Goal: Task Accomplishment & Management: Manage account settings

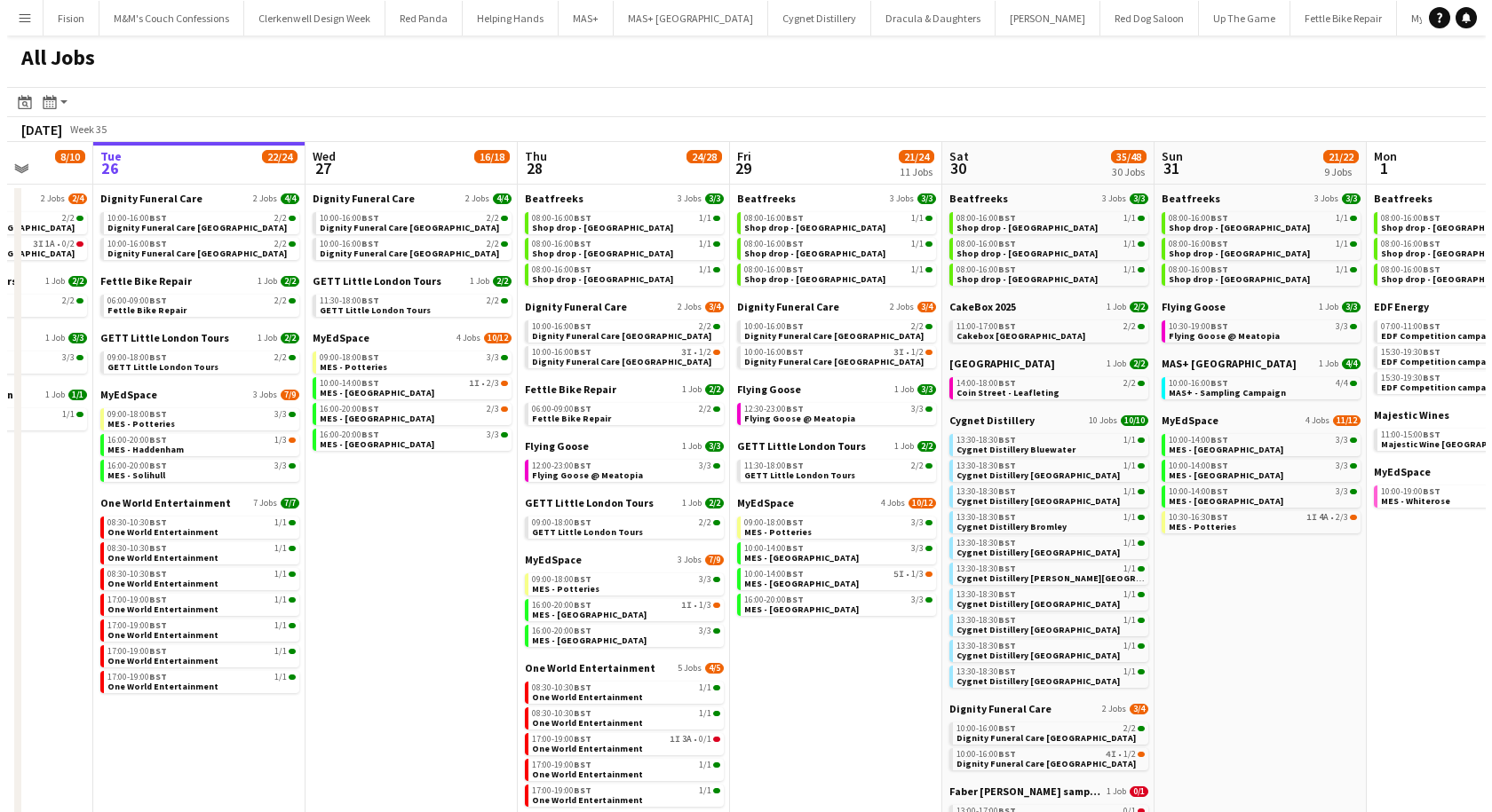
scroll to position [0, 646]
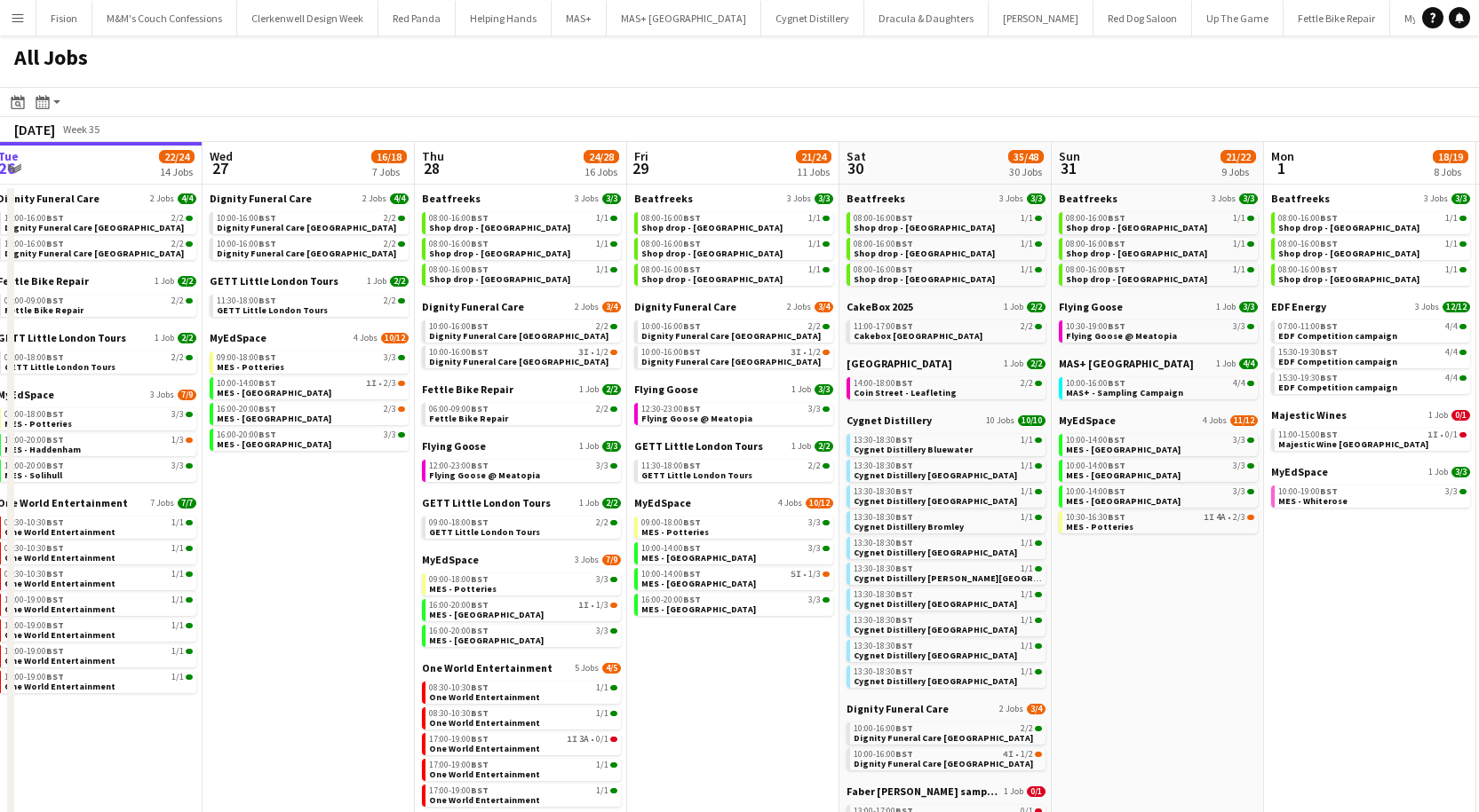
click at [12, 19] on app-icon "Menu" at bounding box center [17, 17] width 15 height 15
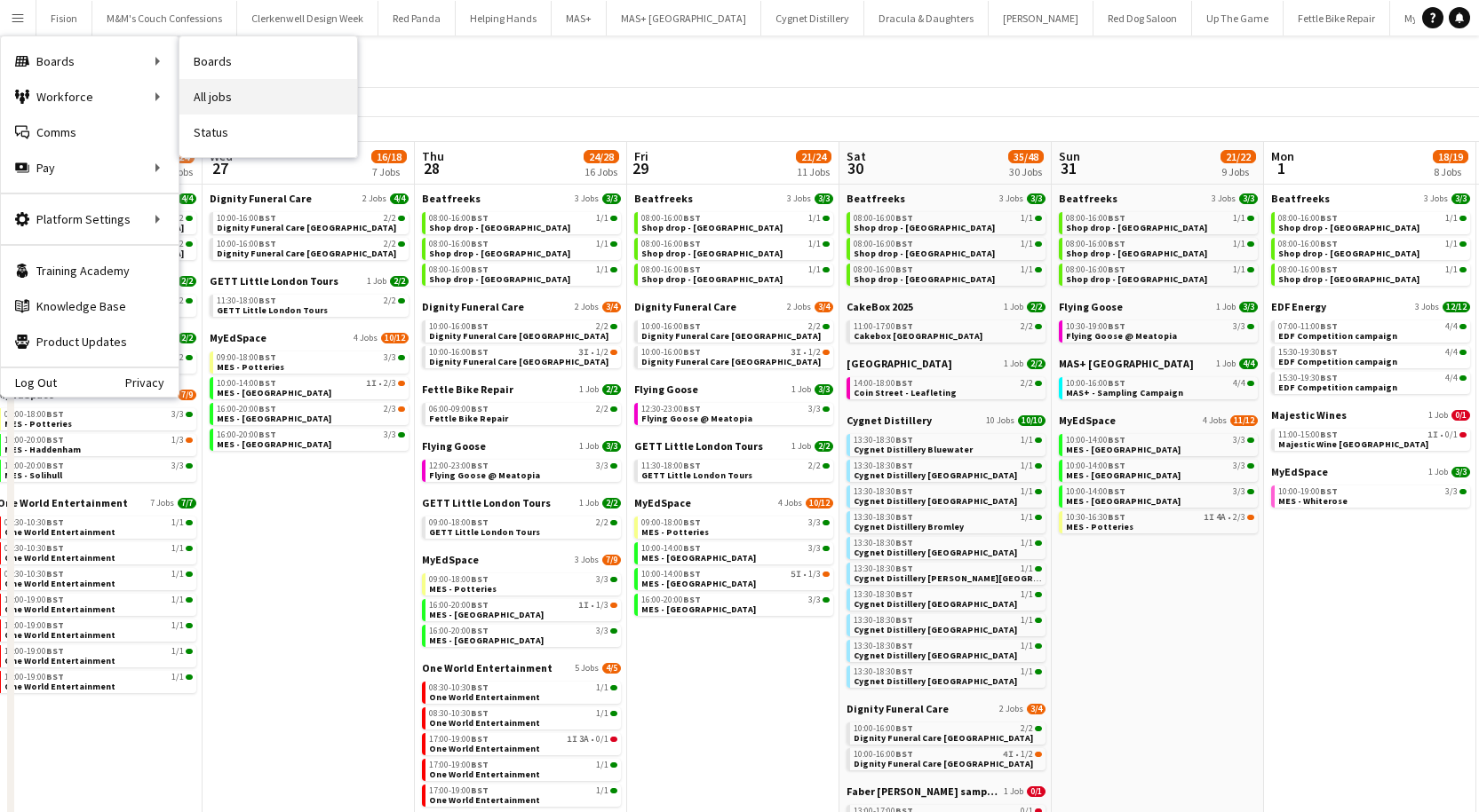
click at [259, 98] on link "All jobs" at bounding box center [268, 96] width 178 height 36
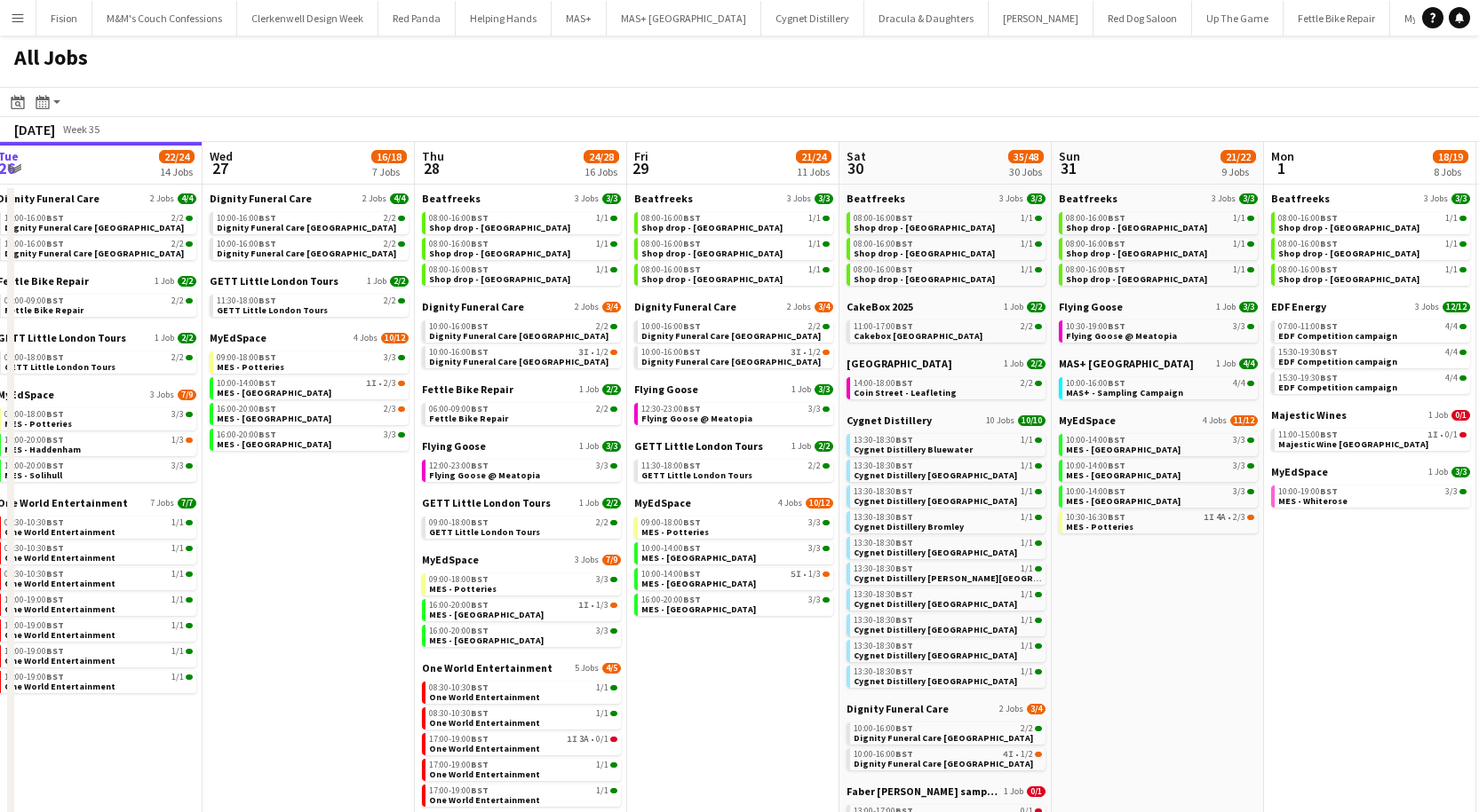
click at [22, 24] on app-icon "Menu" at bounding box center [17, 17] width 15 height 15
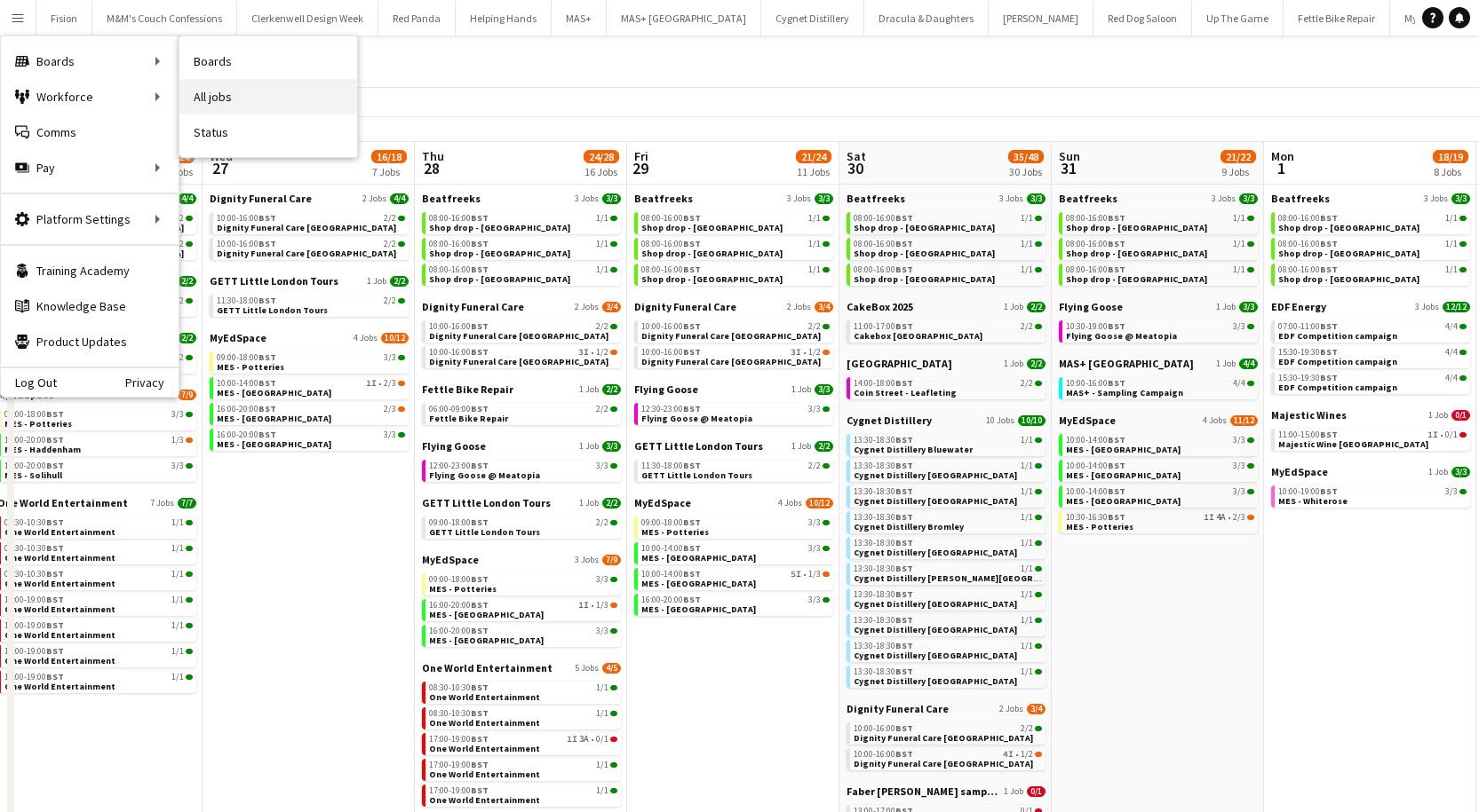
click at [201, 100] on link "All jobs" at bounding box center [268, 96] width 178 height 36
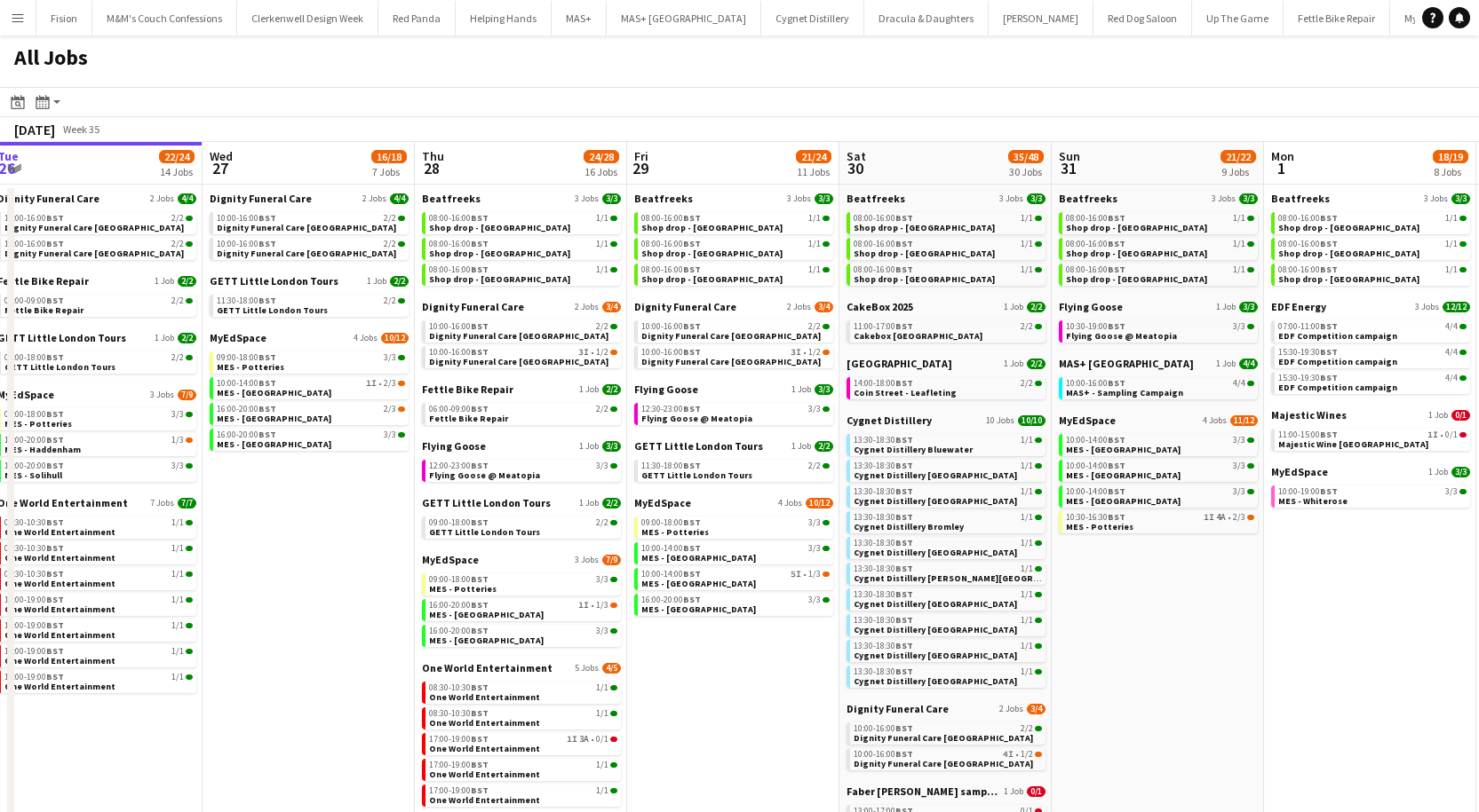
click at [10, 21] on button "Menu" at bounding box center [17, 17] width 36 height 36
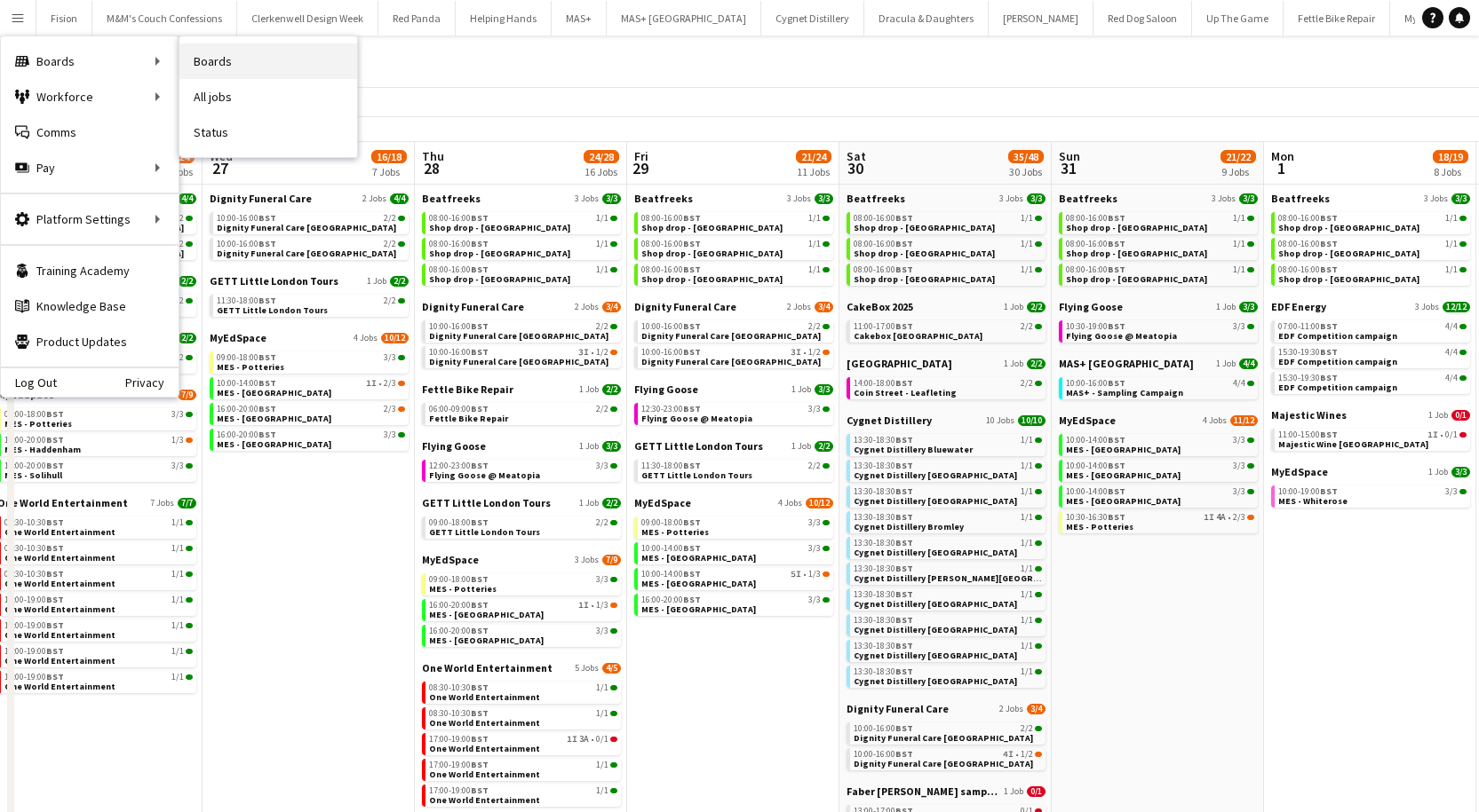
click at [220, 60] on link "Boards" at bounding box center [268, 61] width 178 height 36
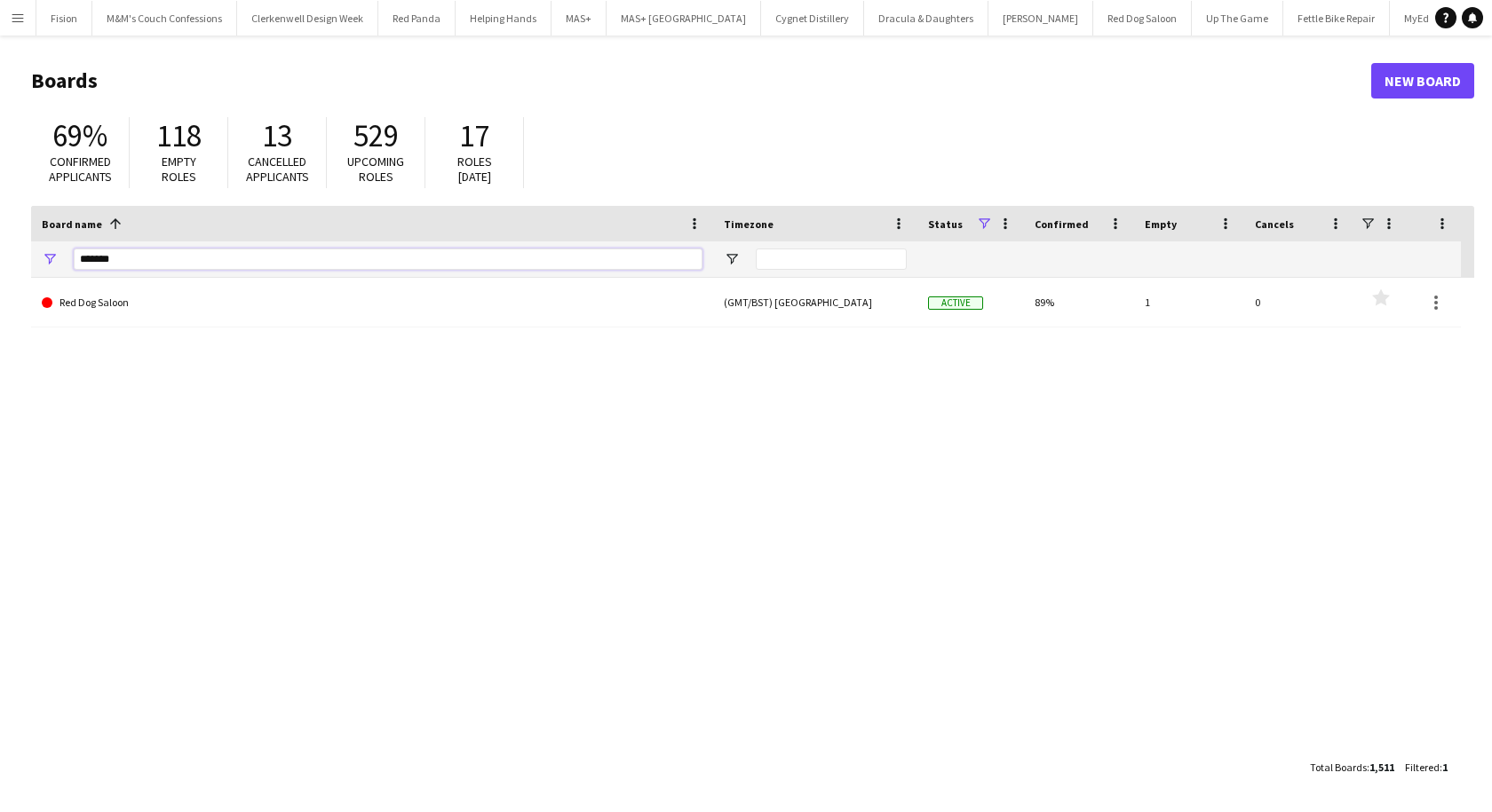
drag, startPoint x: 155, startPoint y: 258, endPoint x: 35, endPoint y: 254, distance: 120.1
click at [35, 254] on div "*******" at bounding box center [372, 259] width 682 height 36
type input "****"
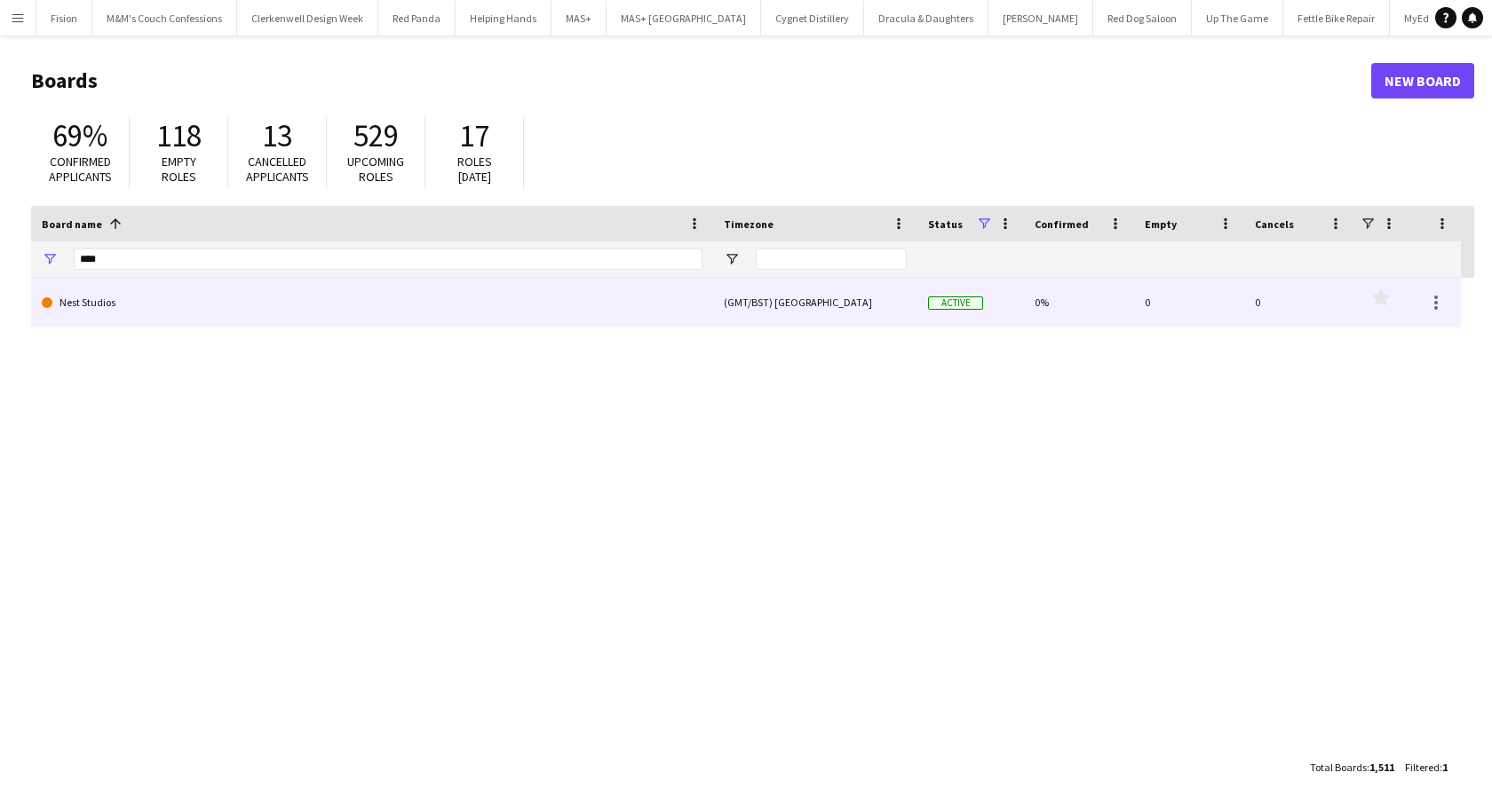
click at [133, 301] on link "Nest Studios" at bounding box center [372, 302] width 661 height 49
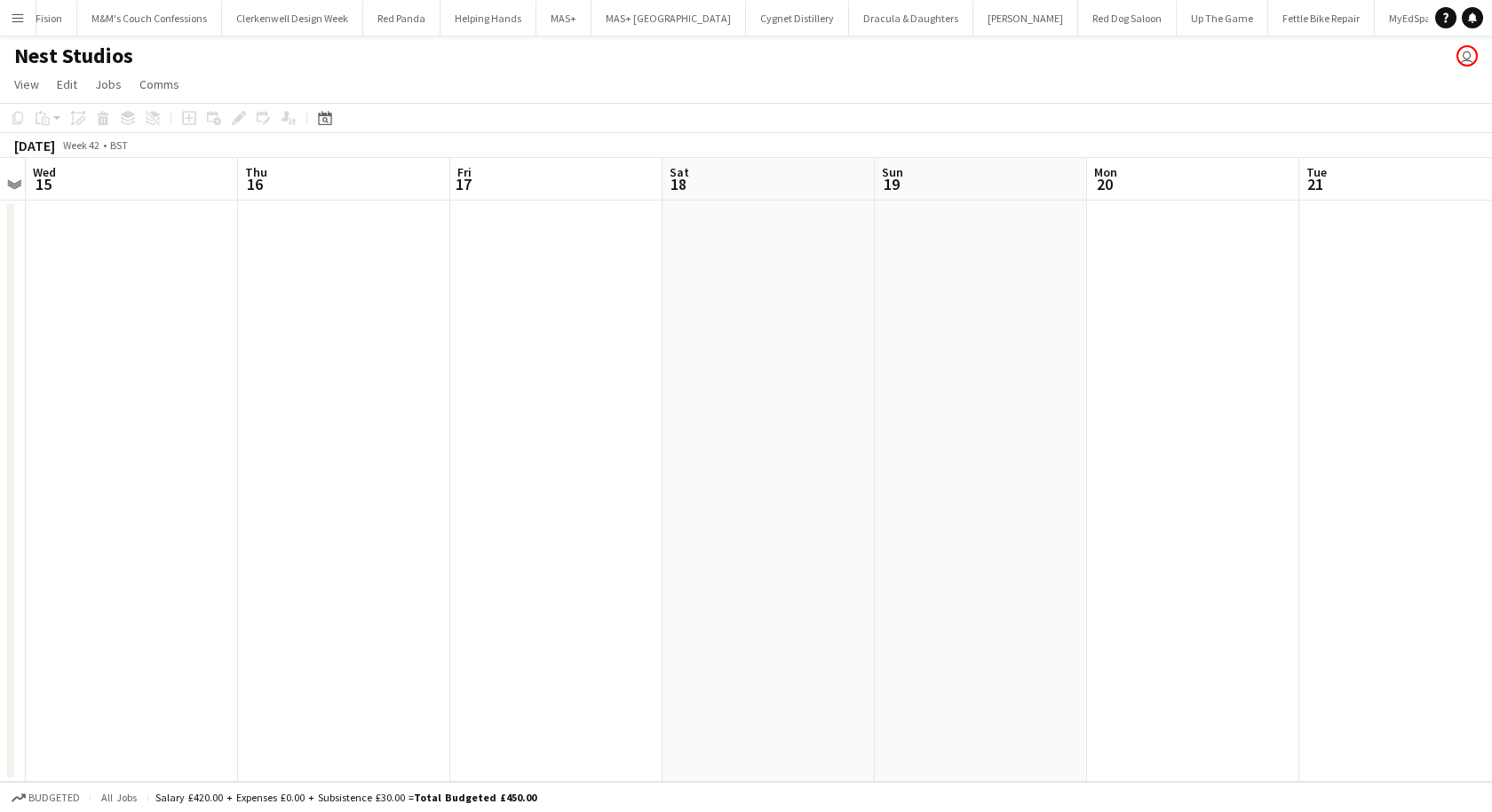
scroll to position [0, 612]
click at [12, 19] on app-icon "Menu" at bounding box center [17, 17] width 15 height 15
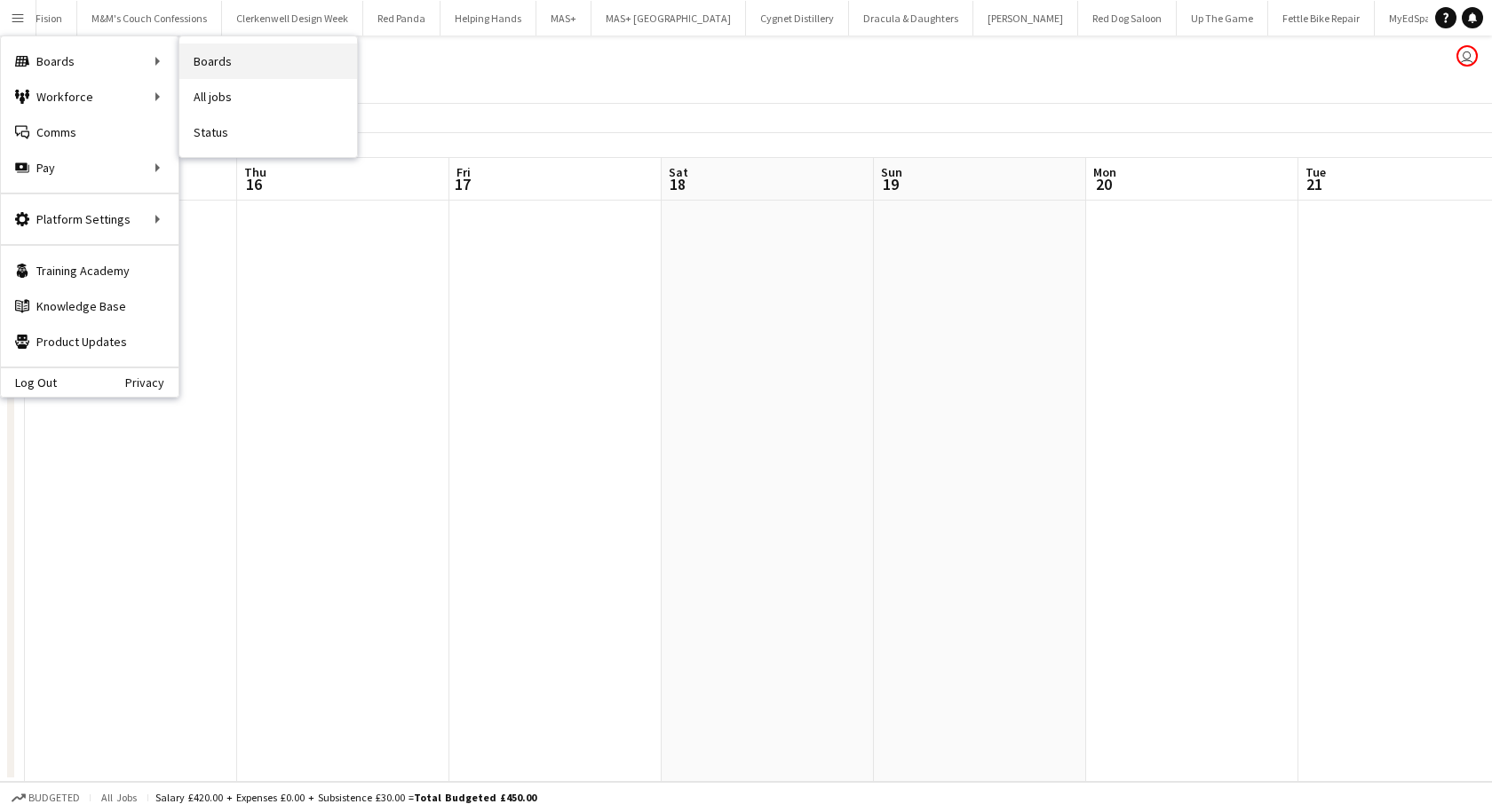
click at [188, 57] on link "Boards" at bounding box center [268, 61] width 178 height 36
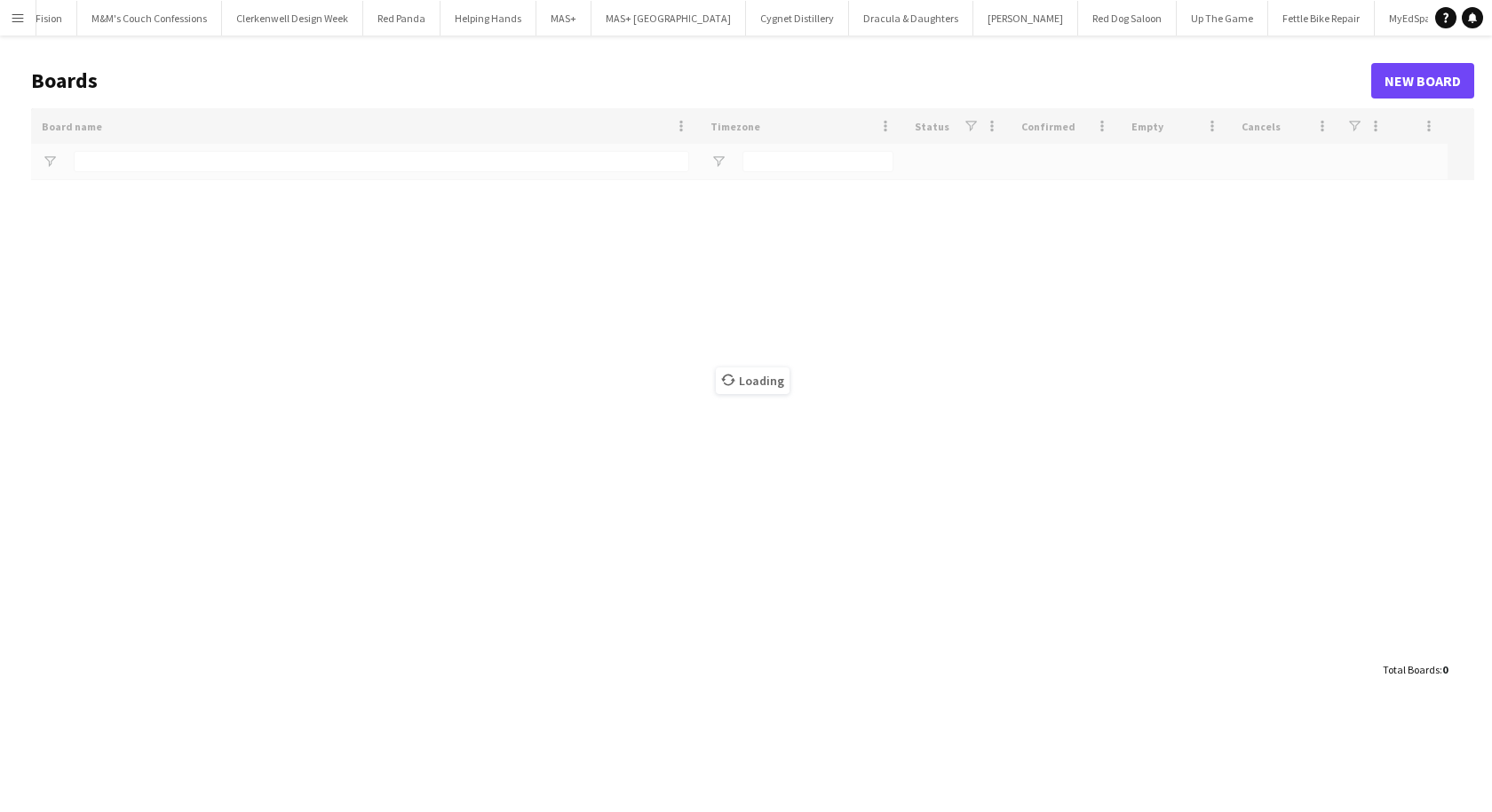
scroll to position [0, 15]
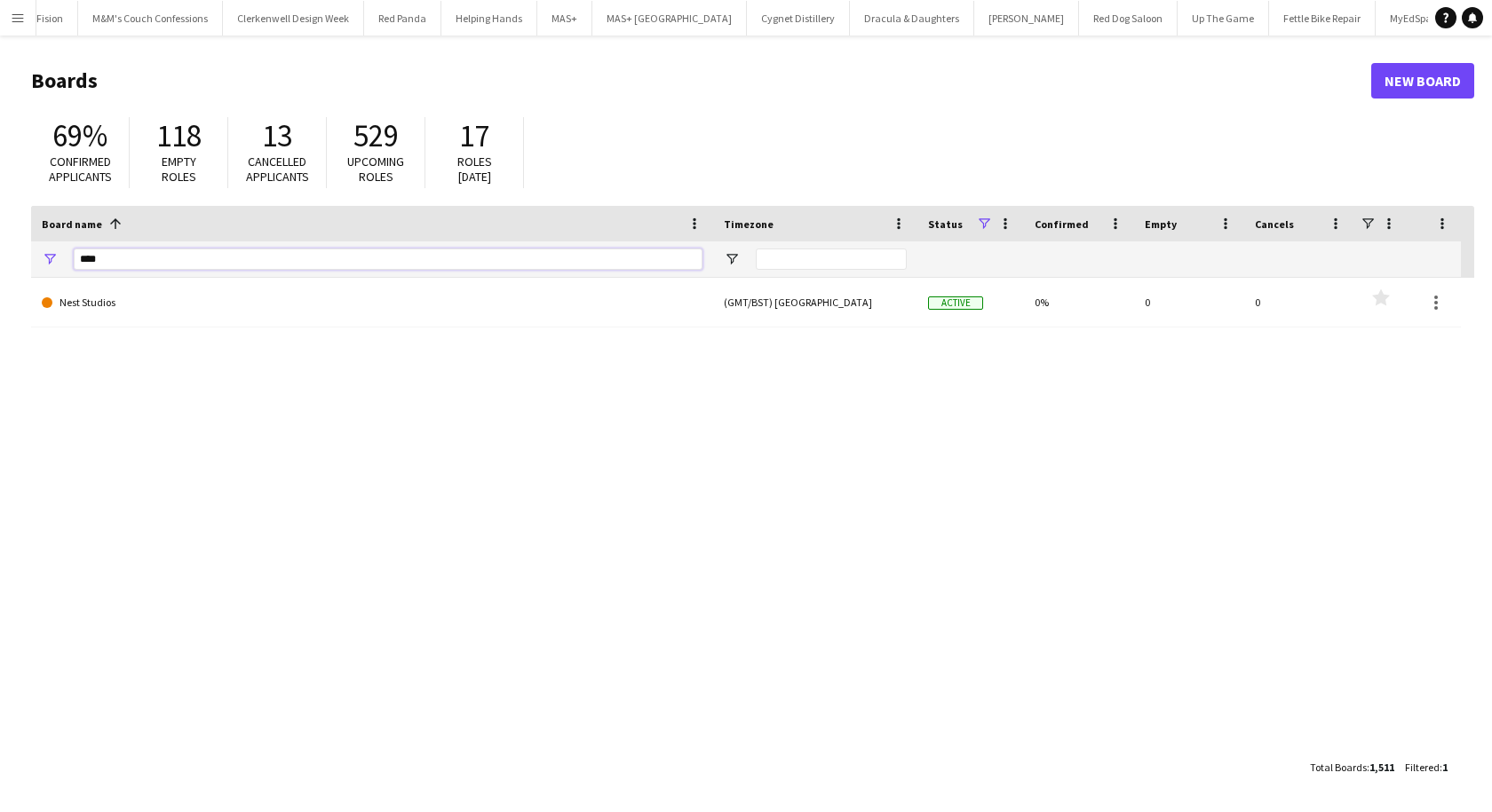
drag, startPoint x: 237, startPoint y: 258, endPoint x: -45, endPoint y: 258, distance: 282.0
click at [0, 258] on html "Menu Boards Boards Boards All jobs Status Workforce Workforce My Workforce Recr…" at bounding box center [746, 406] width 1492 height 812
type input "**********"
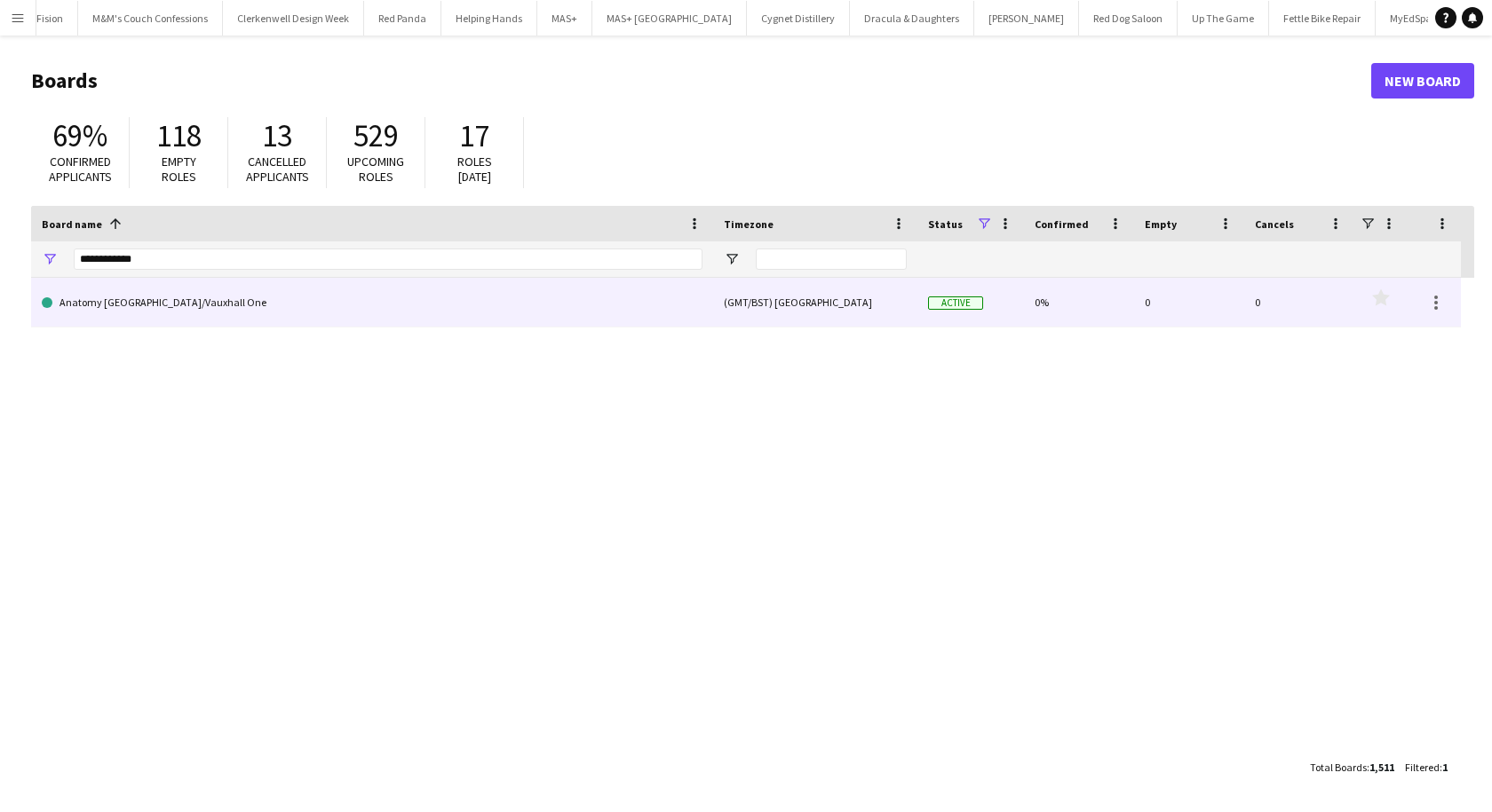
click at [350, 299] on link "Anatomy London/Vauxhall One" at bounding box center [372, 302] width 661 height 49
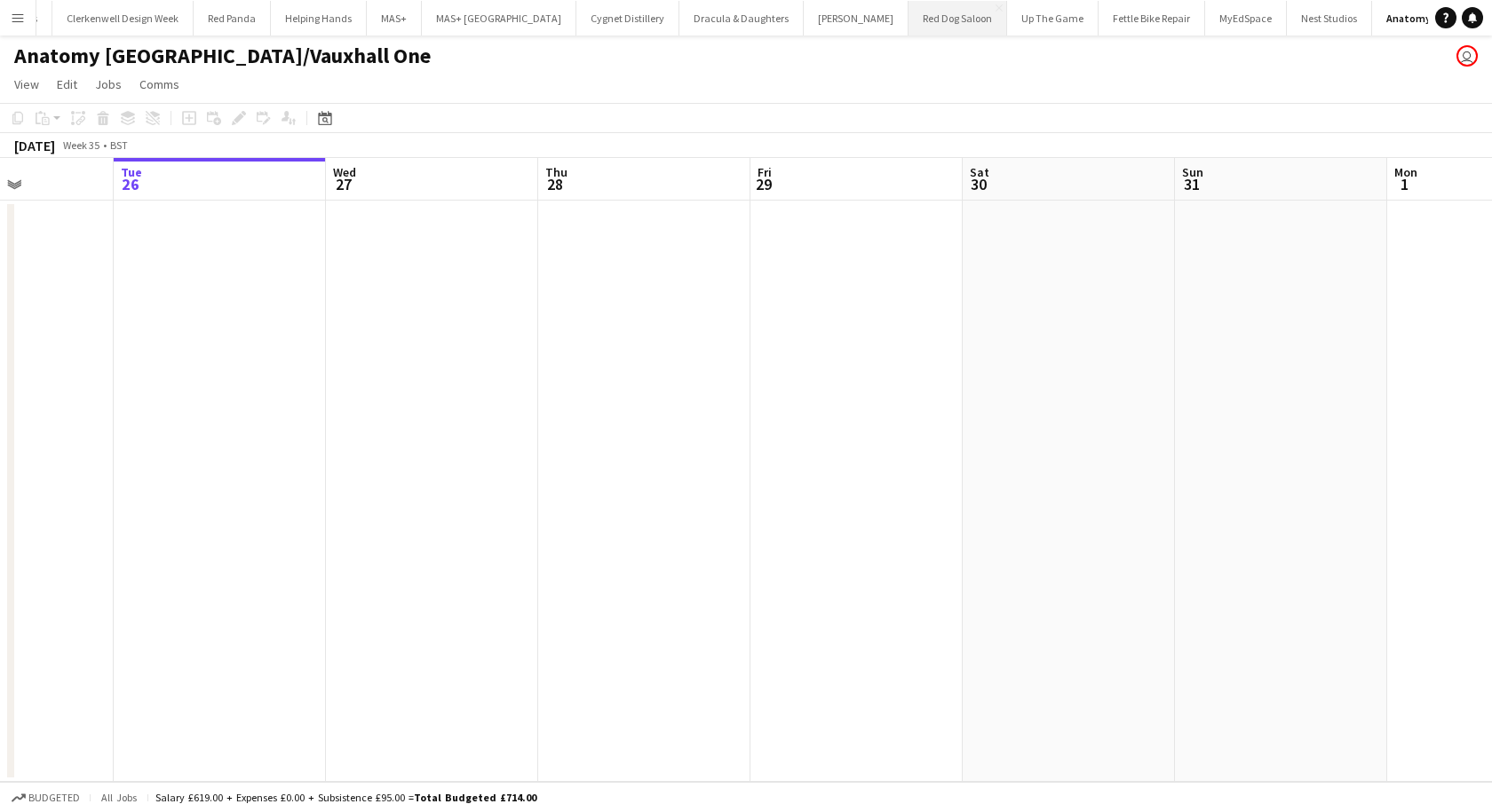
scroll to position [0, 524]
click at [183, 7] on app-icon "Close" at bounding box center [185, 8] width 7 height 7
click at [183, 7] on app-icon "Close" at bounding box center [184, 8] width 7 height 7
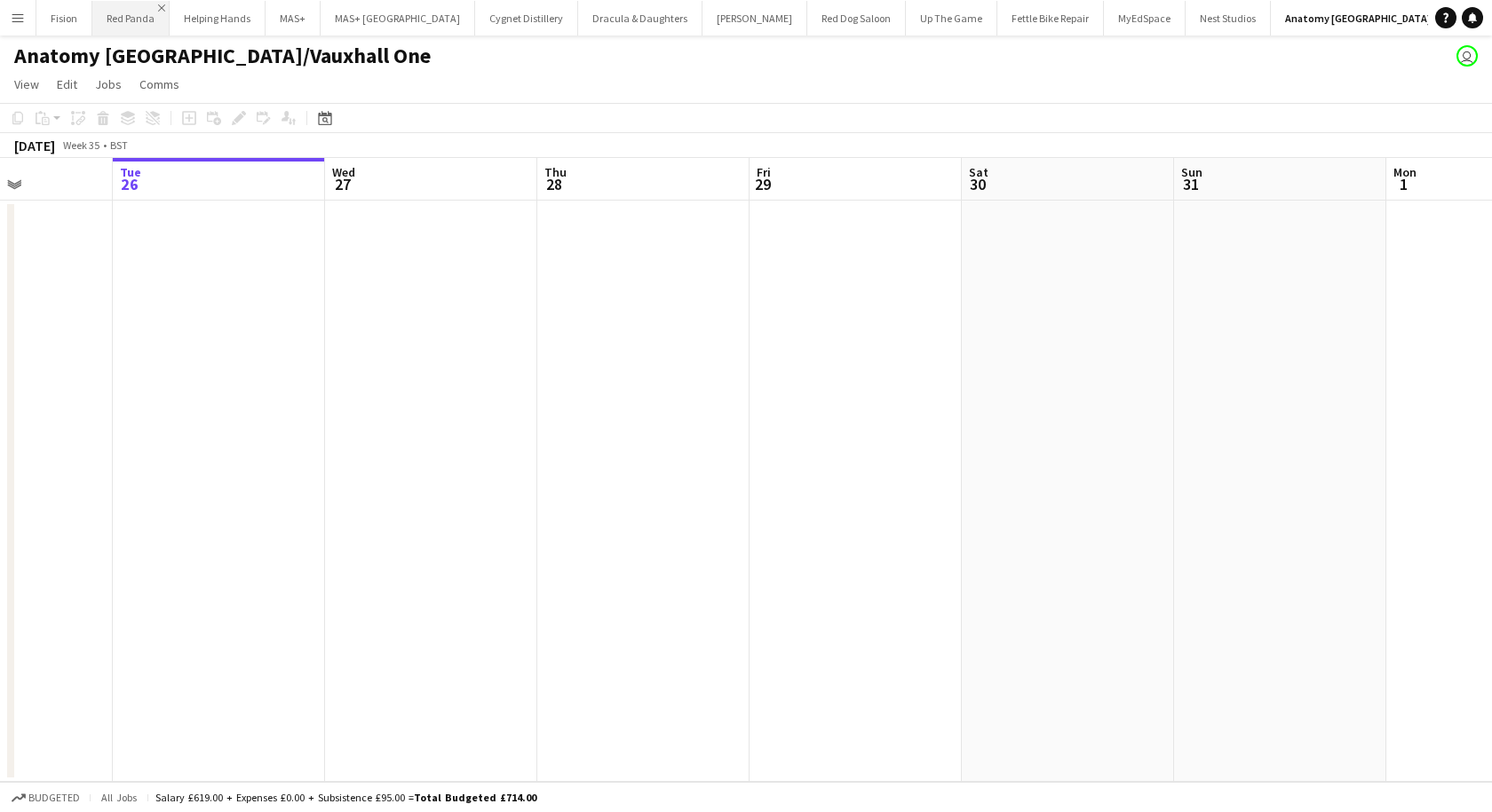
click at [158, 8] on app-icon "Close" at bounding box center [161, 8] width 7 height 7
click at [178, 8] on app-icon "Close" at bounding box center [179, 8] width 7 height 7
click at [138, 6] on app-icon "Close" at bounding box center [139, 8] width 7 height 7
click at [236, 7] on app-icon "Close" at bounding box center [239, 8] width 7 height 7
click at [183, 8] on app-icon "Close" at bounding box center [186, 8] width 7 height 7
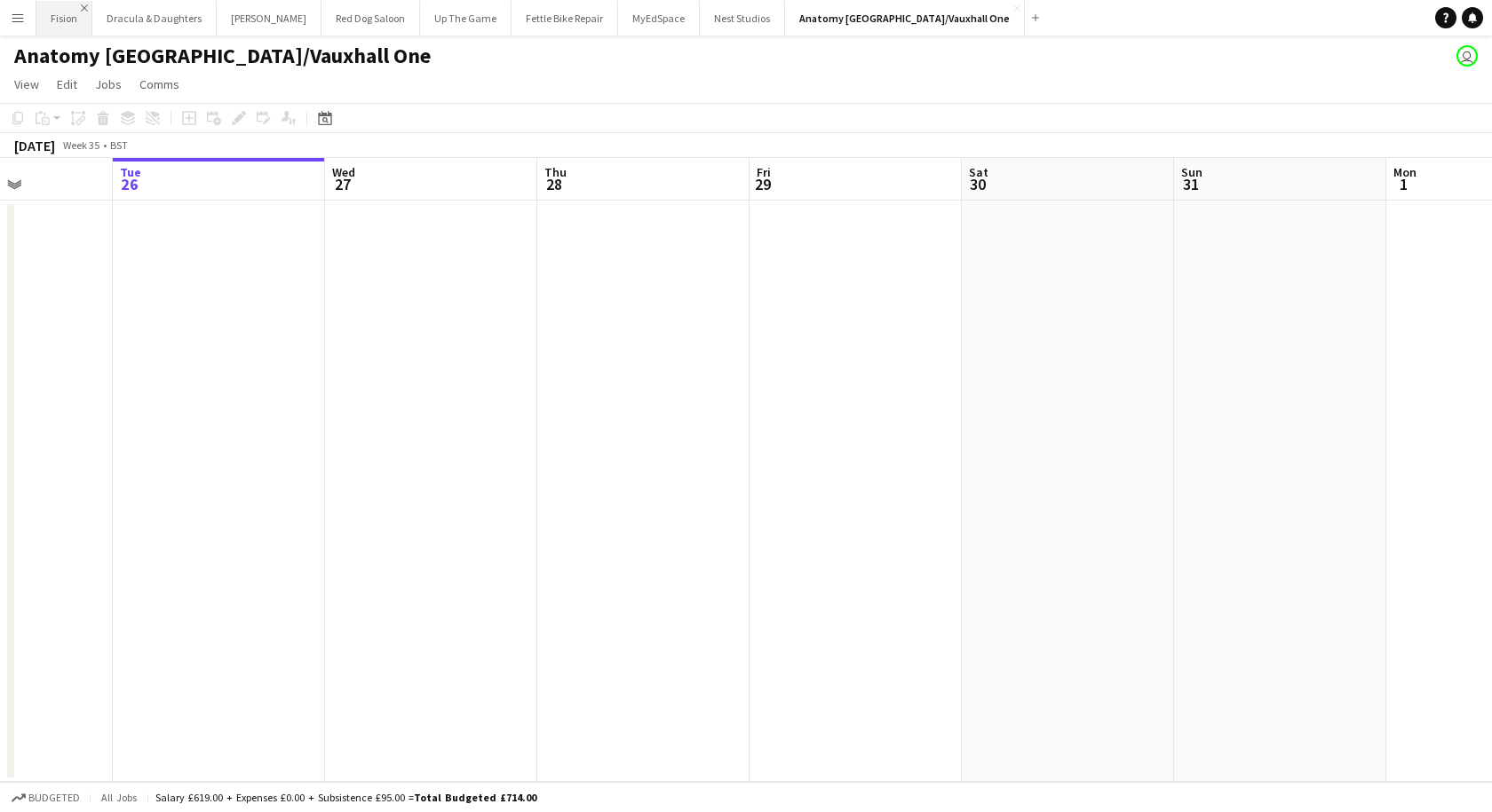
click at [82, 5] on app-icon "Close" at bounding box center [83, 8] width 7 height 7
click at [149, 5] on app-icon "Close" at bounding box center [152, 8] width 7 height 7
click at [130, 7] on app-icon "Close" at bounding box center [133, 8] width 7 height 7
click at [130, 6] on app-icon "Close" at bounding box center [126, 8] width 7 height 7
click at [116, 5] on app-icon "Close" at bounding box center [119, 8] width 7 height 7
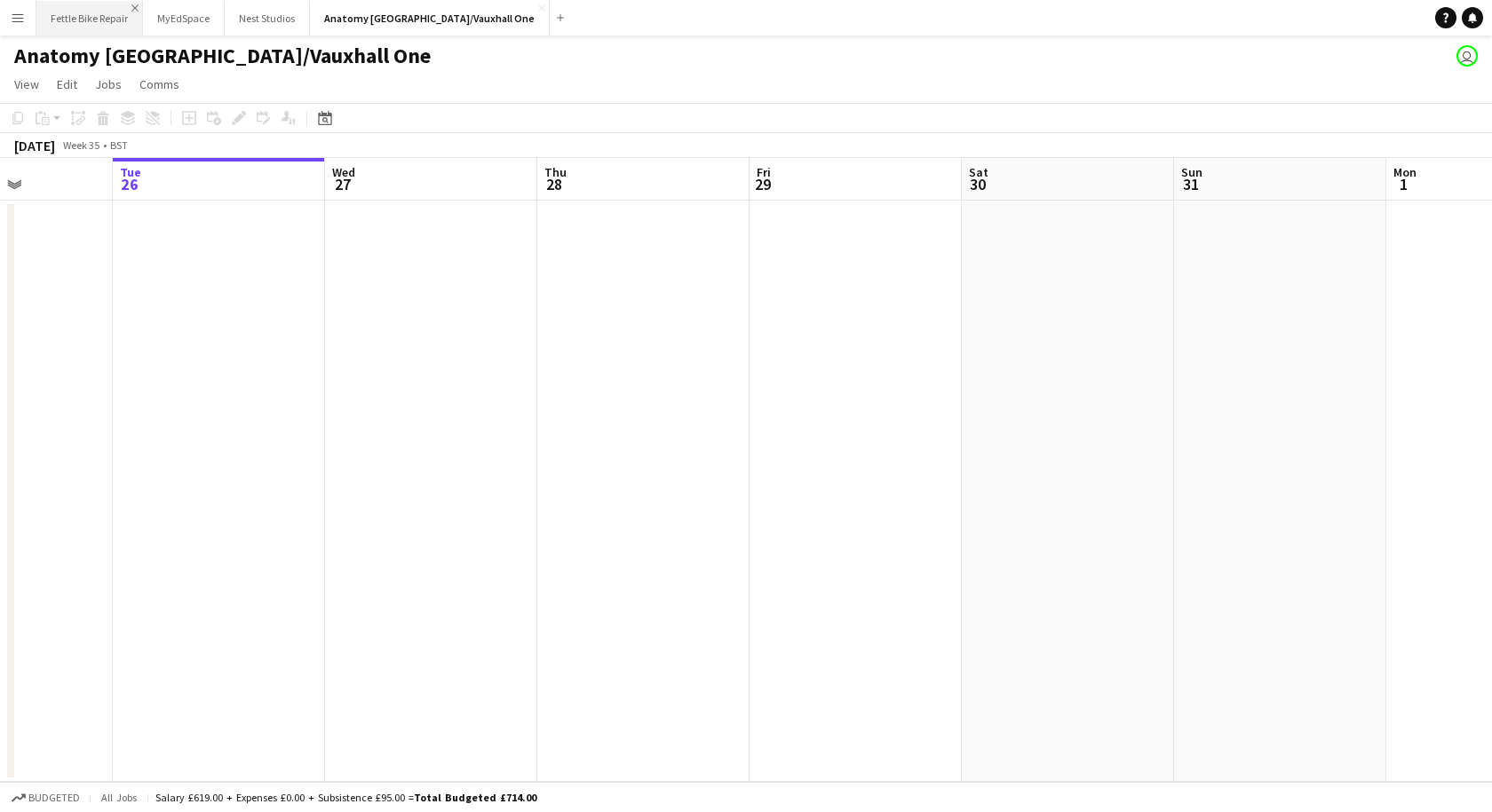
click at [134, 8] on app-icon "Close" at bounding box center [134, 8] width 7 height 7
click at [110, 6] on app-icon "Close" at bounding box center [110, 8] width 7 height 7
click at [114, 5] on app-icon "Close" at bounding box center [113, 8] width 7 height 7
click at [265, 7] on app-icon "Close" at bounding box center [268, 8] width 7 height 7
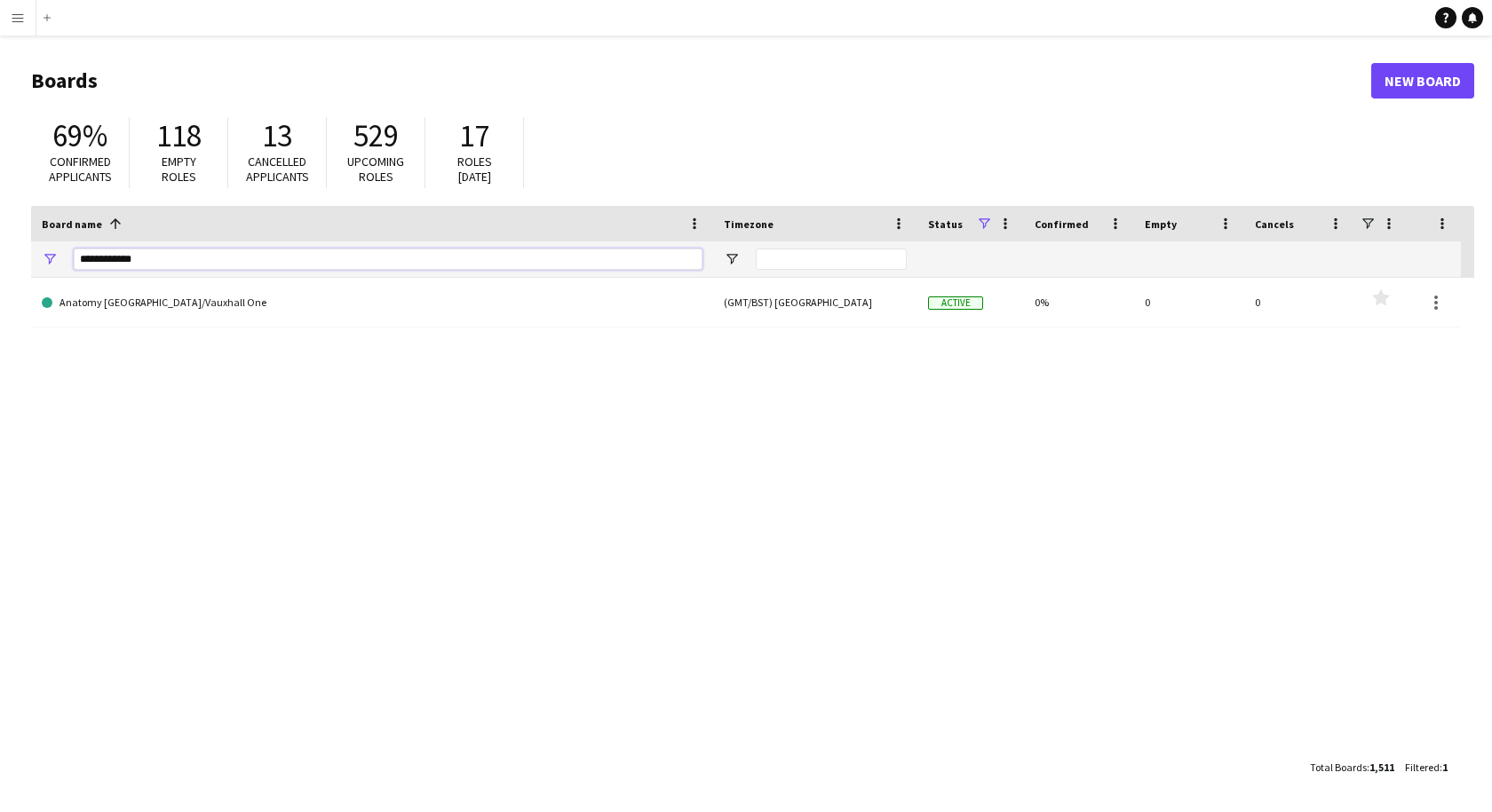
drag, startPoint x: 151, startPoint y: 258, endPoint x: 11, endPoint y: 255, distance: 140.0
click at [11, 255] on main "Boards New Board 69% Confirmed applicants 118 Empty roles 13 Cancelled applican…" at bounding box center [746, 424] width 1492 height 776
type input "**********"
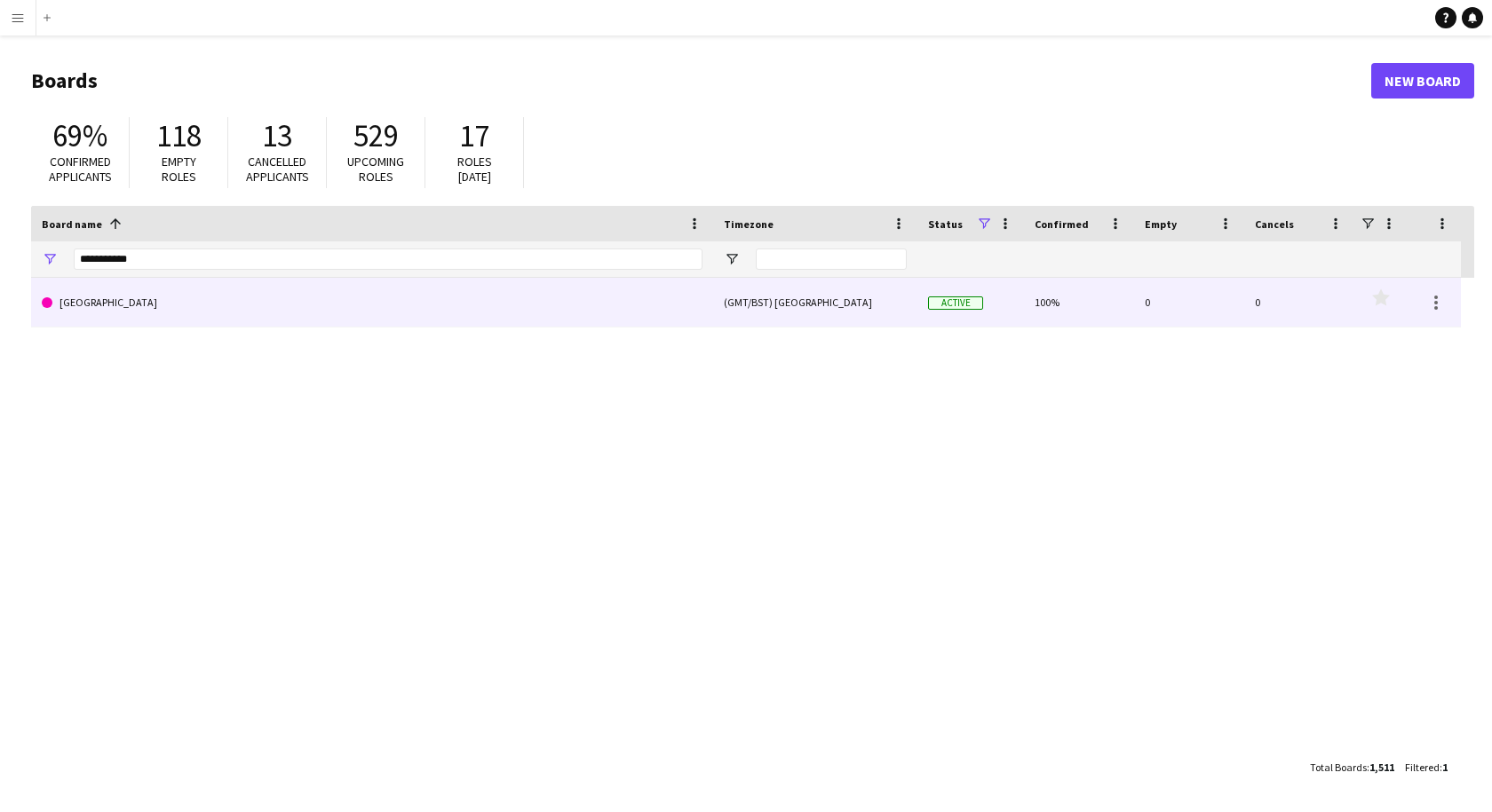
click at [113, 308] on link "Coin Street" at bounding box center [372, 302] width 661 height 49
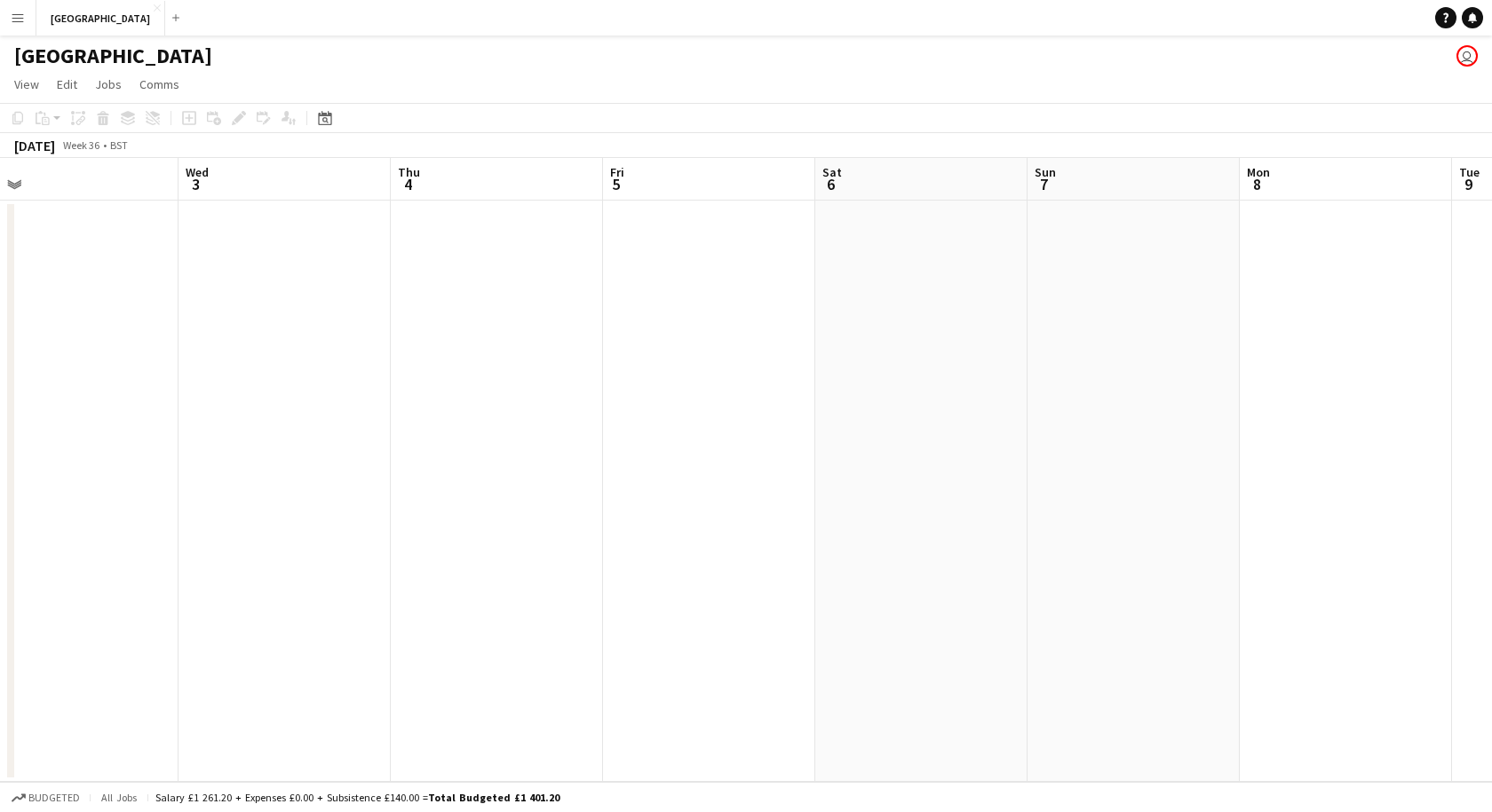
scroll to position [0, 457]
click at [153, 8] on app-icon "Close" at bounding box center [156, 8] width 7 height 7
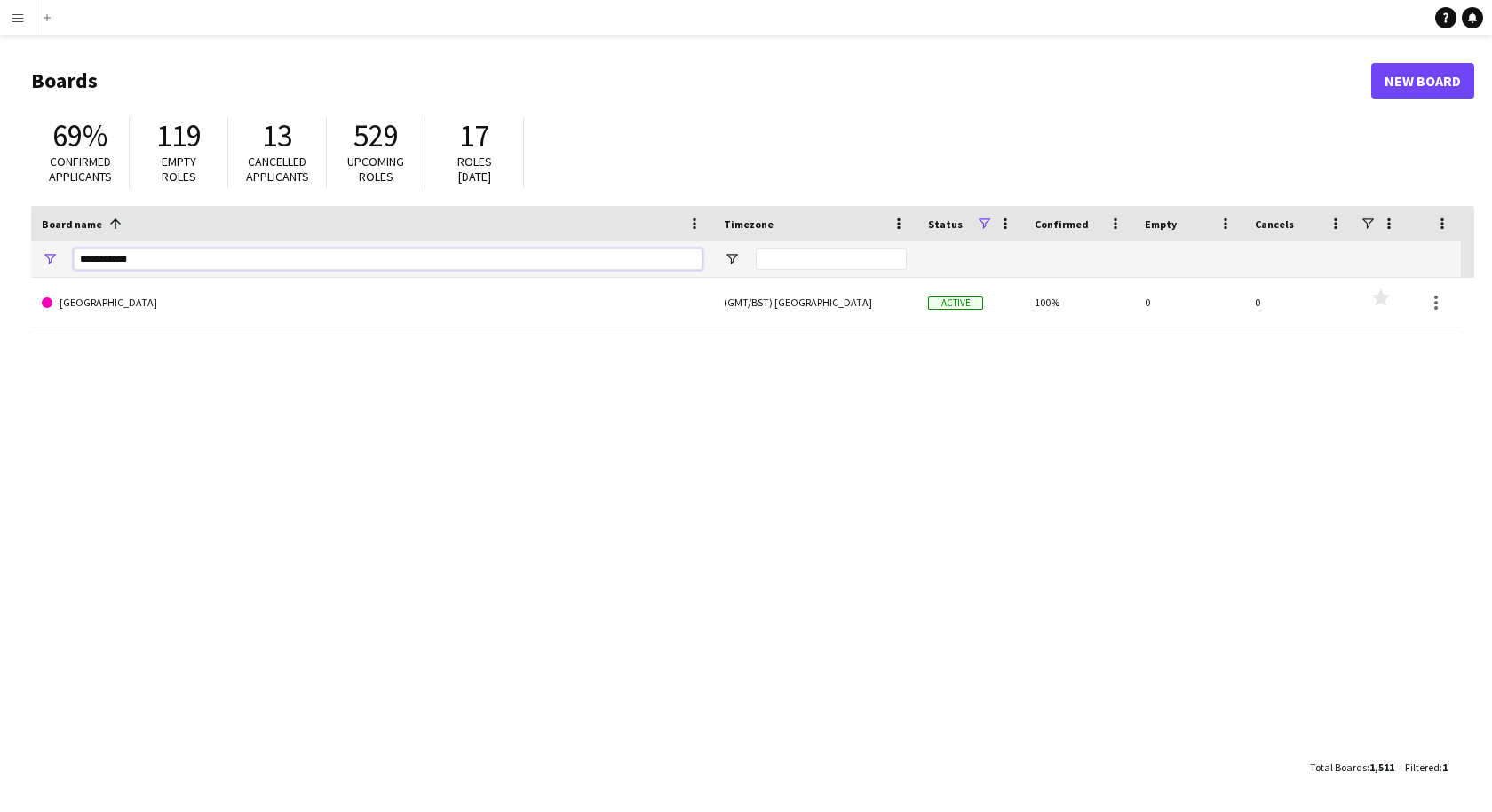
drag, startPoint x: 138, startPoint y: 263, endPoint x: 63, endPoint y: 266, distance: 75.1
click at [63, 266] on div "**********" at bounding box center [372, 259] width 682 height 36
click at [89, 259] on input "******" at bounding box center [388, 259] width 629 height 21
type input "*******"
click at [175, 260] on input "*******" at bounding box center [388, 259] width 629 height 21
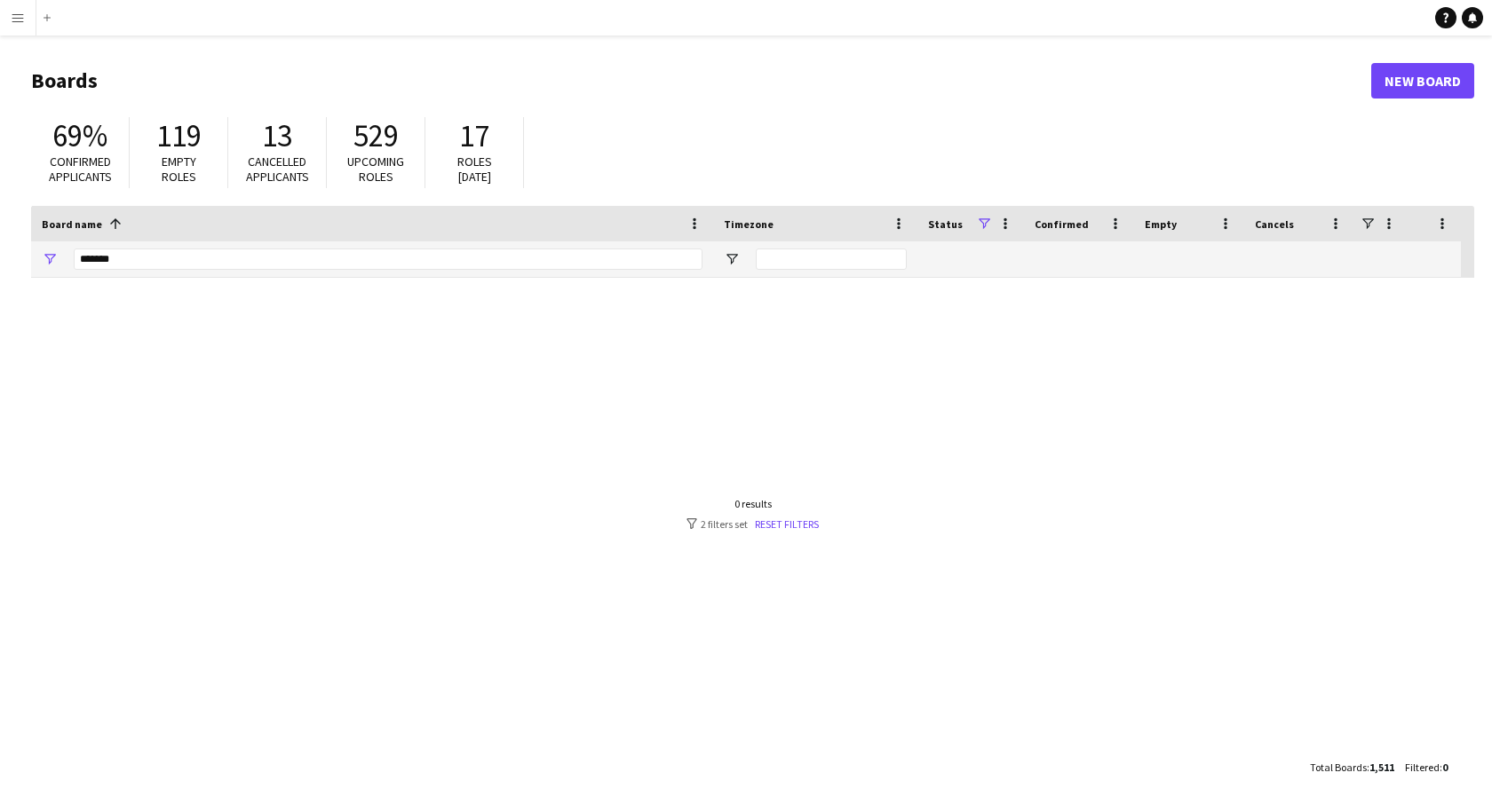
click at [17, 18] on app-icon "Menu" at bounding box center [17, 17] width 15 height 15
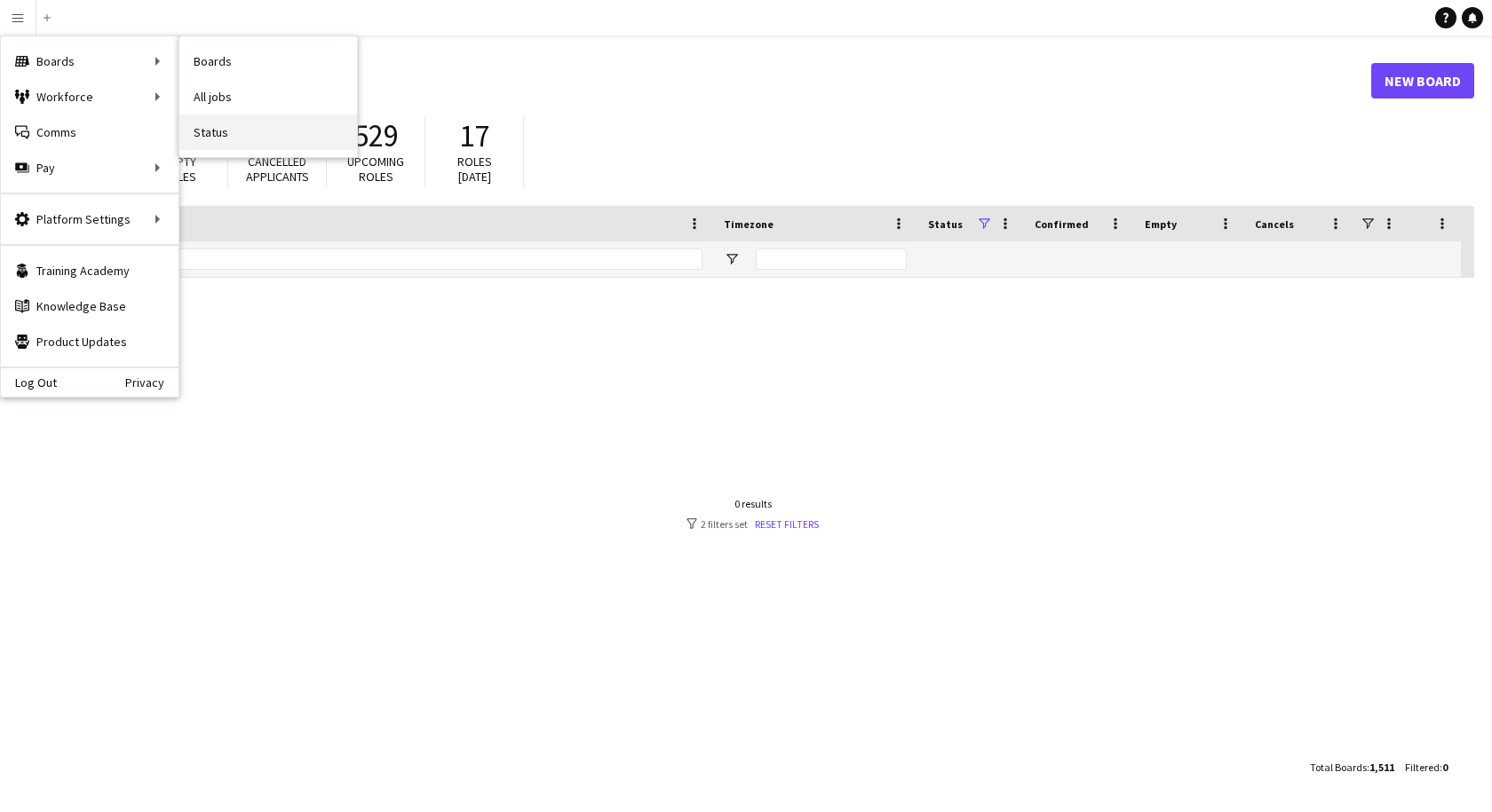
click at [259, 125] on link "Status" at bounding box center [268, 132] width 178 height 36
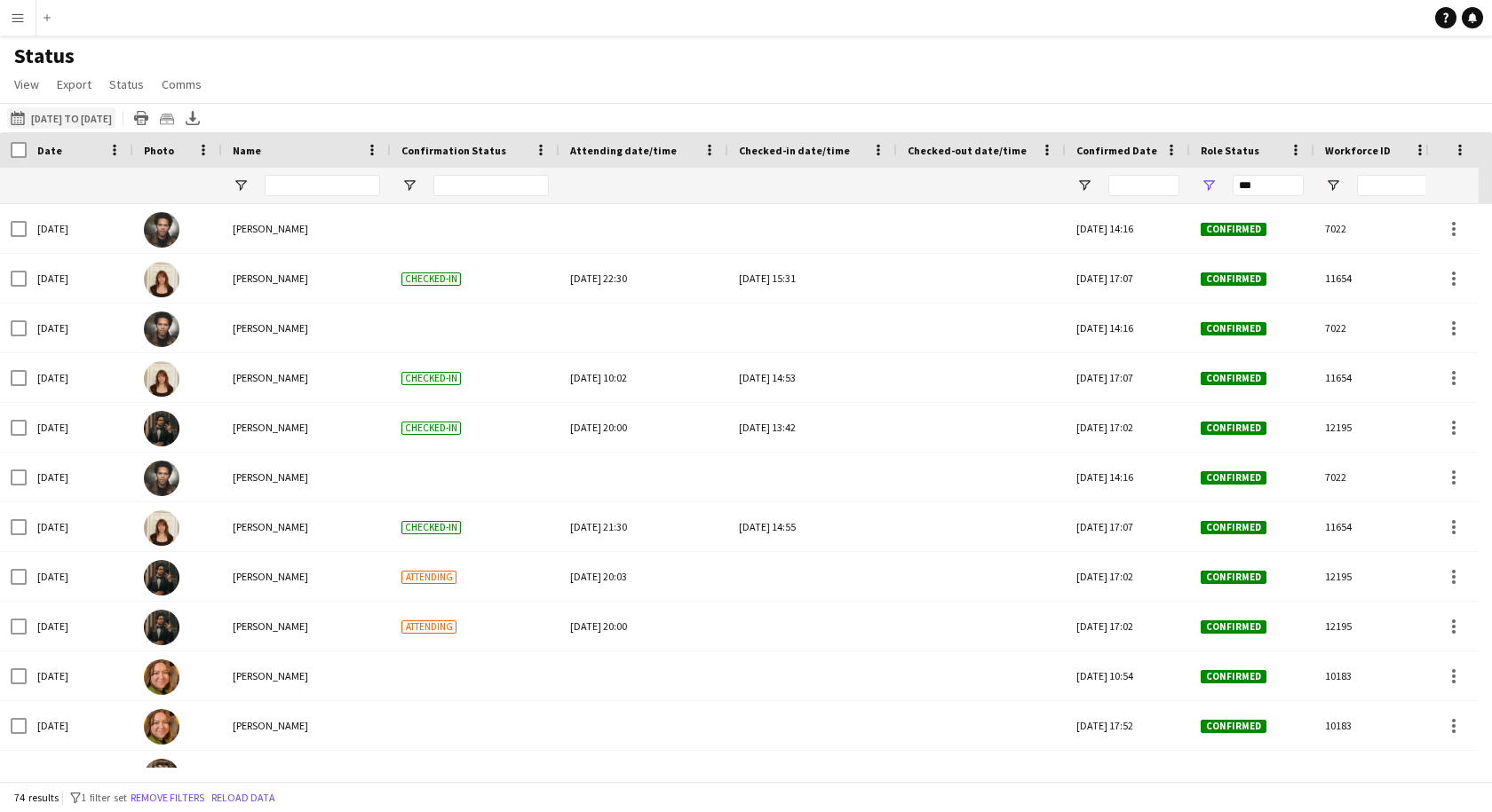
click at [62, 117] on button "26-08-2025 to 01-09-2025 11-08-2025 to 17-08-2025" at bounding box center [61, 118] width 109 height 21
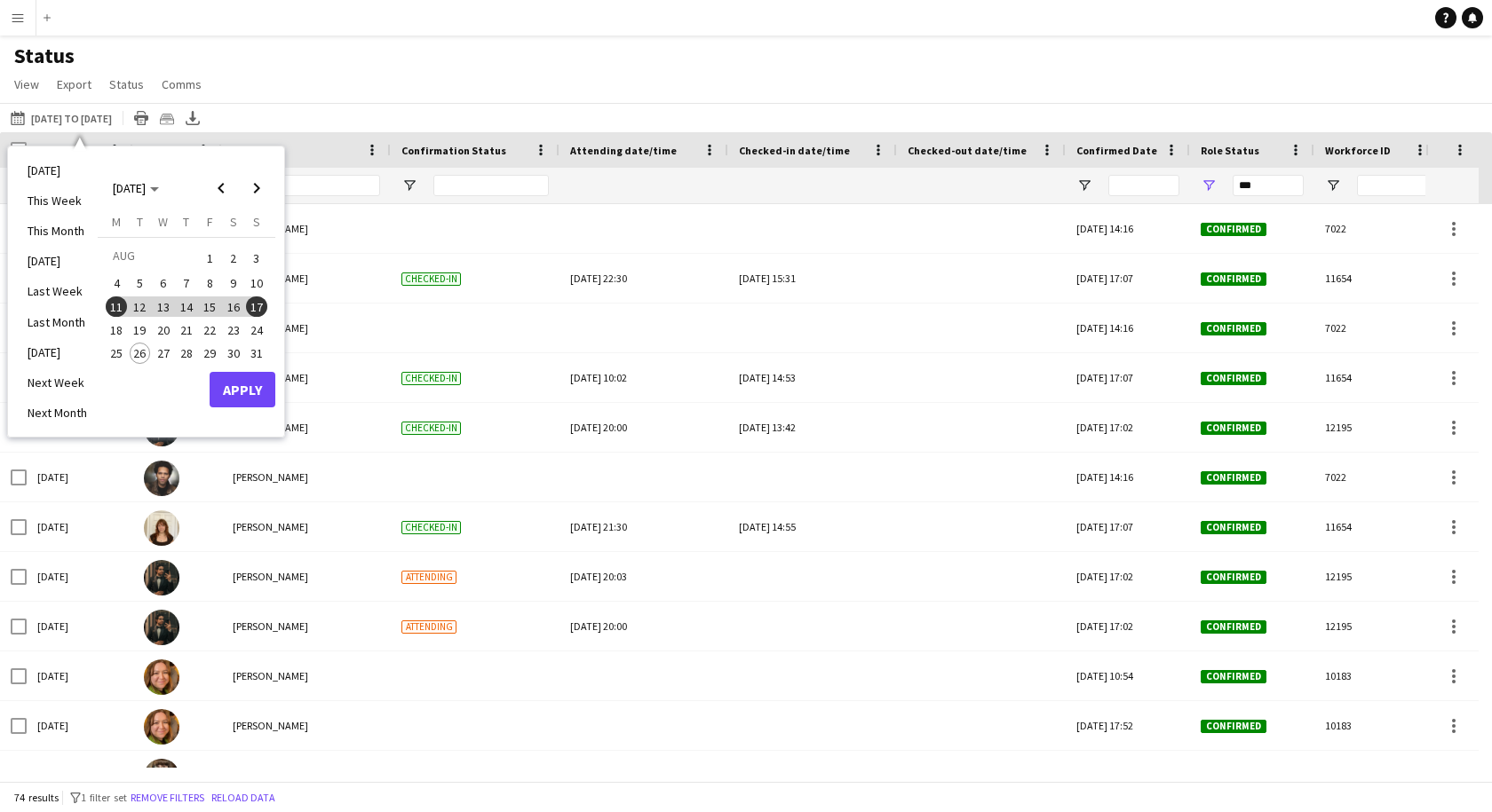
click at [110, 329] on span "18" at bounding box center [116, 330] width 21 height 21
click at [256, 331] on span "24" at bounding box center [257, 330] width 21 height 21
click at [262, 397] on button "Apply" at bounding box center [243, 389] width 66 height 36
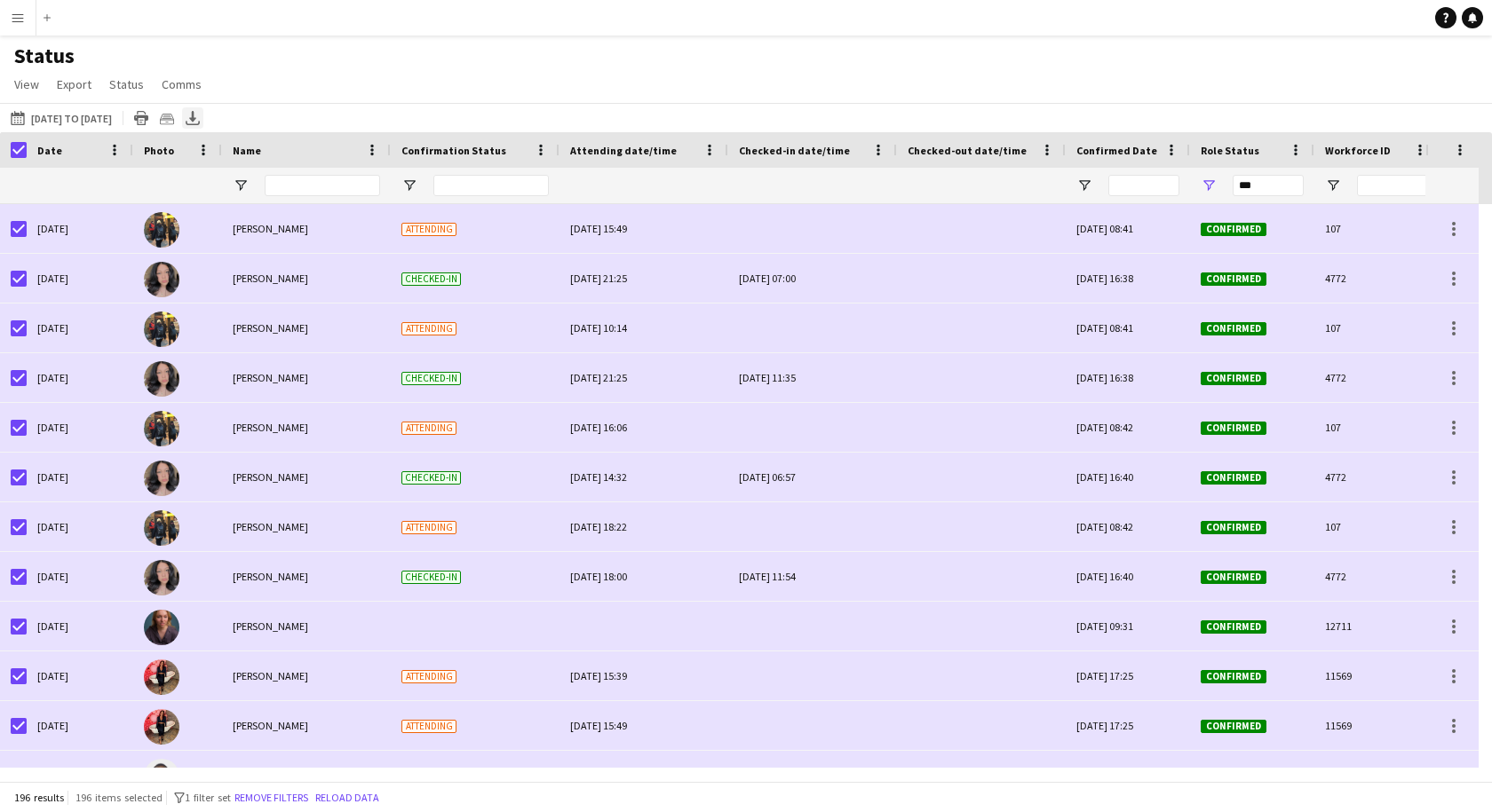
click at [200, 117] on icon "Export XLSX" at bounding box center [192, 117] width 15 height 15
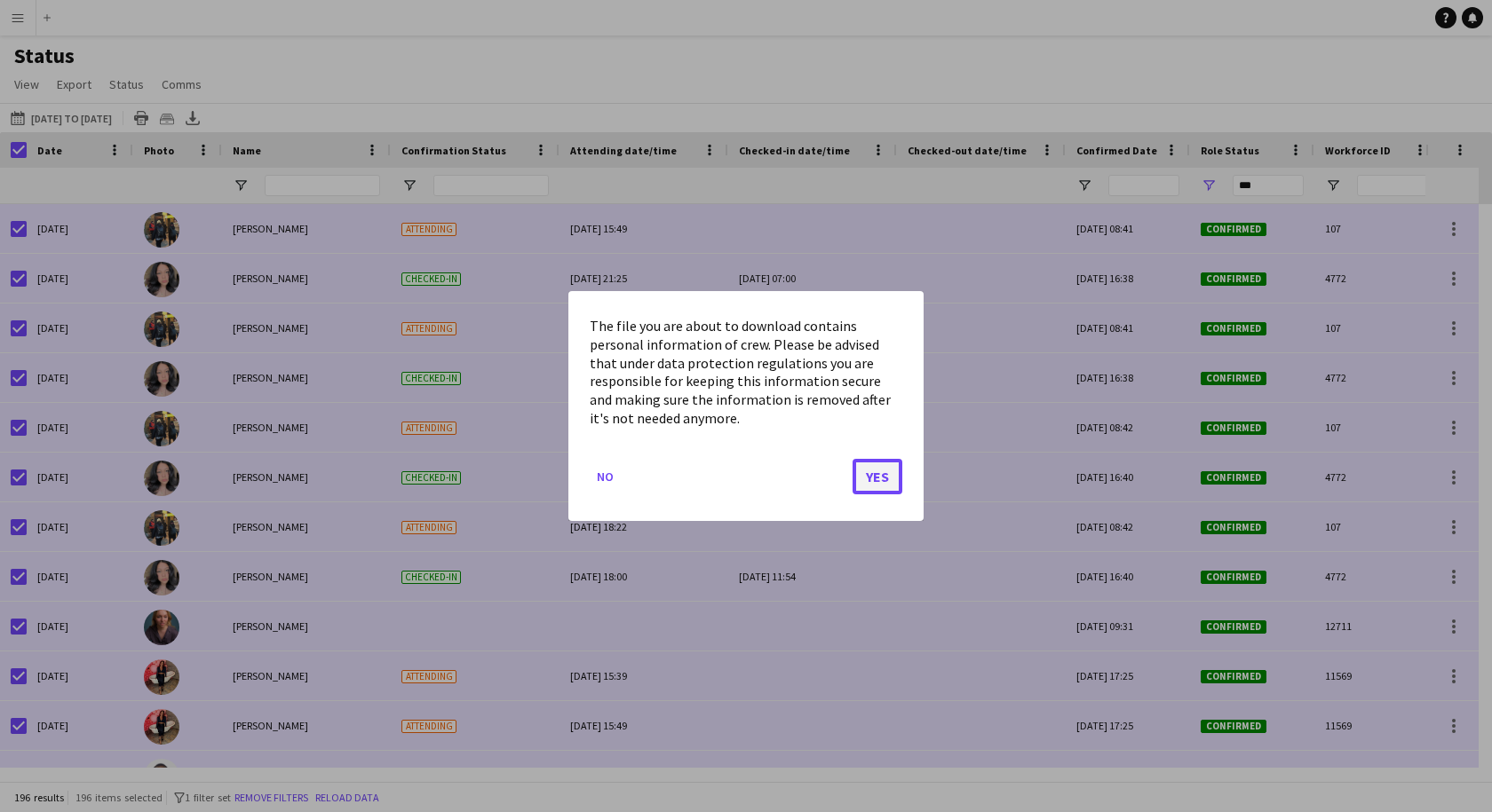
click at [877, 483] on button "Yes" at bounding box center [877, 476] width 49 height 36
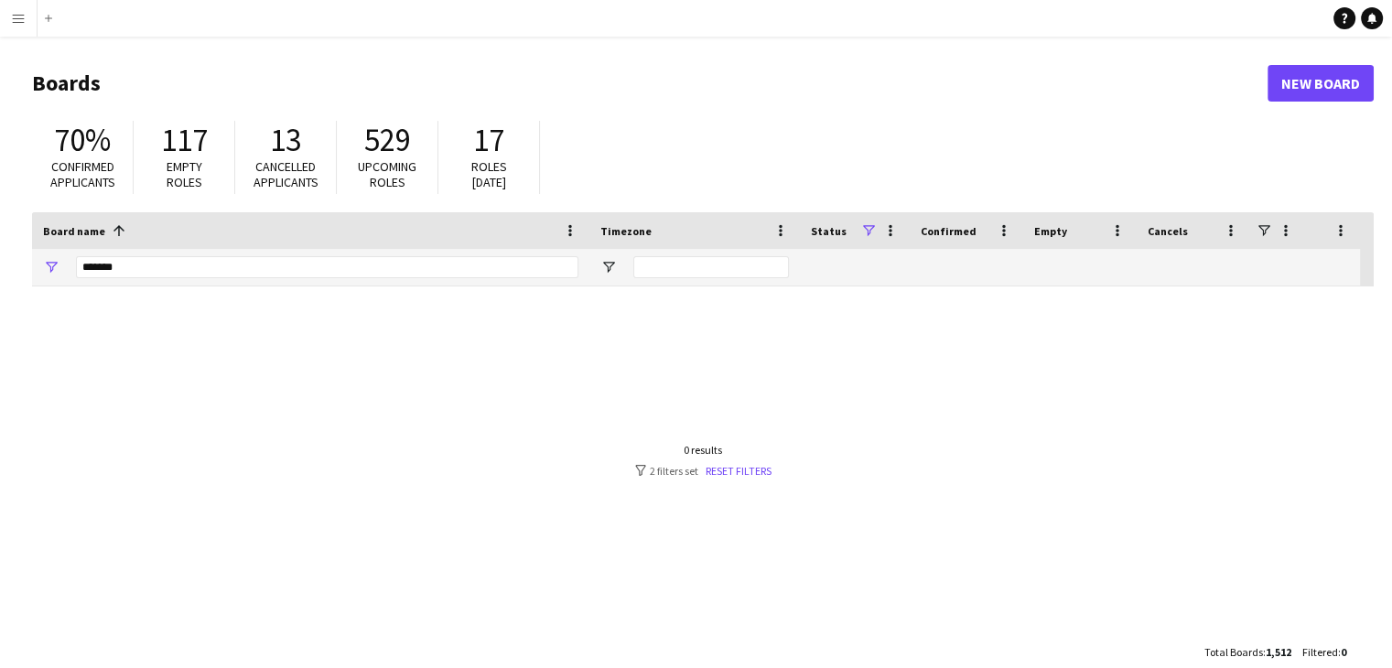
click at [18, 19] on app-icon "Menu" at bounding box center [18, 18] width 15 height 15
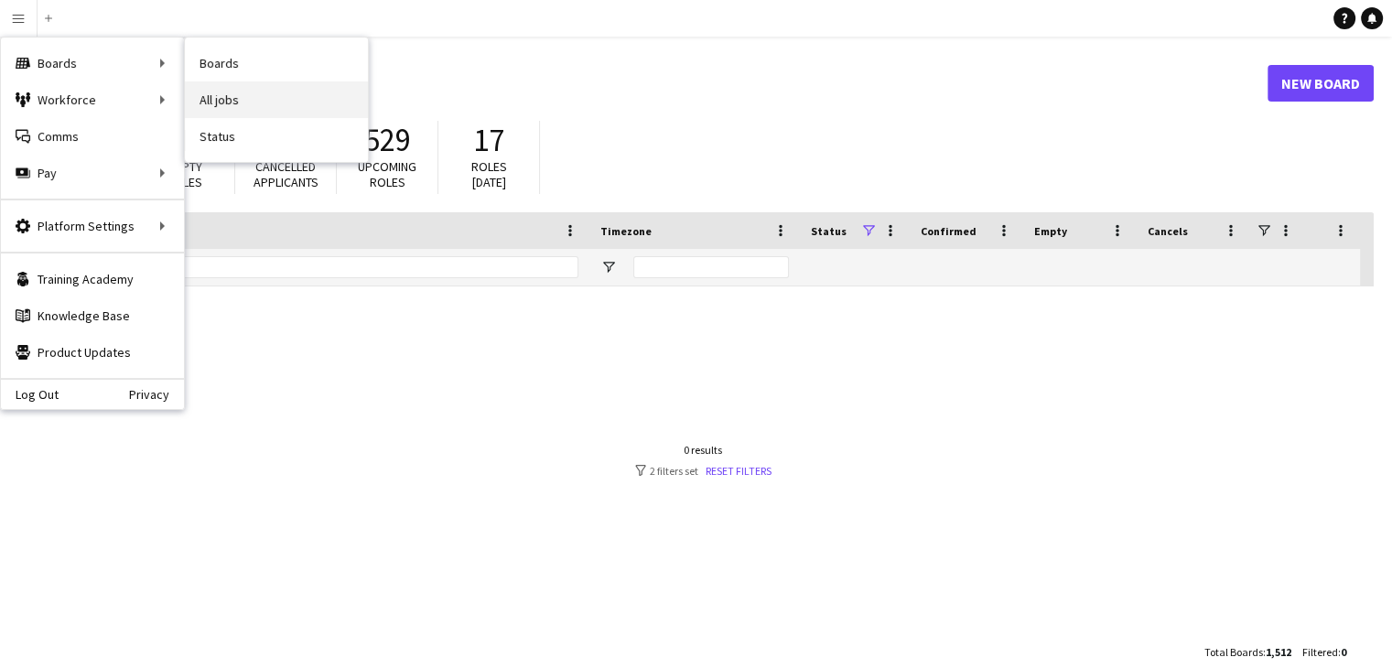
click at [236, 101] on link "All jobs" at bounding box center [276, 99] width 183 height 37
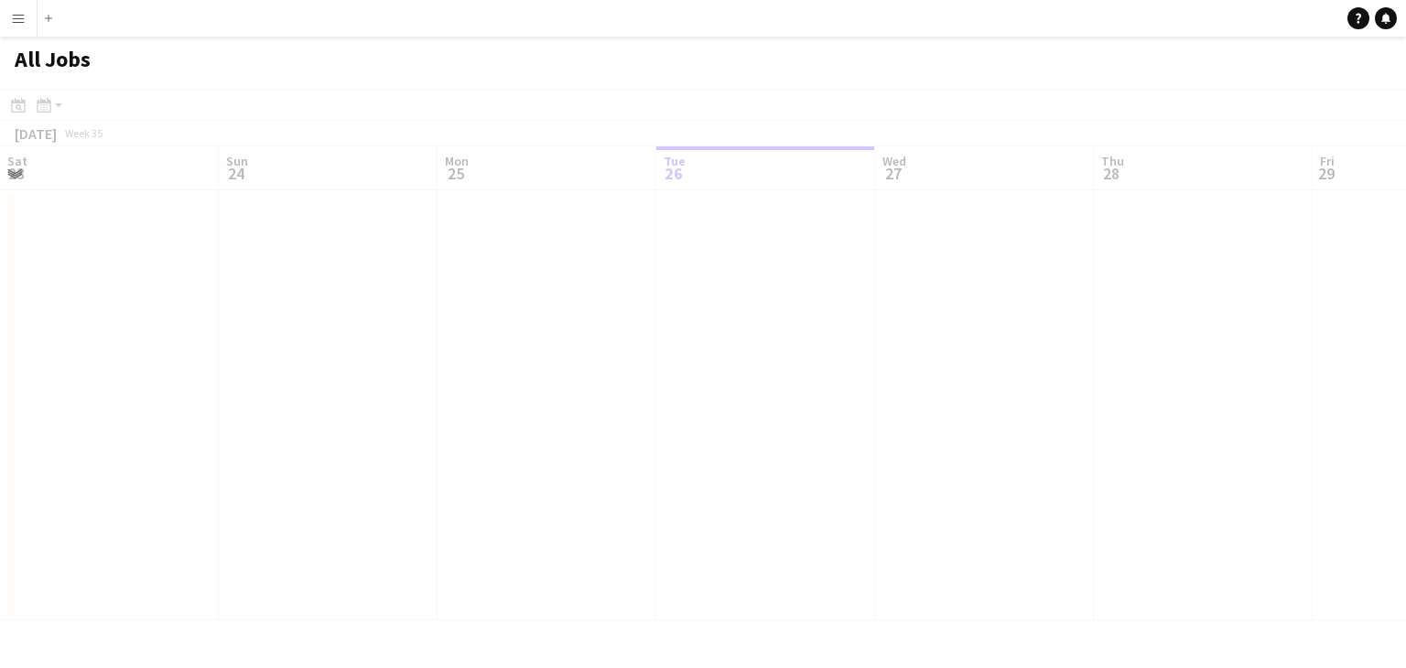
scroll to position [0, 437]
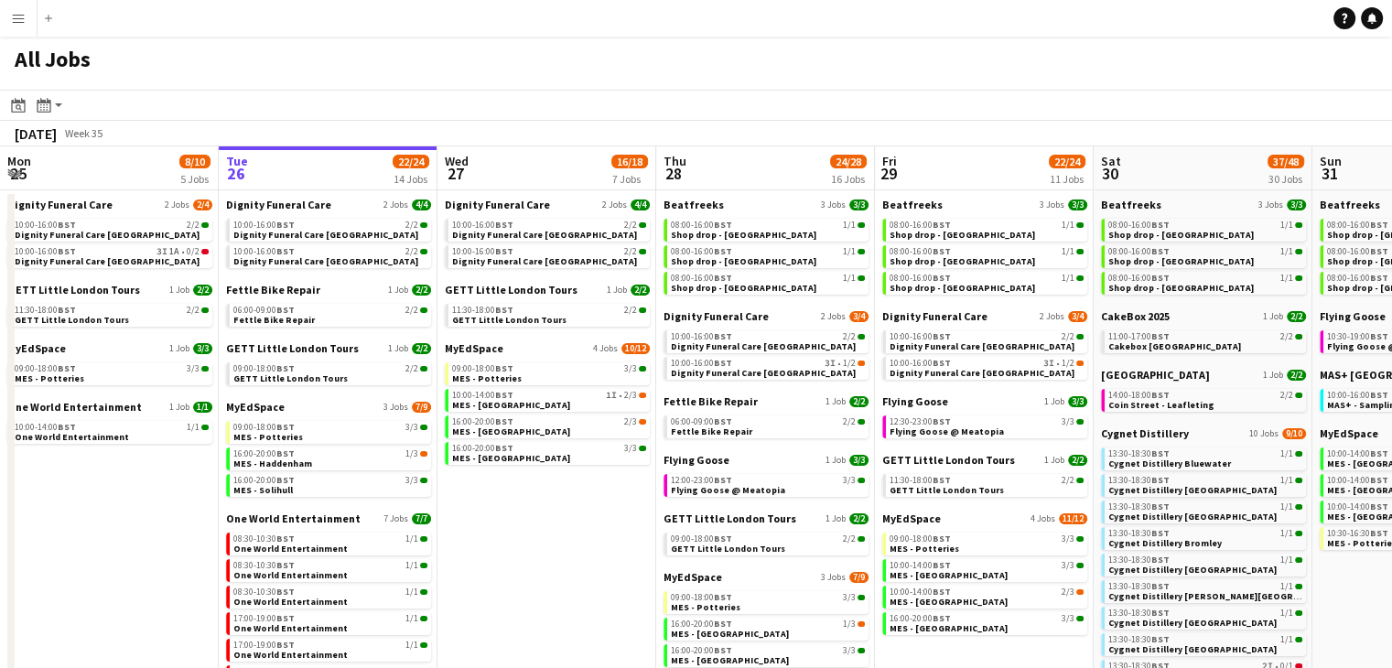
click at [12, 27] on button "Menu" at bounding box center [18, 18] width 37 height 37
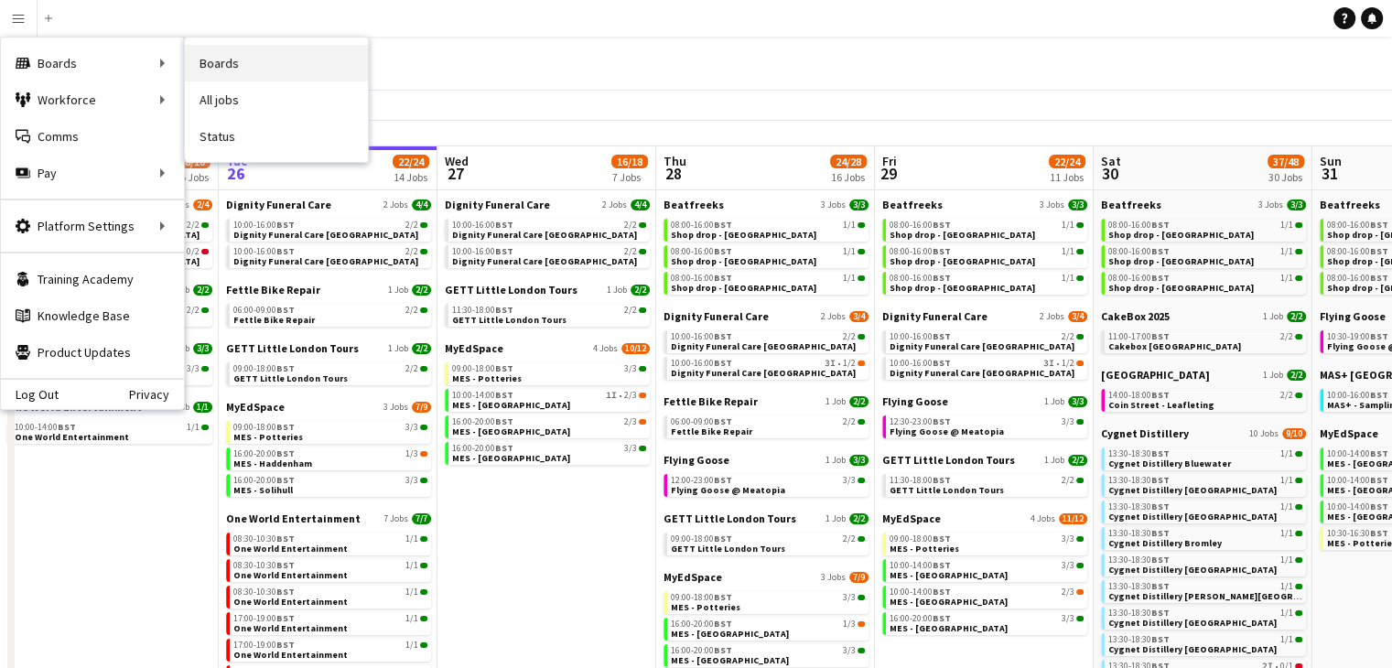
click at [256, 59] on link "Boards" at bounding box center [276, 63] width 183 height 37
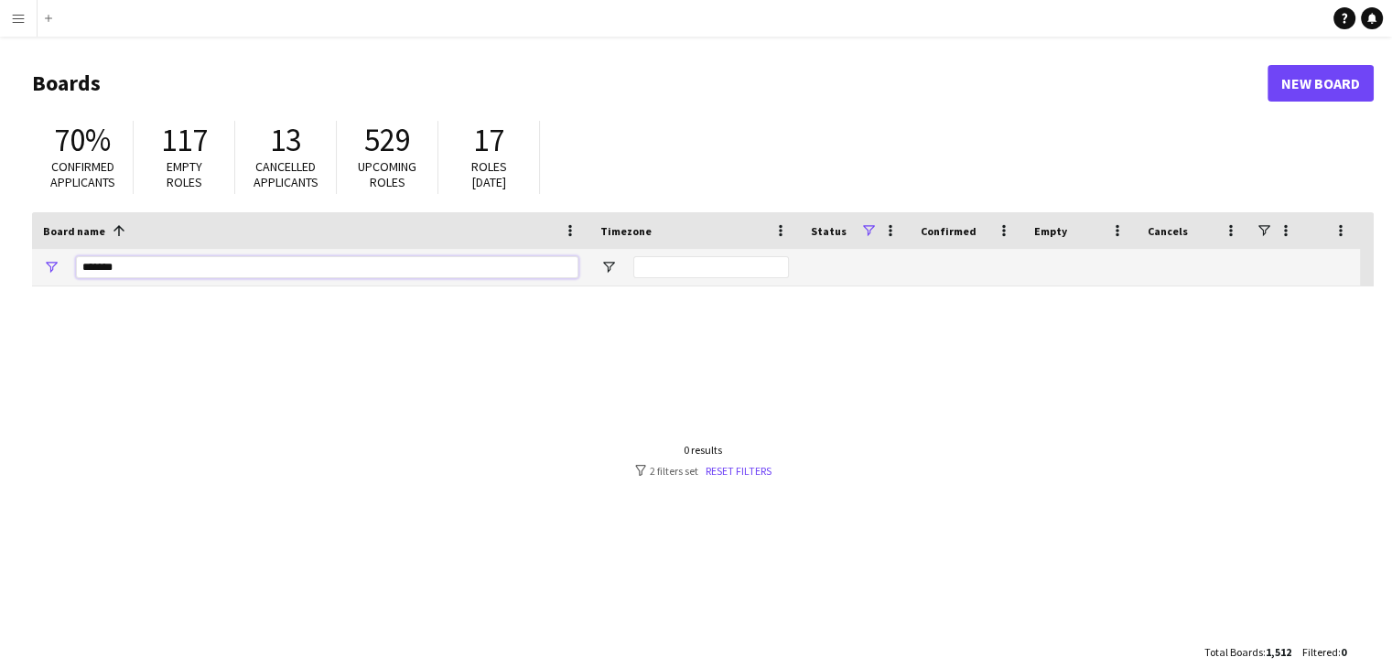
drag, startPoint x: 151, startPoint y: 267, endPoint x: 59, endPoint y: 268, distance: 92.4
click at [59, 268] on div "*******" at bounding box center [310, 267] width 557 height 37
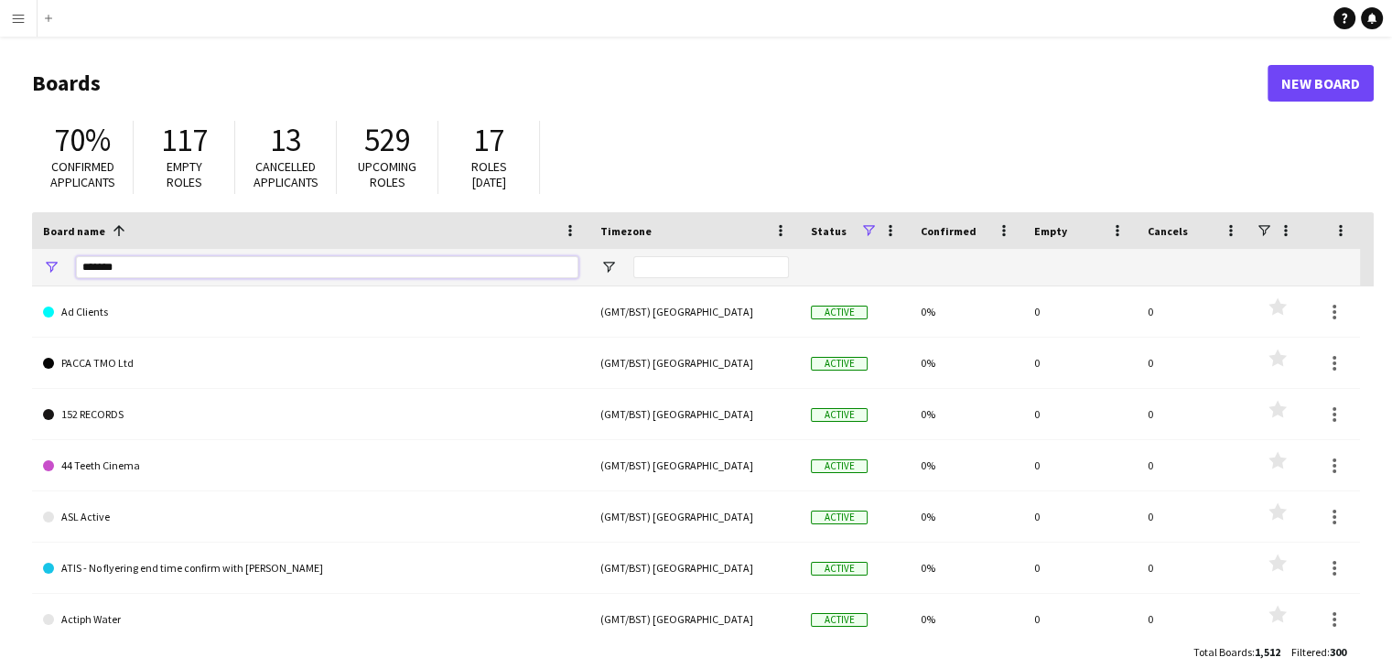
type input "*******"
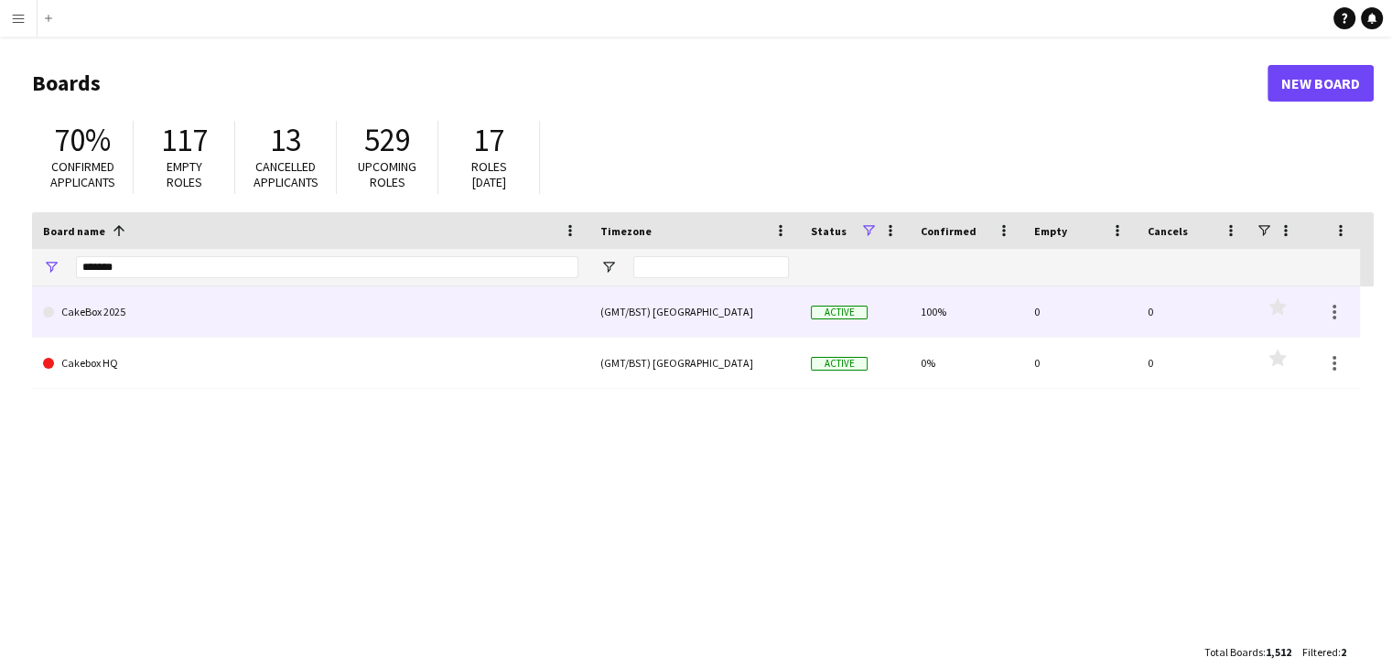
click at [121, 313] on link "CakeBox 2025" at bounding box center [310, 311] width 535 height 51
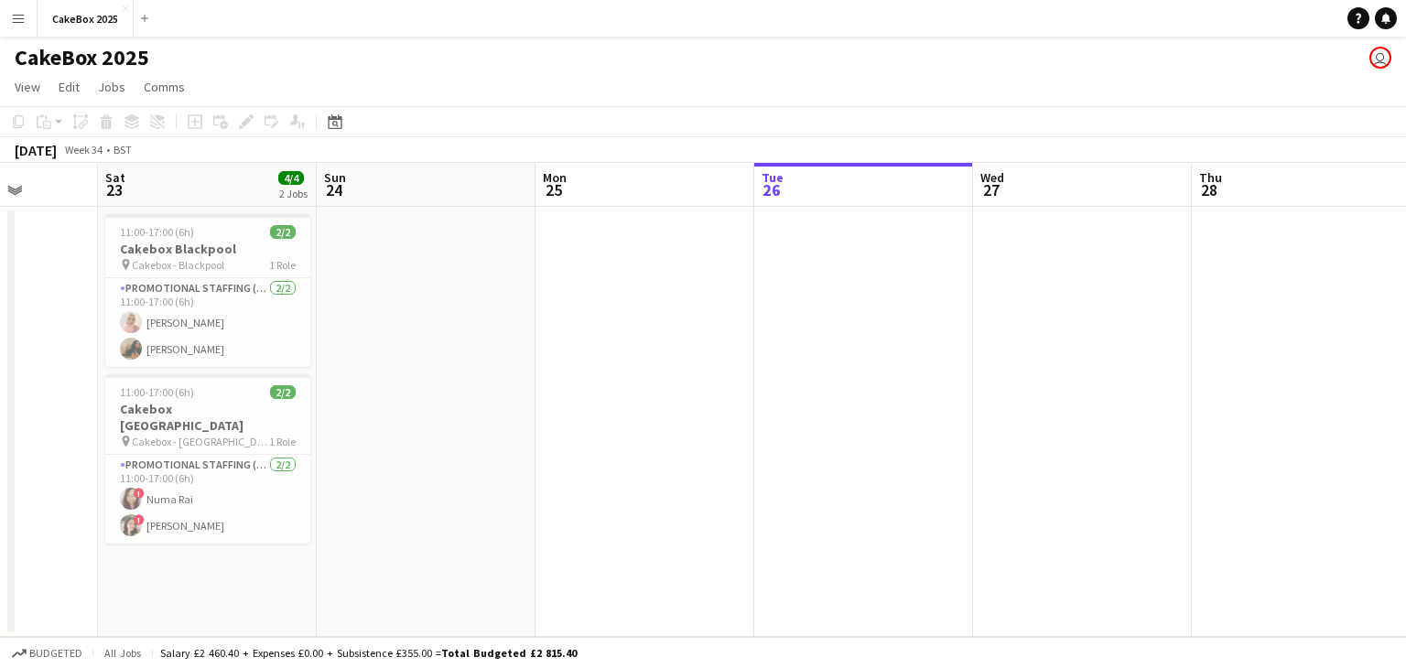
scroll to position [0, 556]
click at [140, 24] on button "Add" at bounding box center [144, 18] width 15 height 15
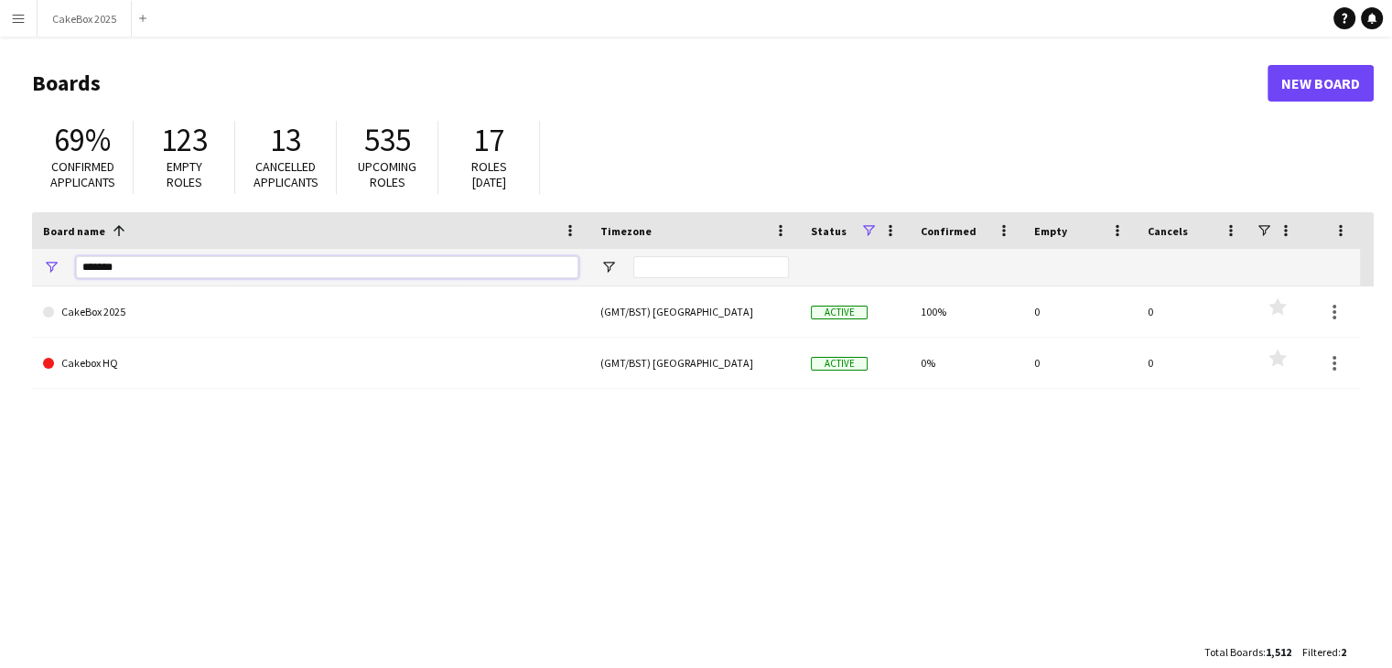
drag, startPoint x: 151, startPoint y: 272, endPoint x: 43, endPoint y: 268, distance: 108.1
click at [43, 268] on div "*******" at bounding box center [310, 267] width 557 height 37
type input "*******"
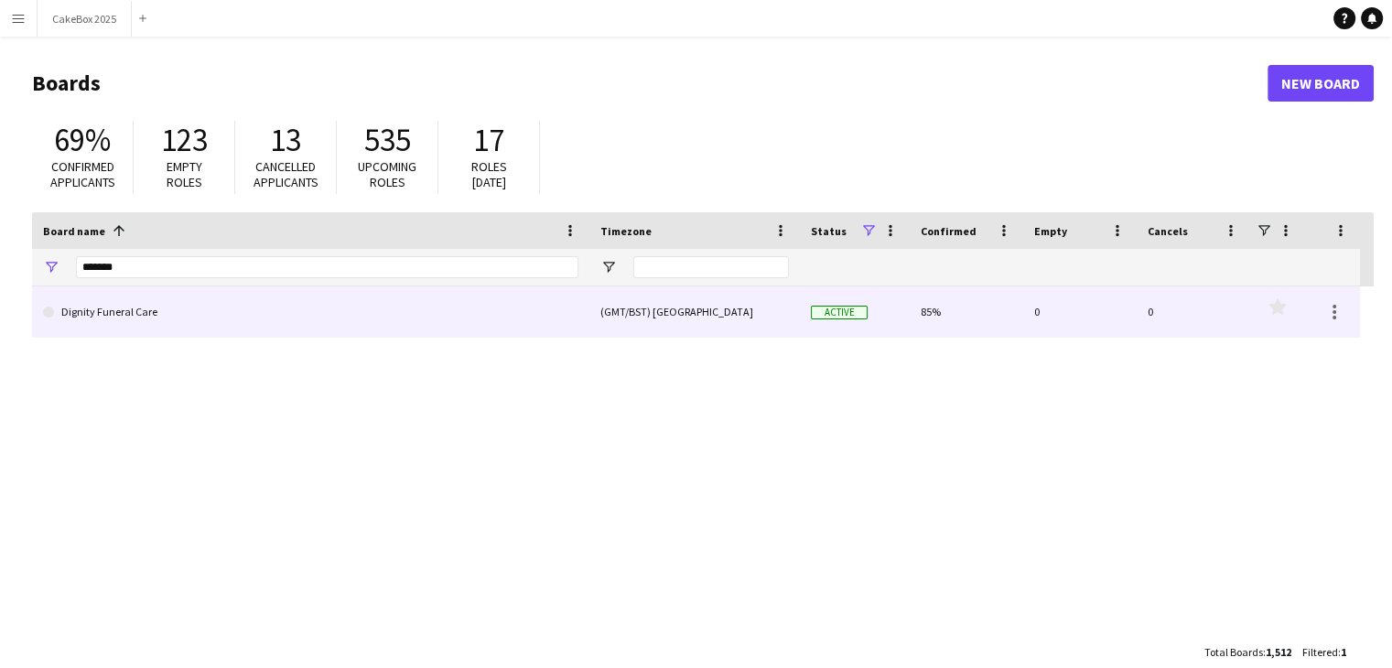
click at [88, 319] on link "Dignity Funeral Care" at bounding box center [310, 311] width 535 height 51
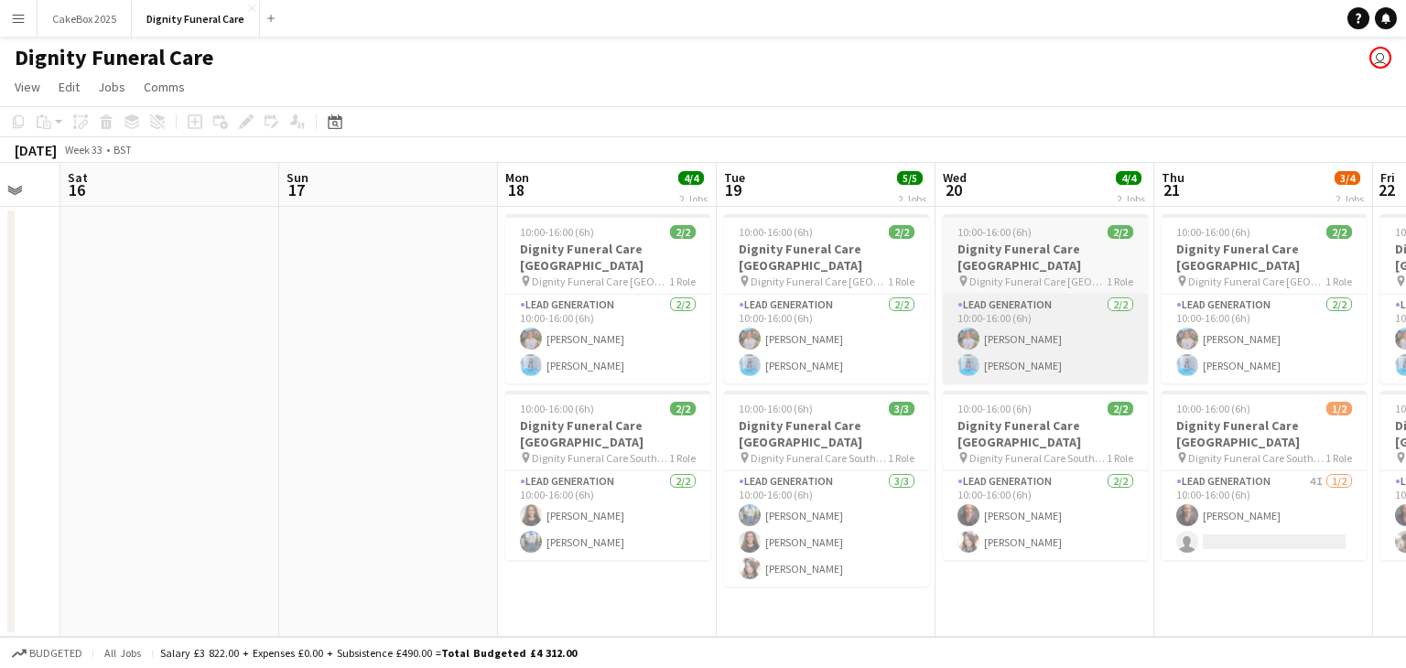
scroll to position [0, 616]
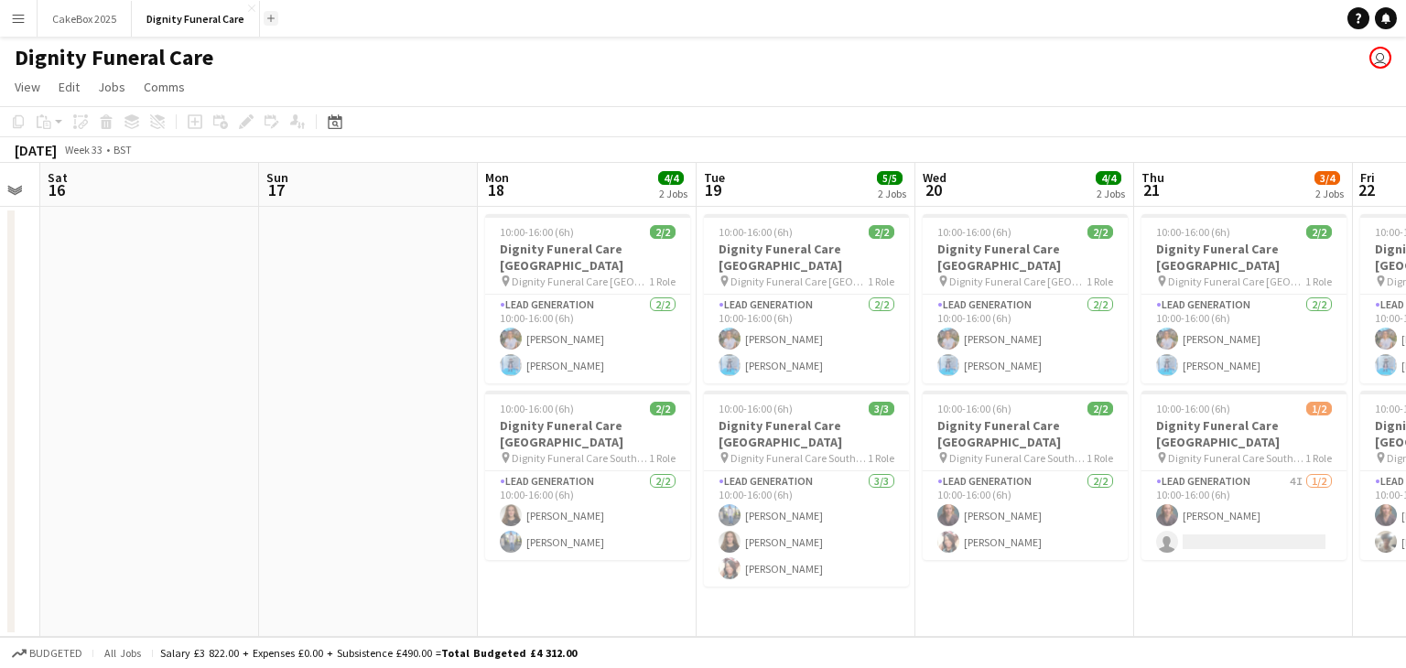
click at [271, 19] on app-icon "Add" at bounding box center [270, 18] width 7 height 7
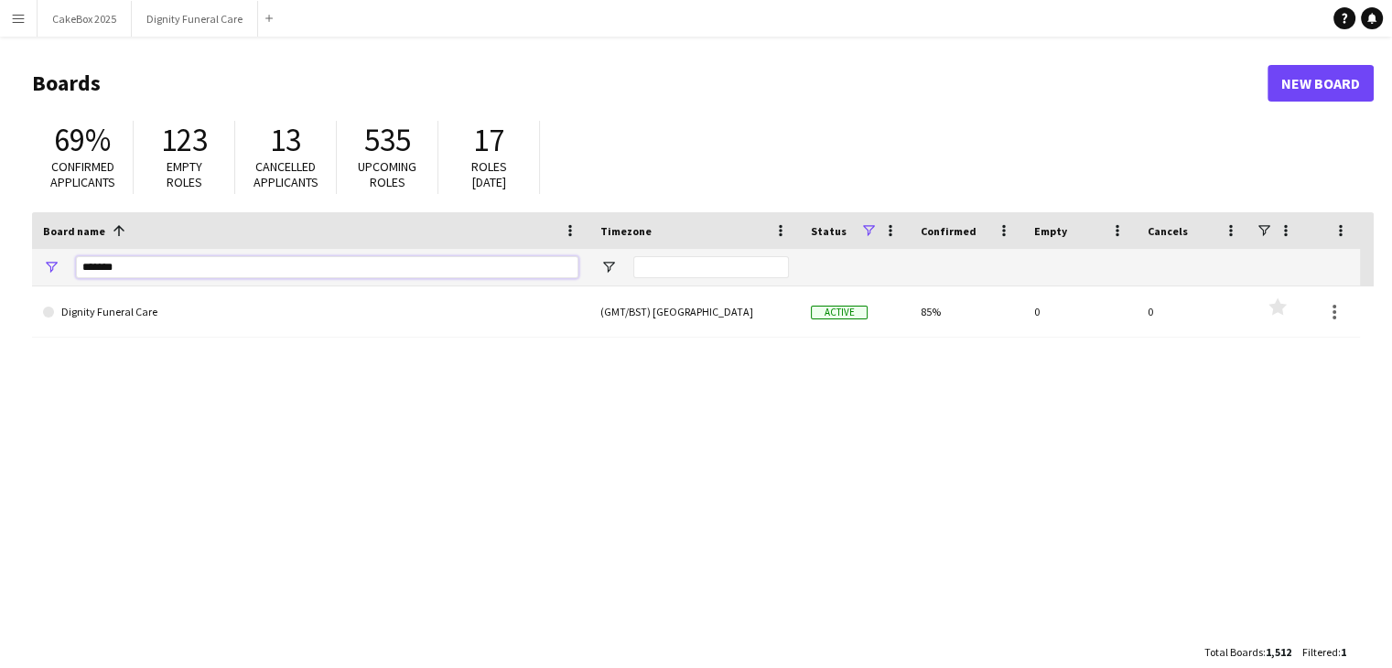
drag, startPoint x: 145, startPoint y: 270, endPoint x: 0, endPoint y: 260, distance: 145.0
click at [0, 260] on main "Boards New Board 69% Confirmed applicants 123 Empty roles 13 Cancelled applican…" at bounding box center [696, 367] width 1392 height 661
type input "****"
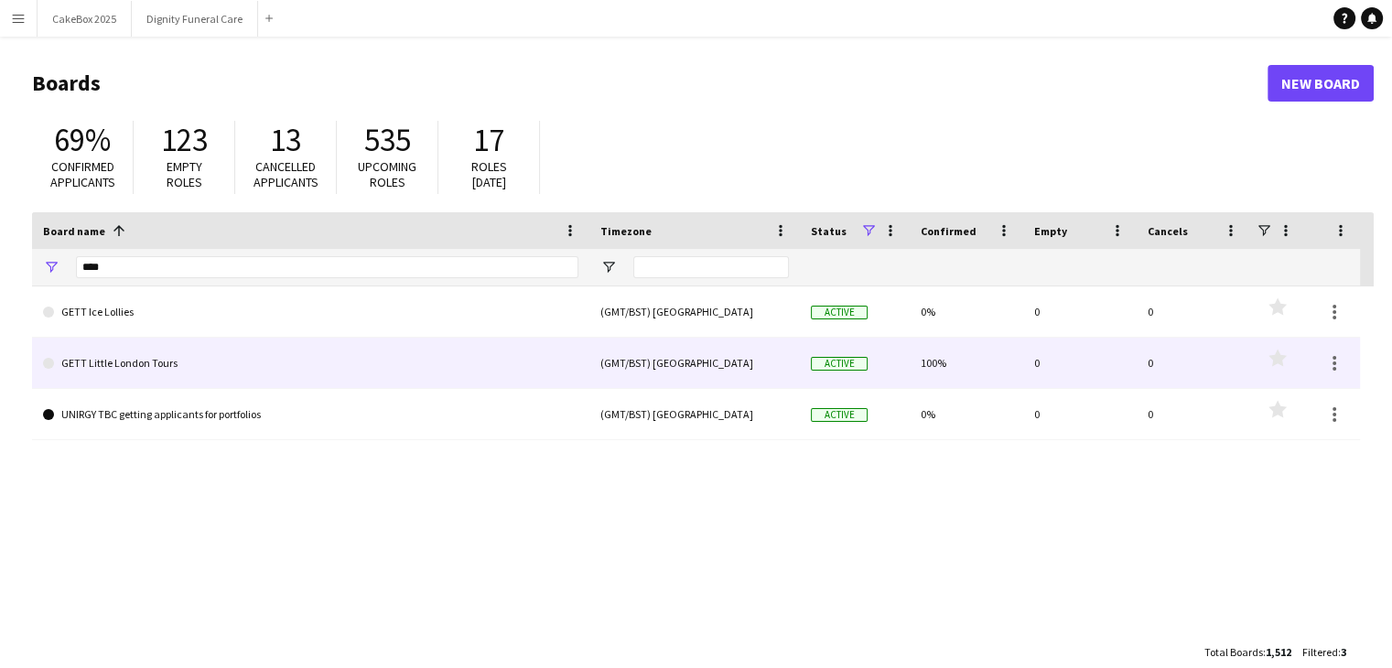
click at [146, 374] on link "GETT Little London Tours" at bounding box center [310, 363] width 535 height 51
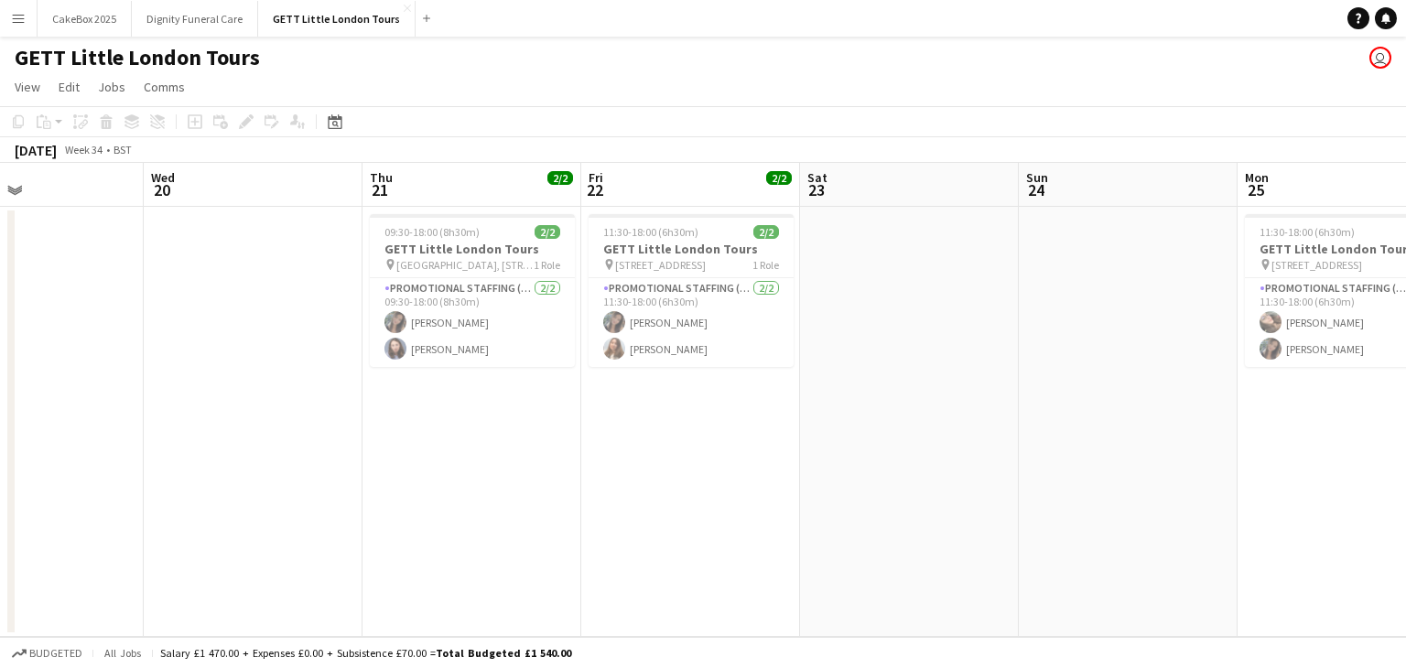
scroll to position [0, 516]
click at [20, 19] on app-icon "Menu" at bounding box center [18, 18] width 15 height 15
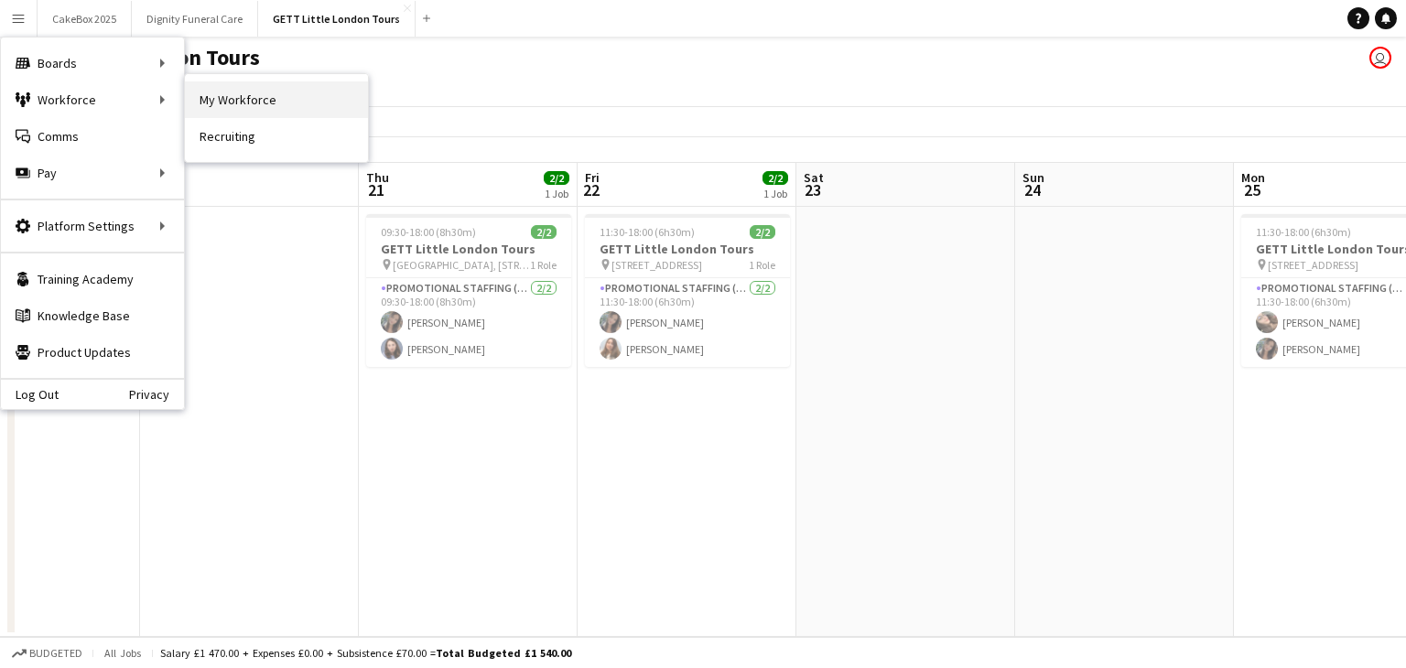
click at [216, 100] on link "My Workforce" at bounding box center [276, 99] width 183 height 37
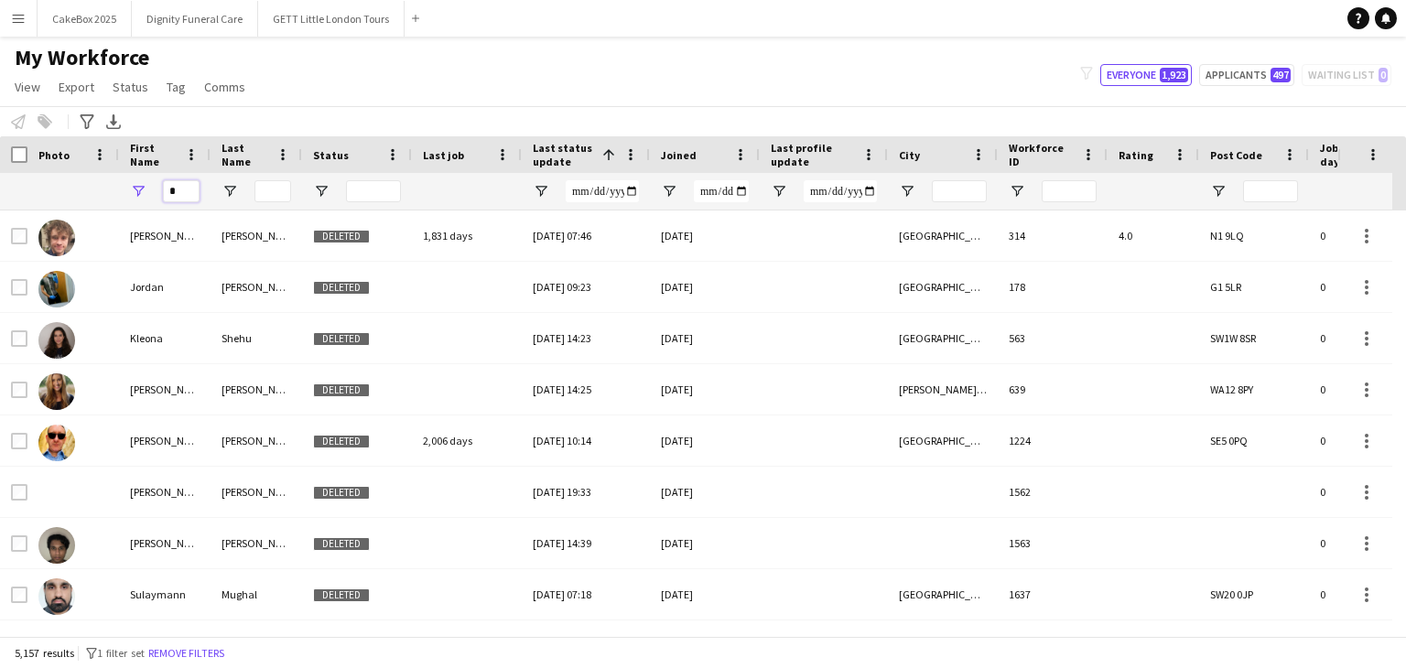
drag, startPoint x: 362, startPoint y: 202, endPoint x: 174, endPoint y: 181, distance: 189.7
click at [174, 181] on input "*" at bounding box center [181, 191] width 37 height 22
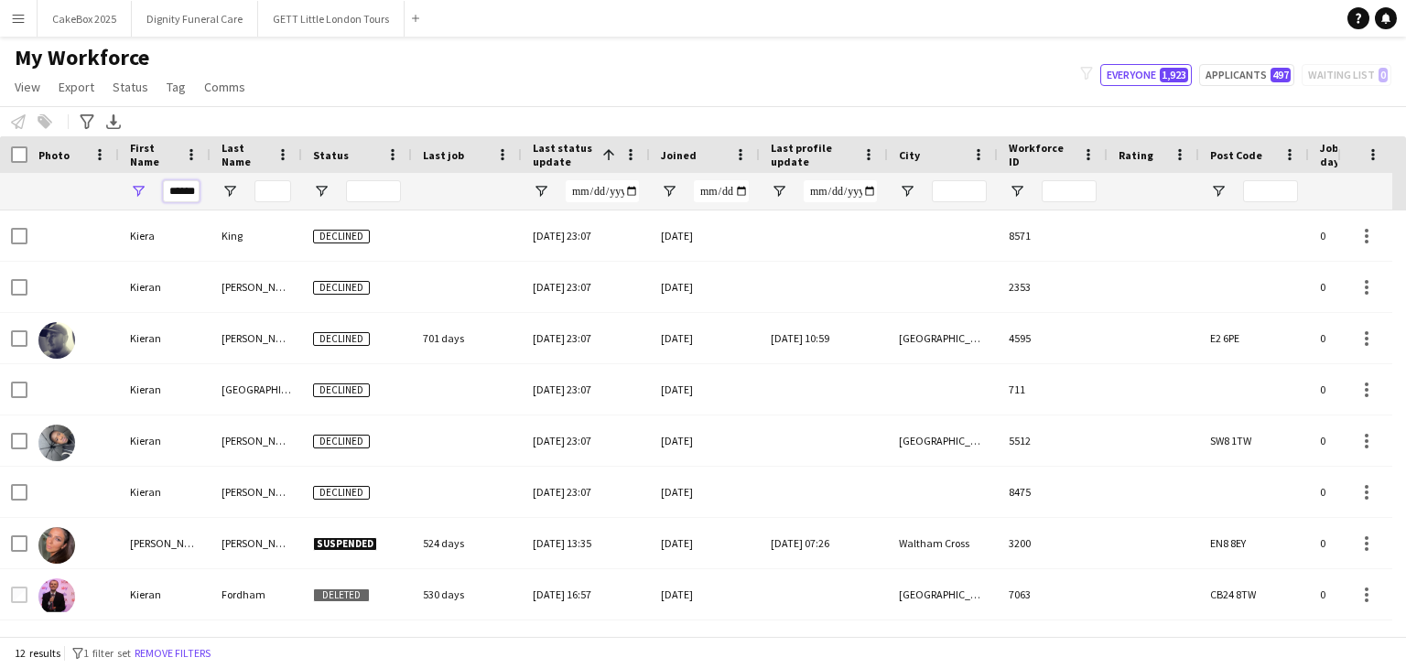
scroll to position [0, 1]
type input "******"
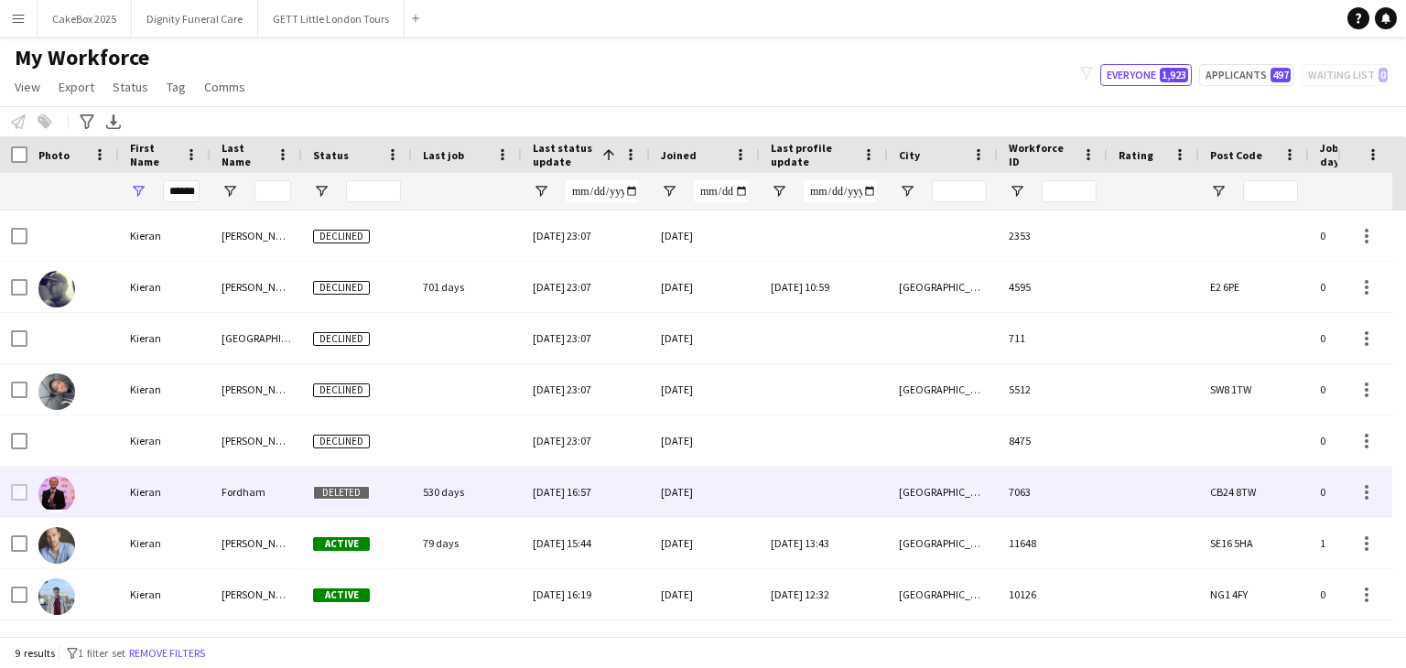
click at [234, 496] on div "Fordham" at bounding box center [256, 492] width 92 height 50
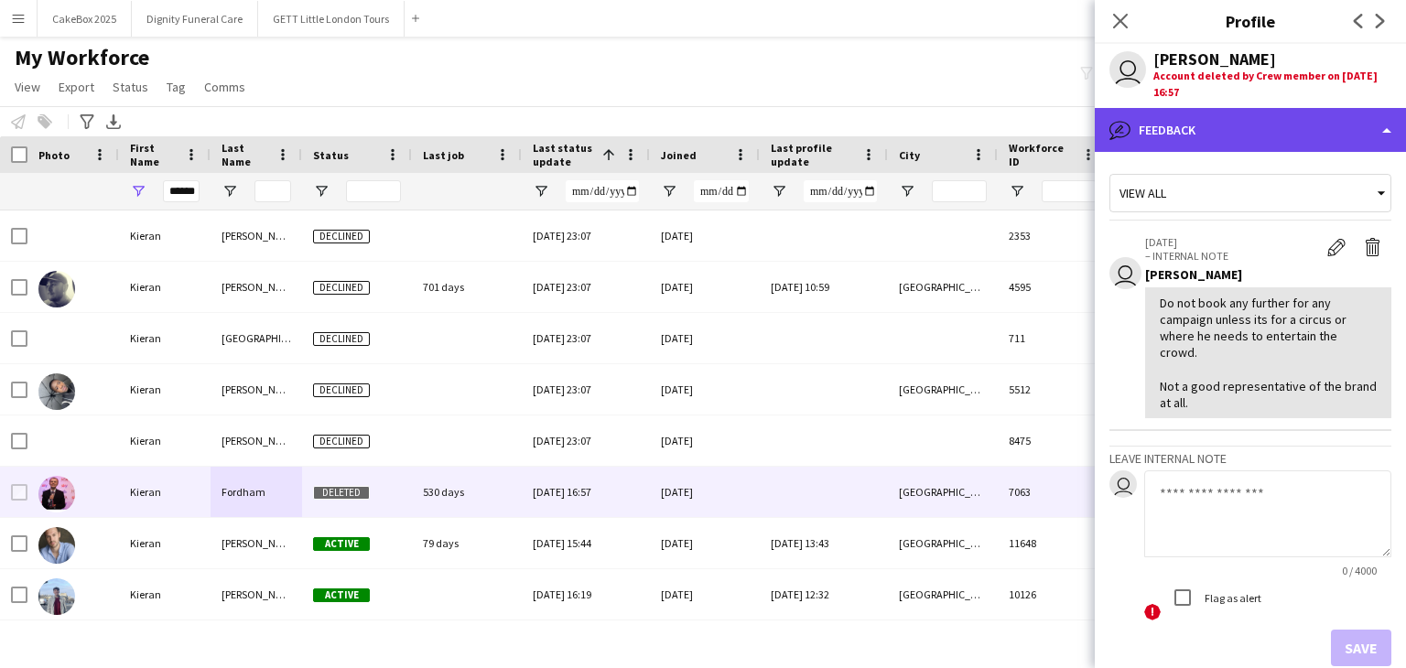
click at [1253, 123] on div "bubble-pencil Feedback" at bounding box center [1250, 130] width 311 height 44
click at [1171, 144] on div "bubble-pencil Feedback" at bounding box center [1250, 130] width 311 height 44
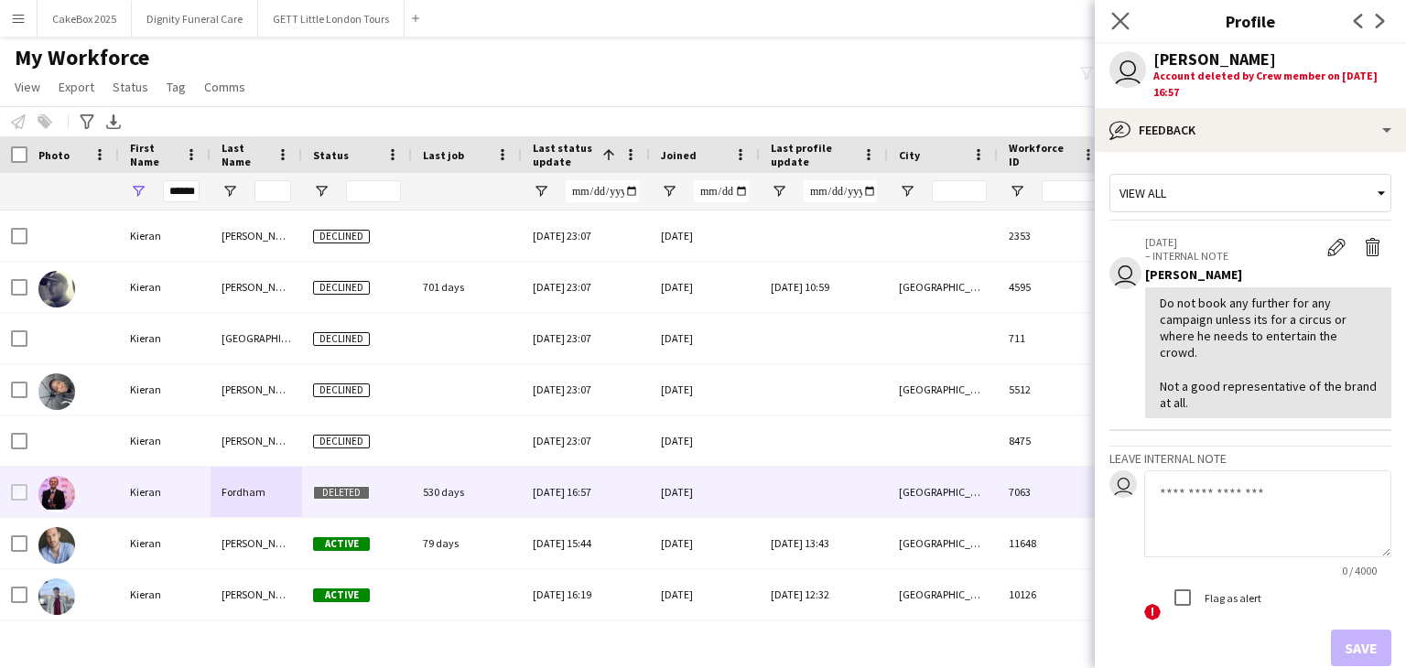
click at [1112, 30] on app-icon "Close pop-in" at bounding box center [1120, 21] width 27 height 27
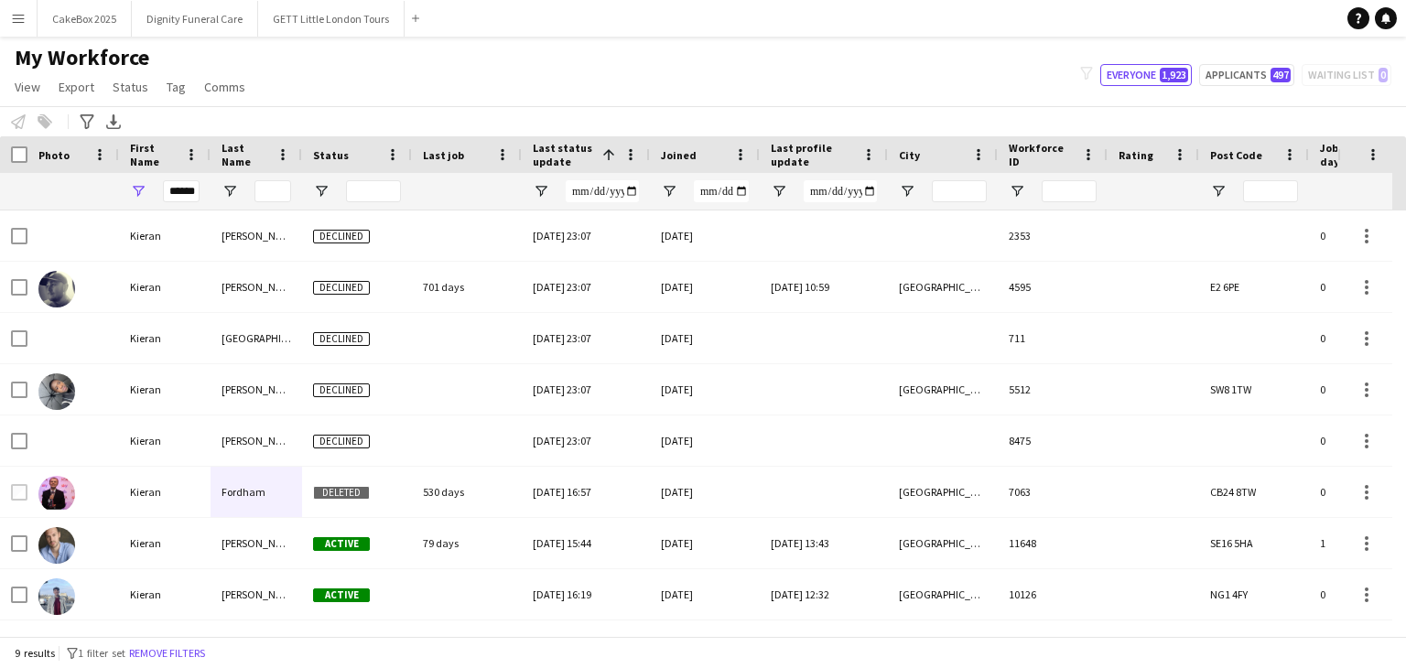
click at [22, 14] on app-icon "Menu" at bounding box center [18, 18] width 15 height 15
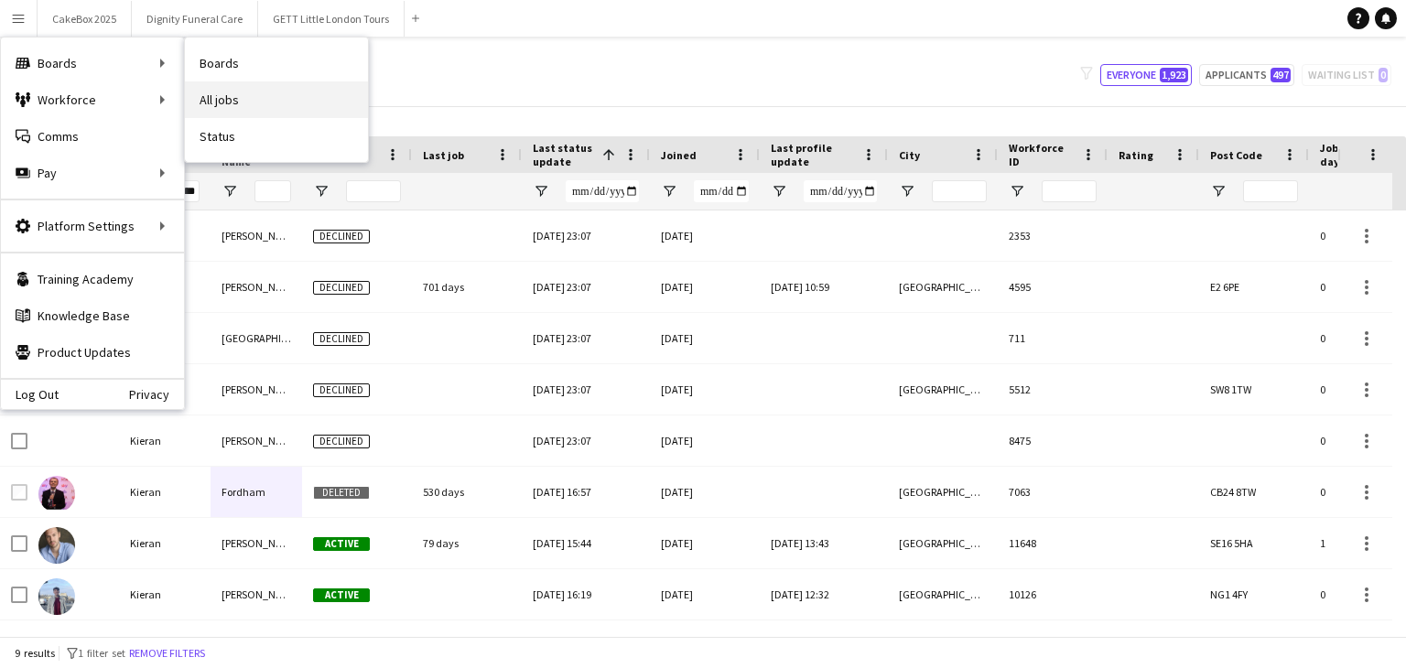
click at [212, 95] on link "All jobs" at bounding box center [276, 99] width 183 height 37
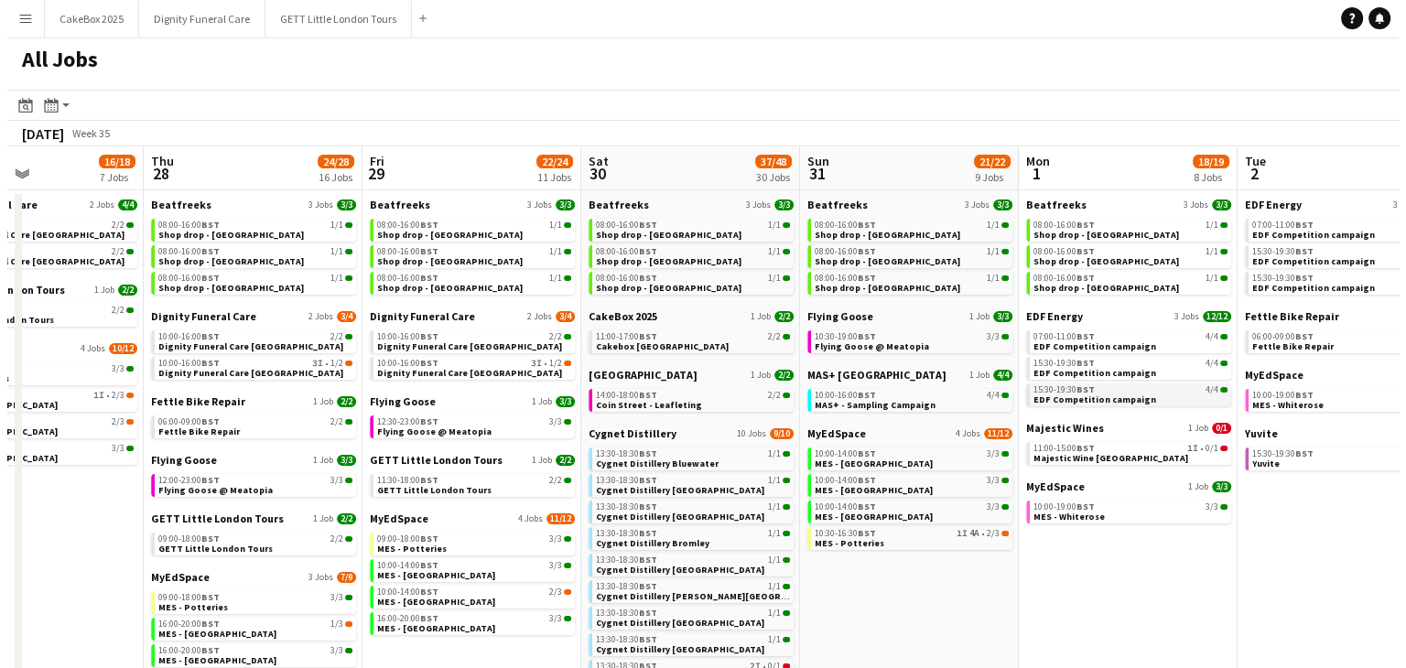
scroll to position [0, 494]
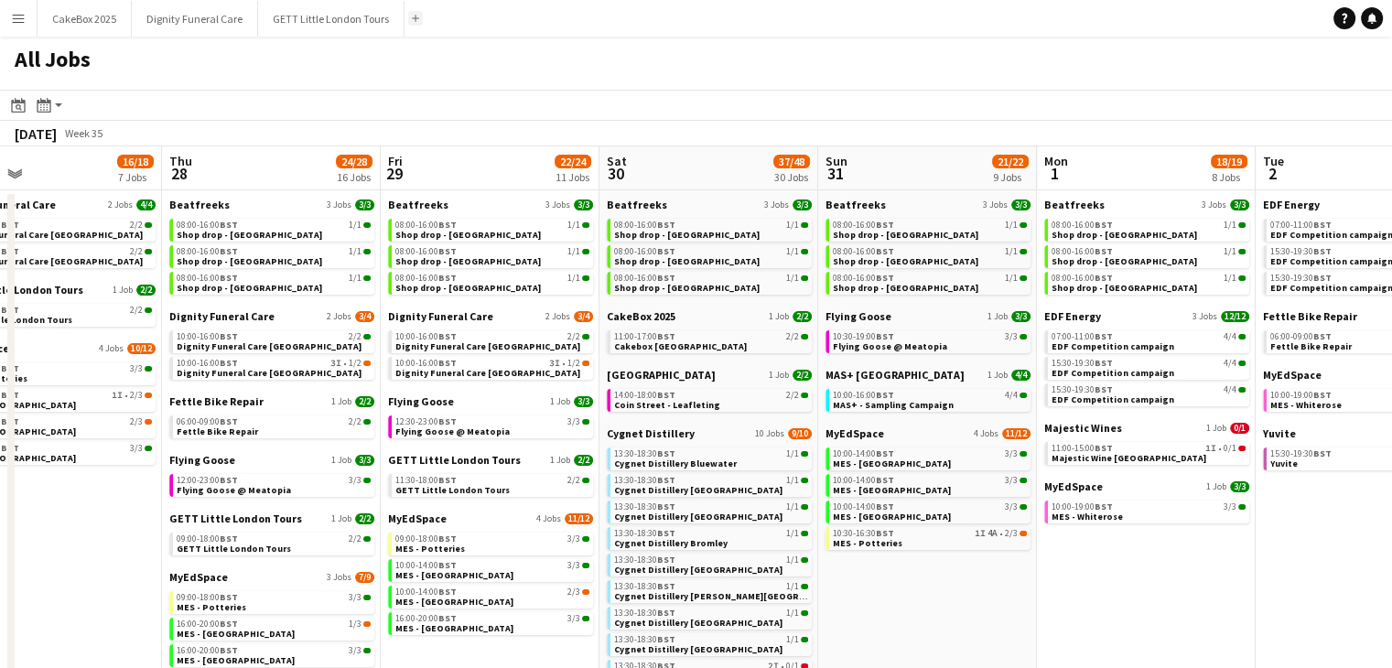
click at [412, 21] on app-icon "Add" at bounding box center [415, 18] width 7 height 7
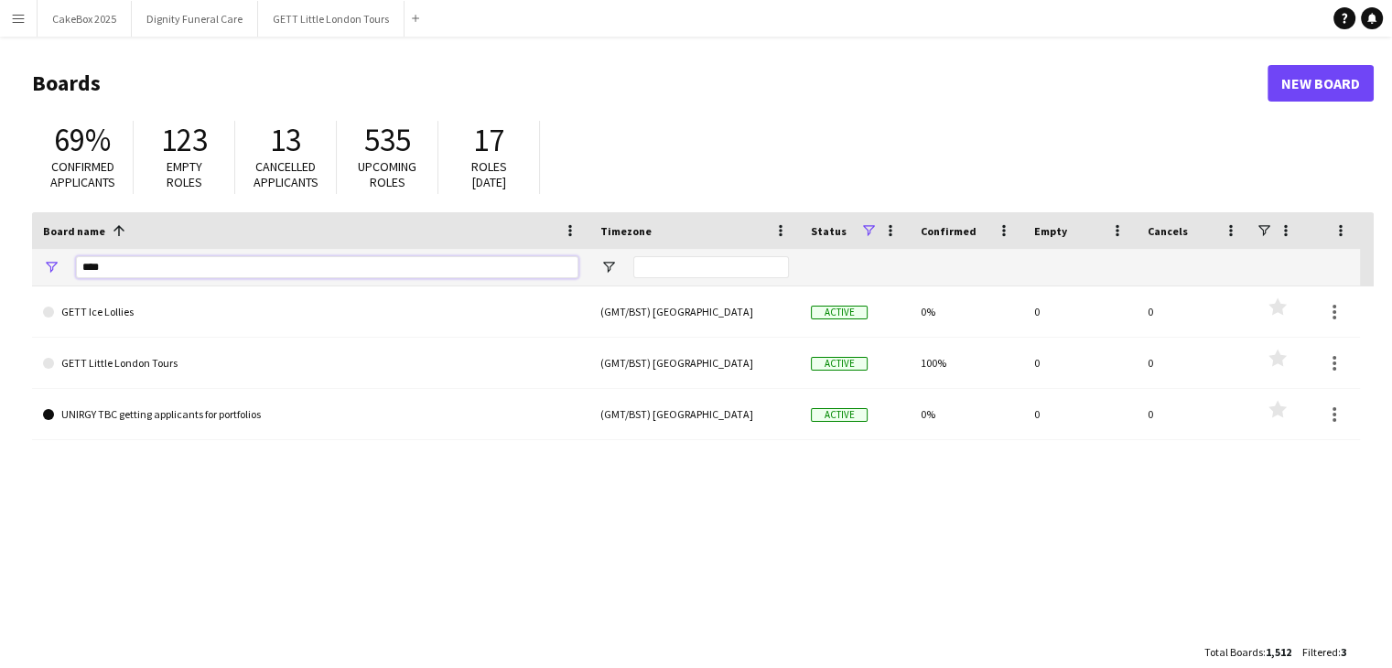
drag, startPoint x: 128, startPoint y: 274, endPoint x: 40, endPoint y: 262, distance: 88.7
click at [40, 262] on div "****" at bounding box center [310, 267] width 557 height 37
type input "********"
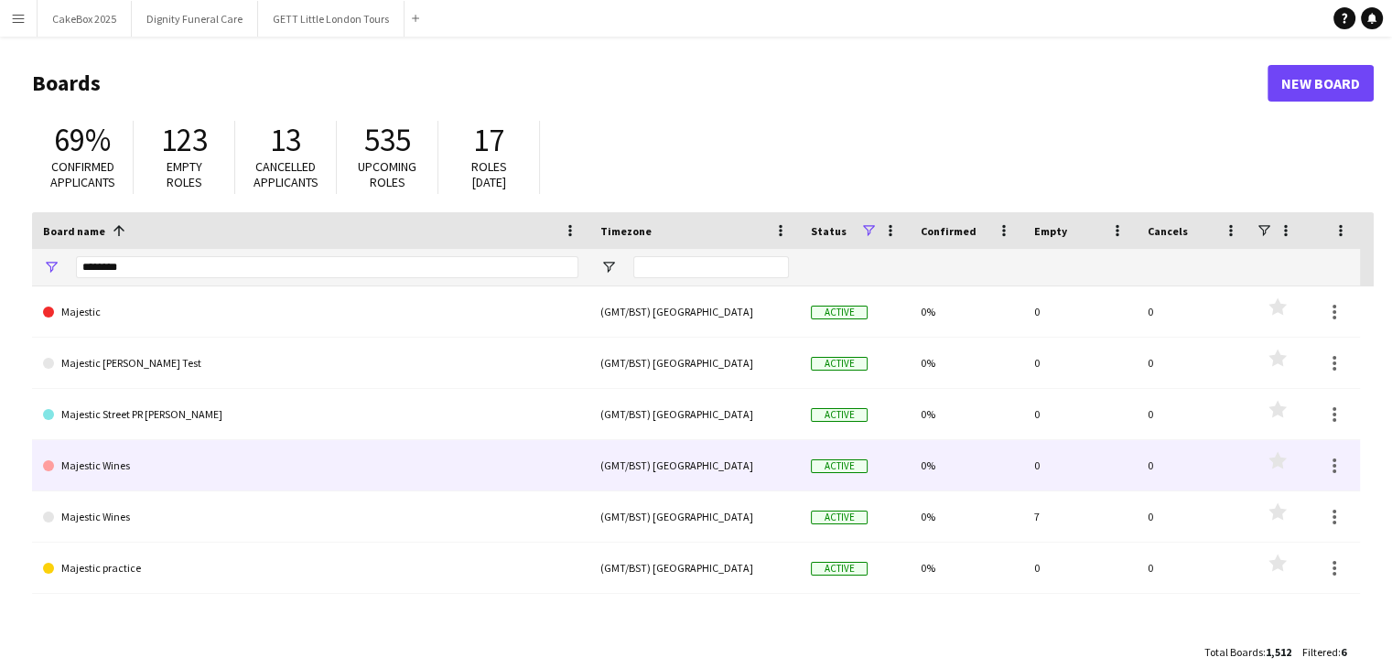
click at [92, 475] on link "Majestic Wines" at bounding box center [310, 465] width 535 height 51
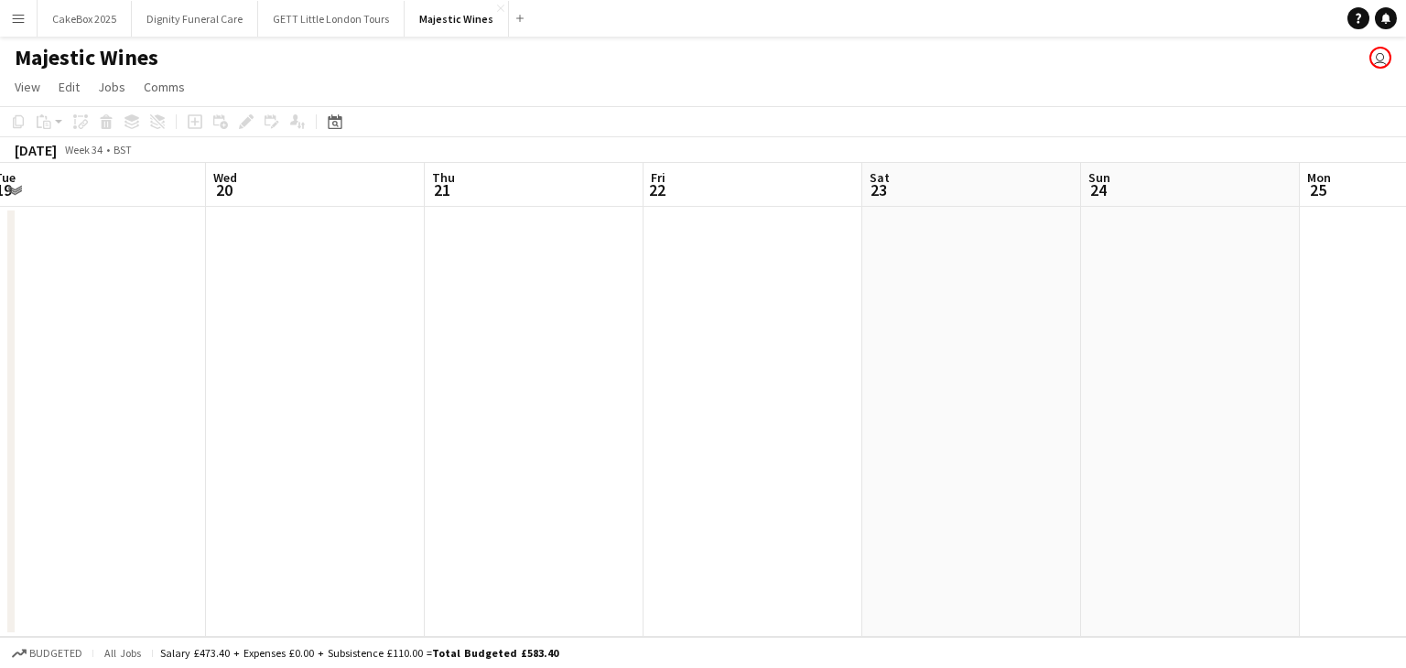
scroll to position [0, 413]
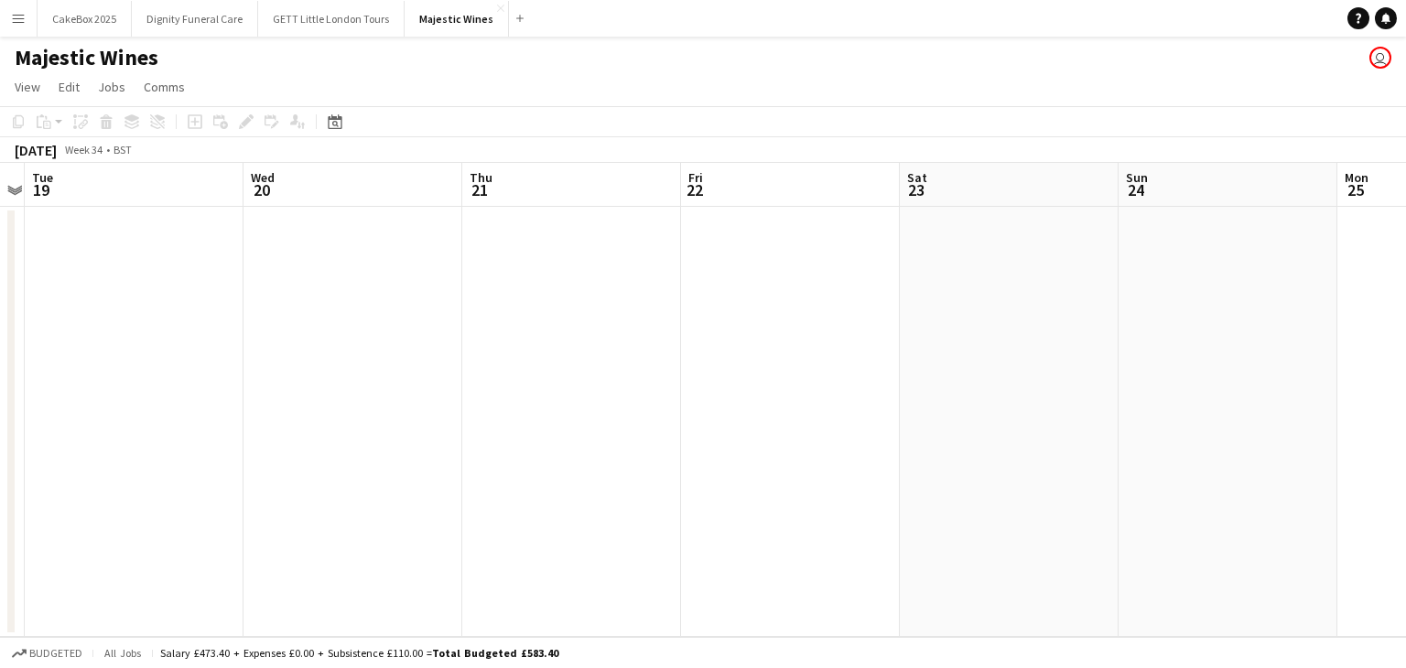
click at [5, 16] on button "Menu" at bounding box center [18, 18] width 37 height 37
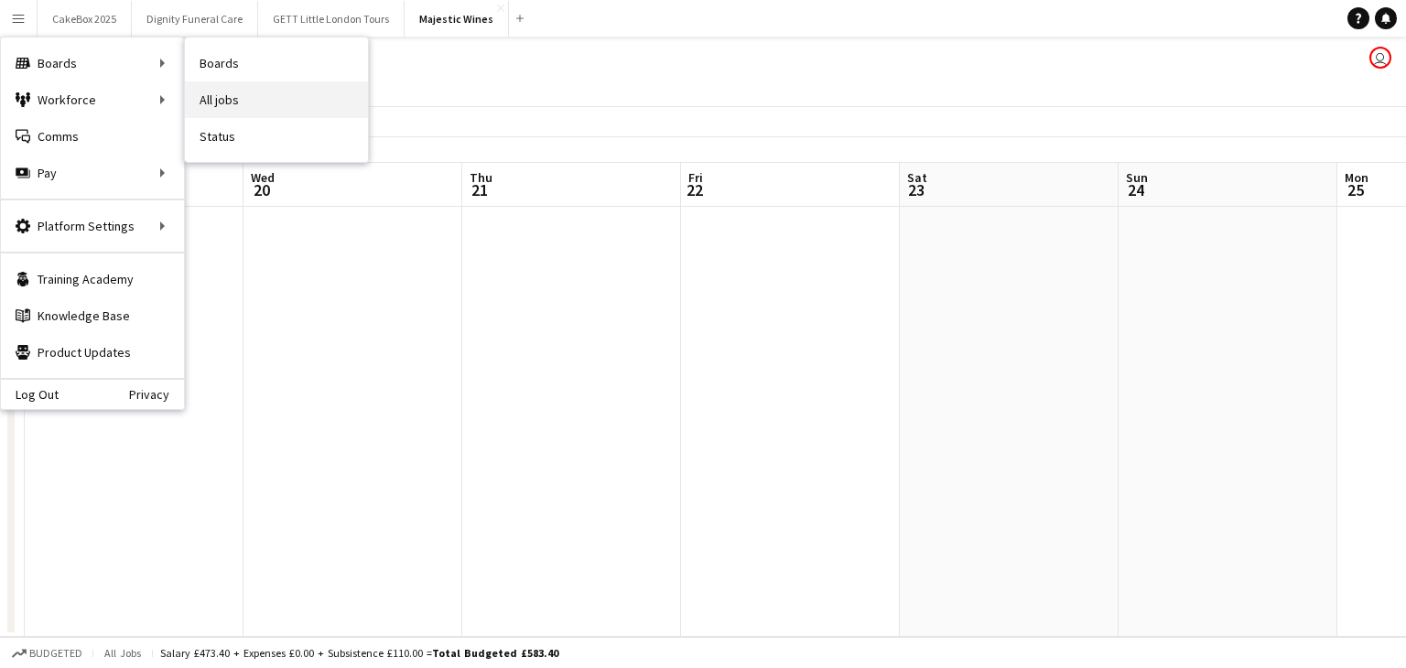
click at [235, 102] on link "All jobs" at bounding box center [276, 99] width 183 height 37
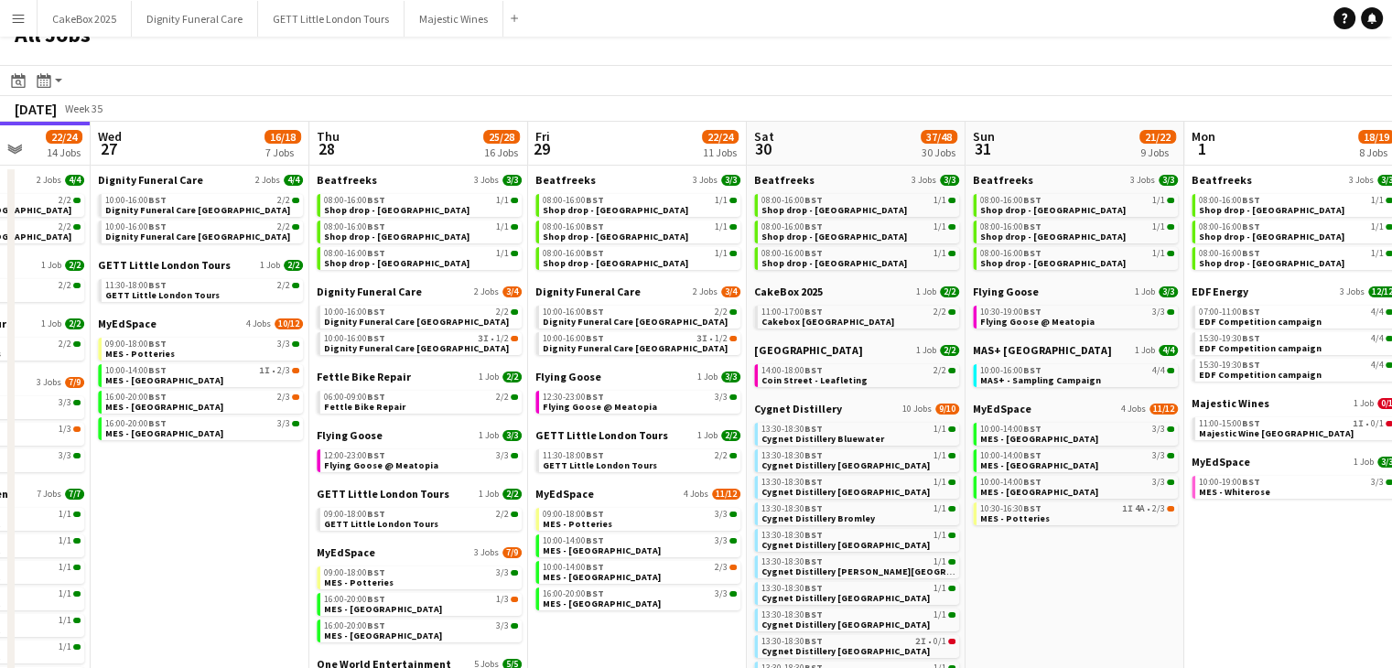
scroll to position [0, 783]
click at [1258, 422] on span "BST" at bounding box center [1252, 423] width 18 height 12
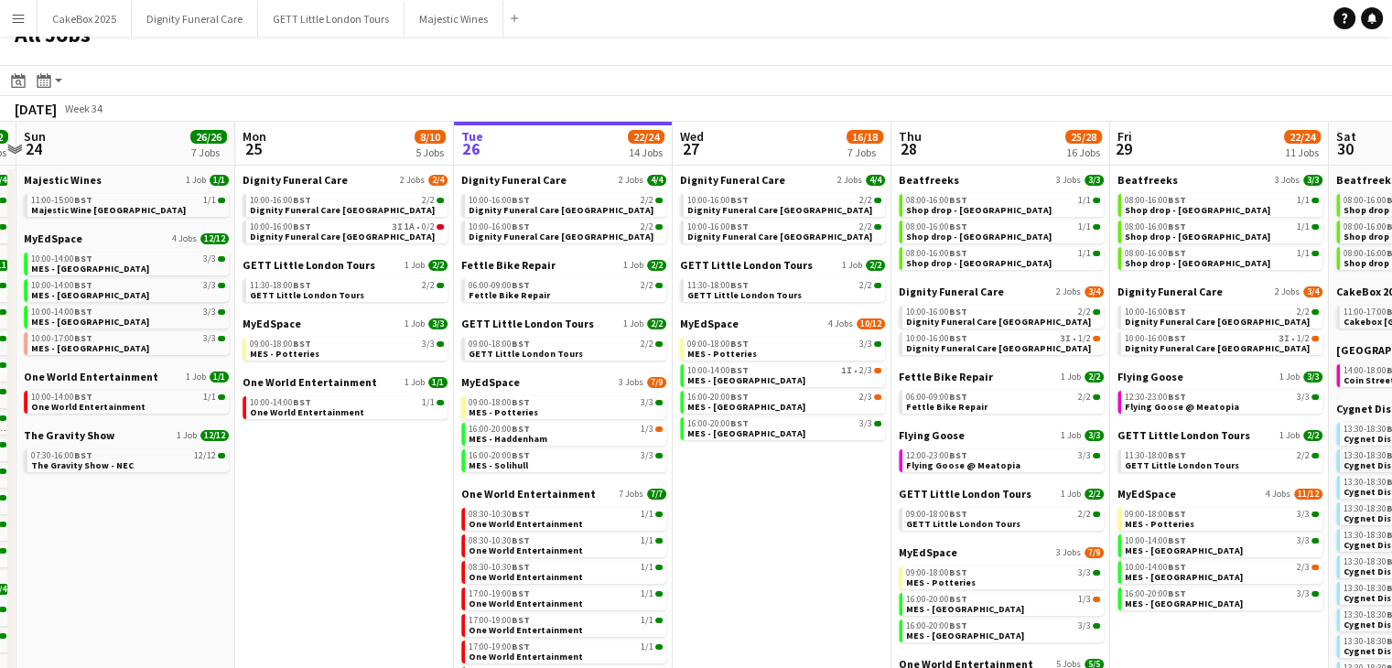
scroll to position [0, 411]
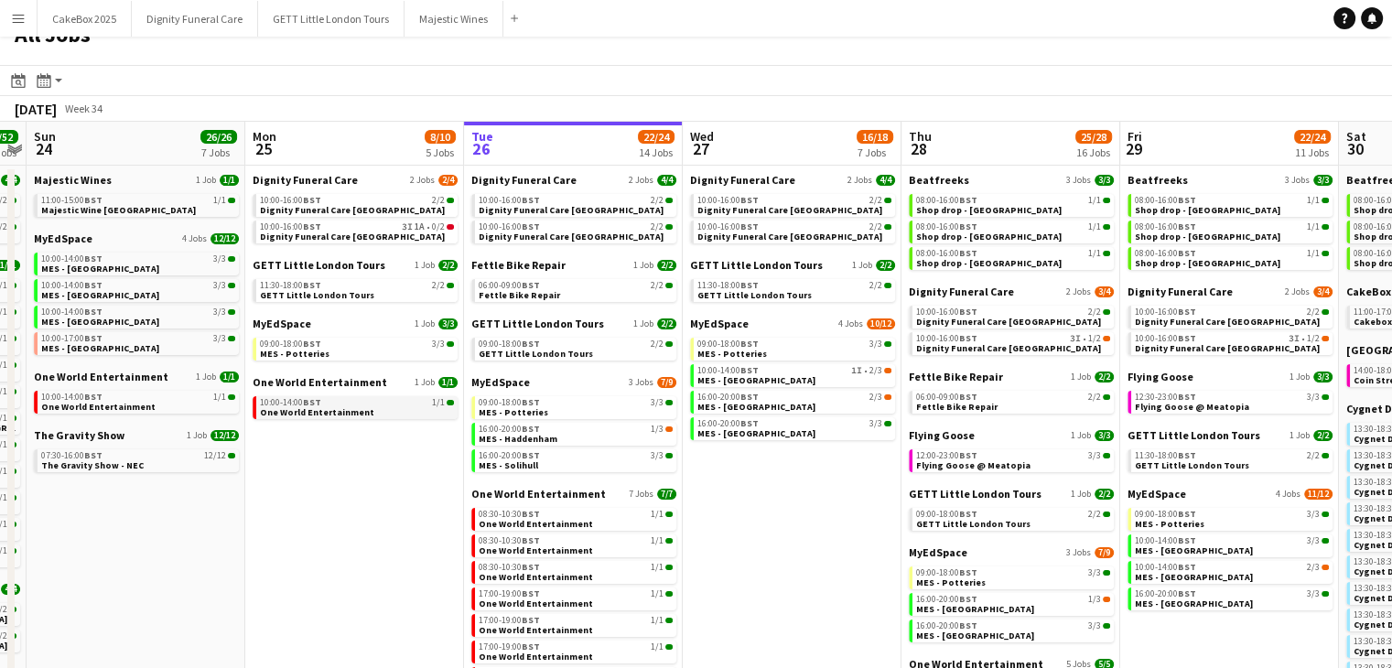
click at [322, 405] on div "10:00-14:00 BST 1/1" at bounding box center [357, 402] width 194 height 9
click at [7, 18] on button "Menu" at bounding box center [18, 18] width 37 height 37
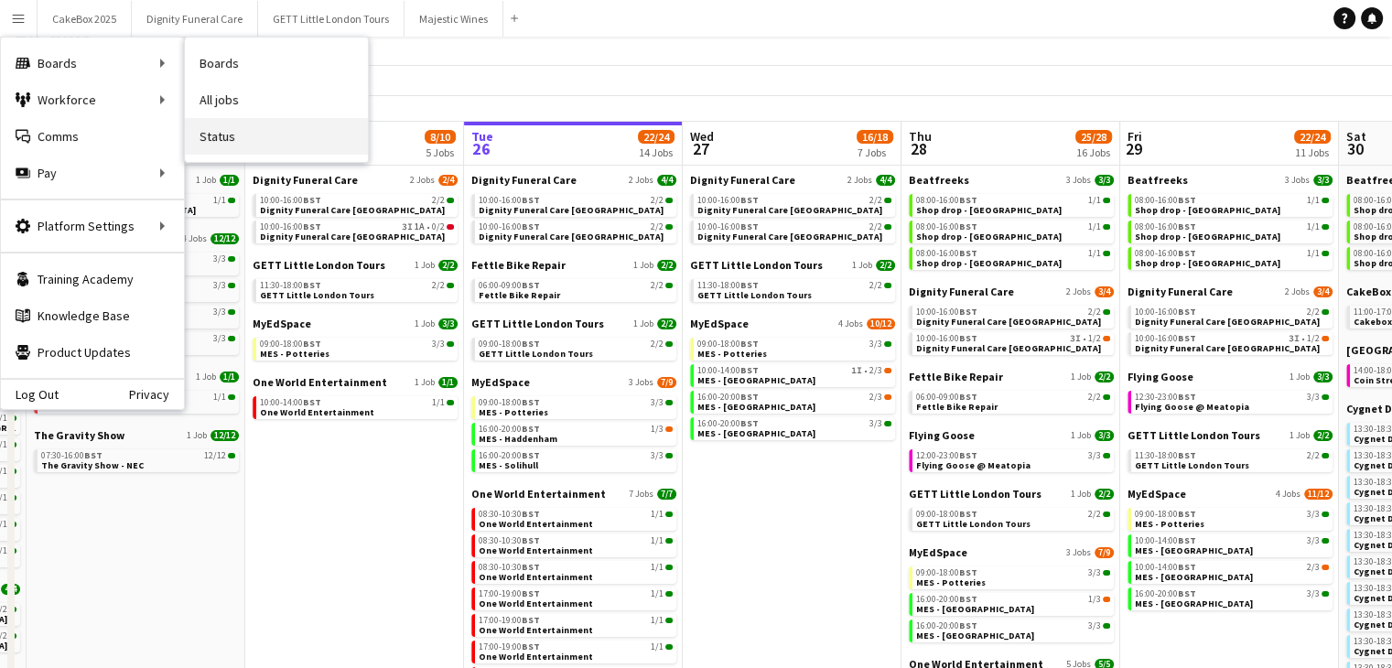
click at [223, 133] on link "Status" at bounding box center [276, 136] width 183 height 37
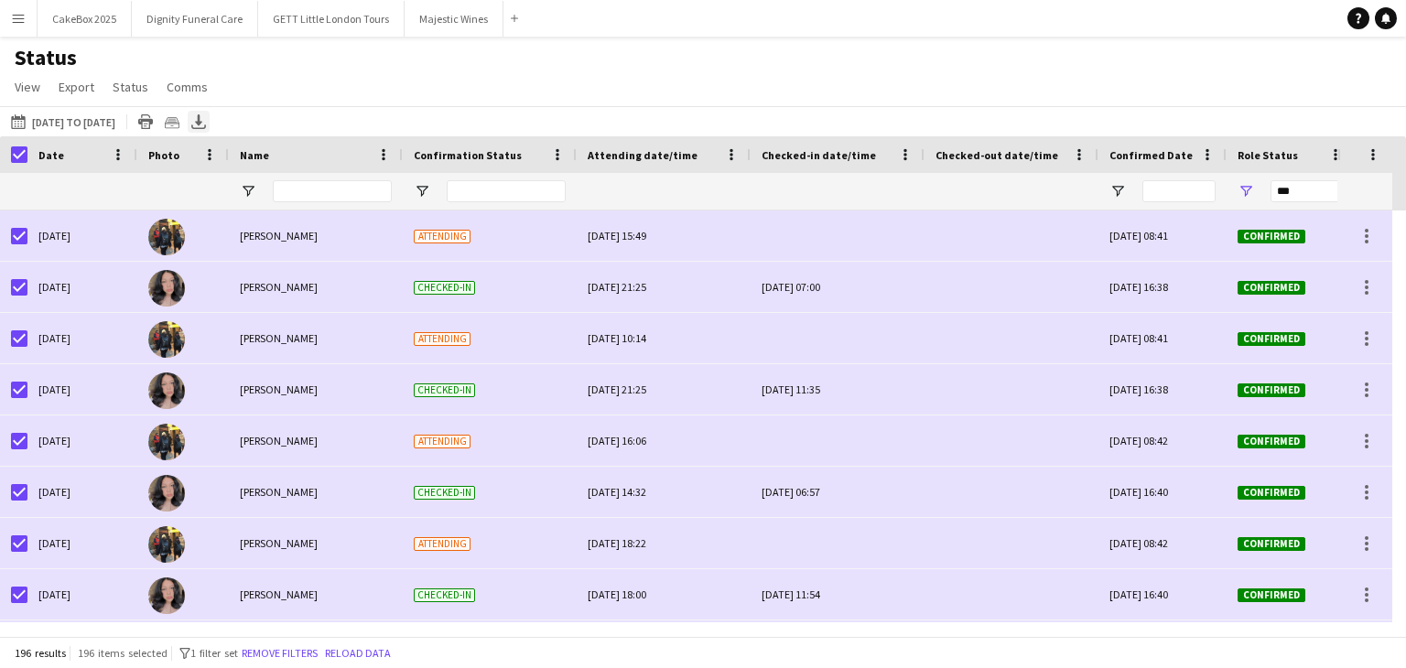
click at [202, 124] on icon at bounding box center [198, 119] width 7 height 11
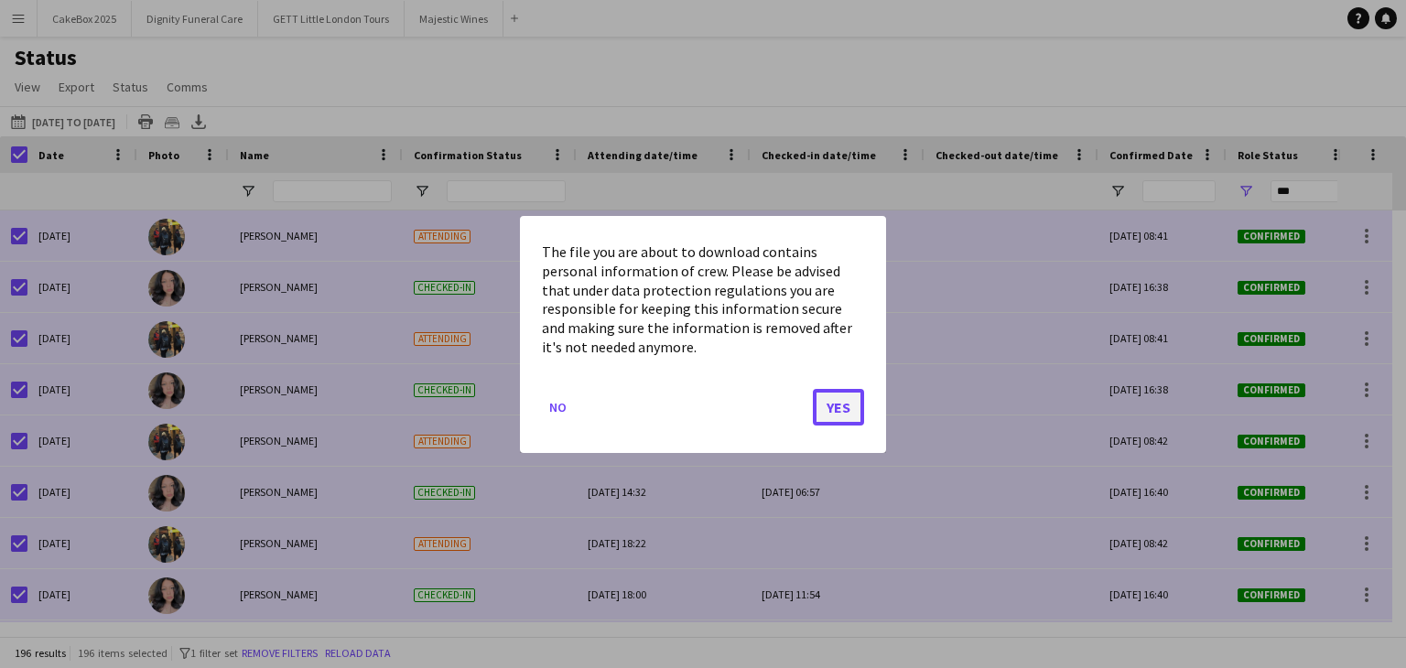
click at [835, 414] on button "Yes" at bounding box center [838, 406] width 51 height 37
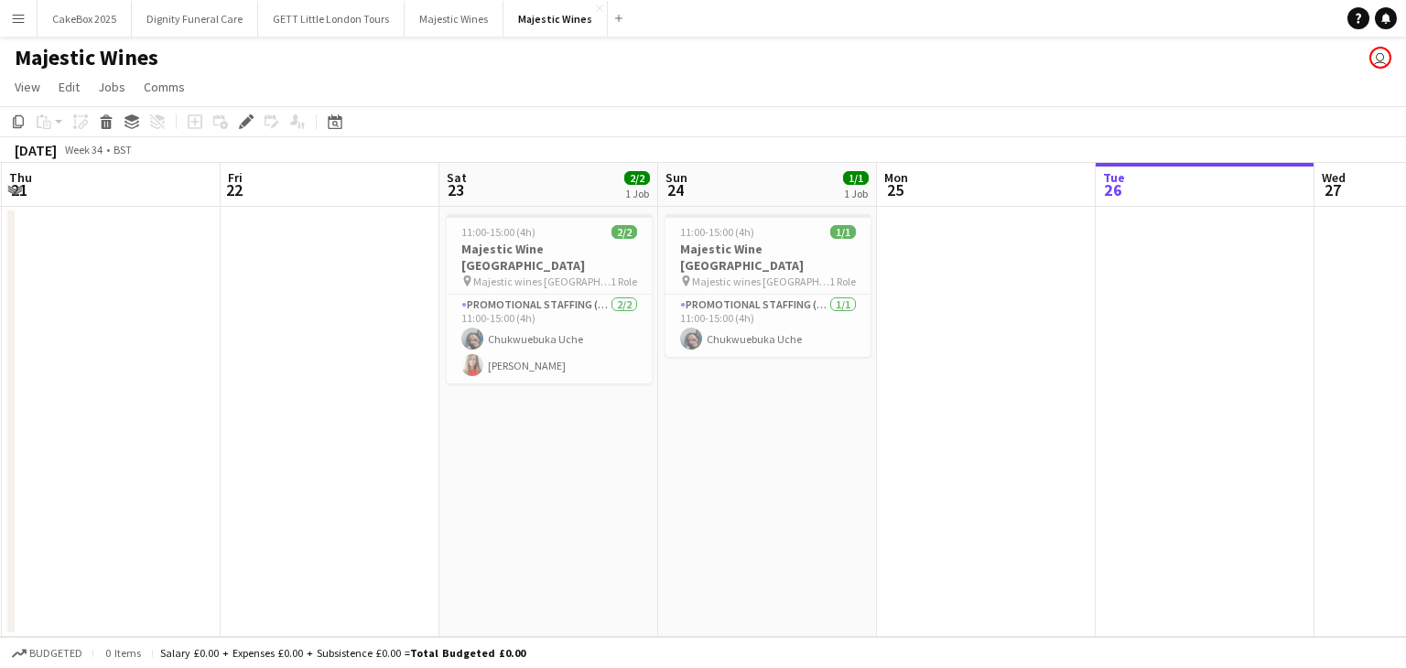
scroll to position [0, 434]
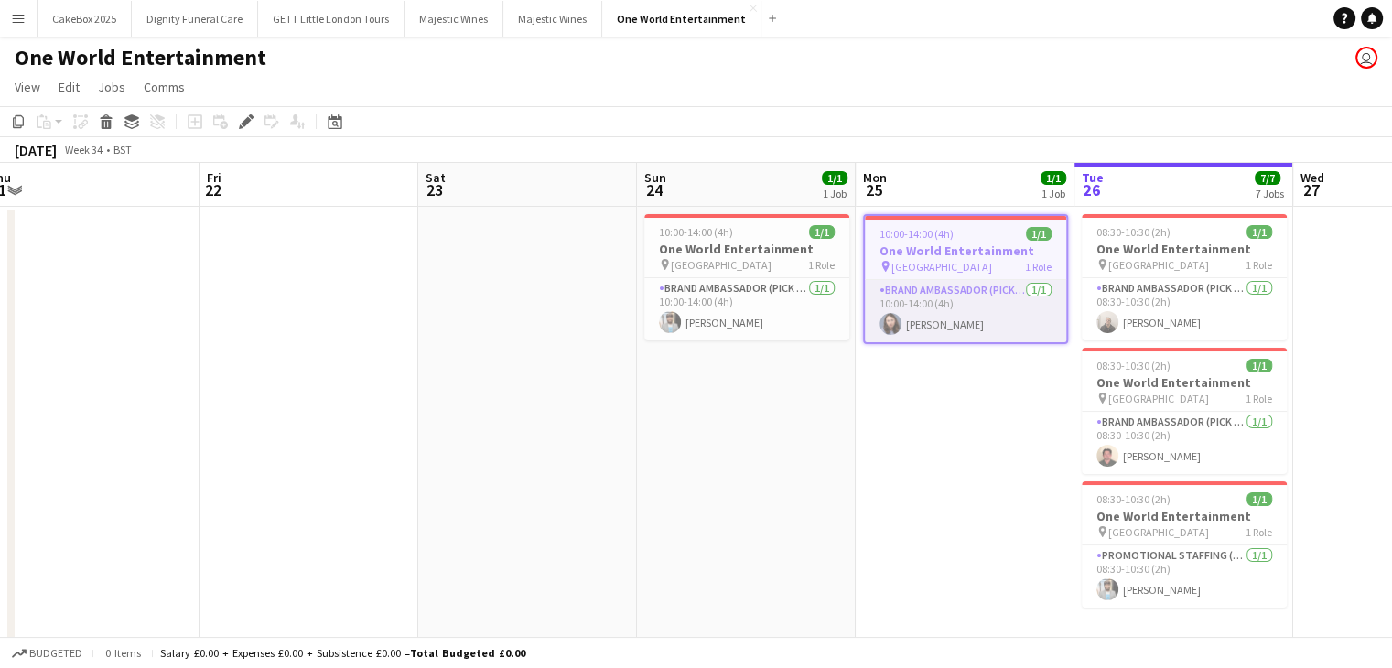
scroll to position [0, 718]
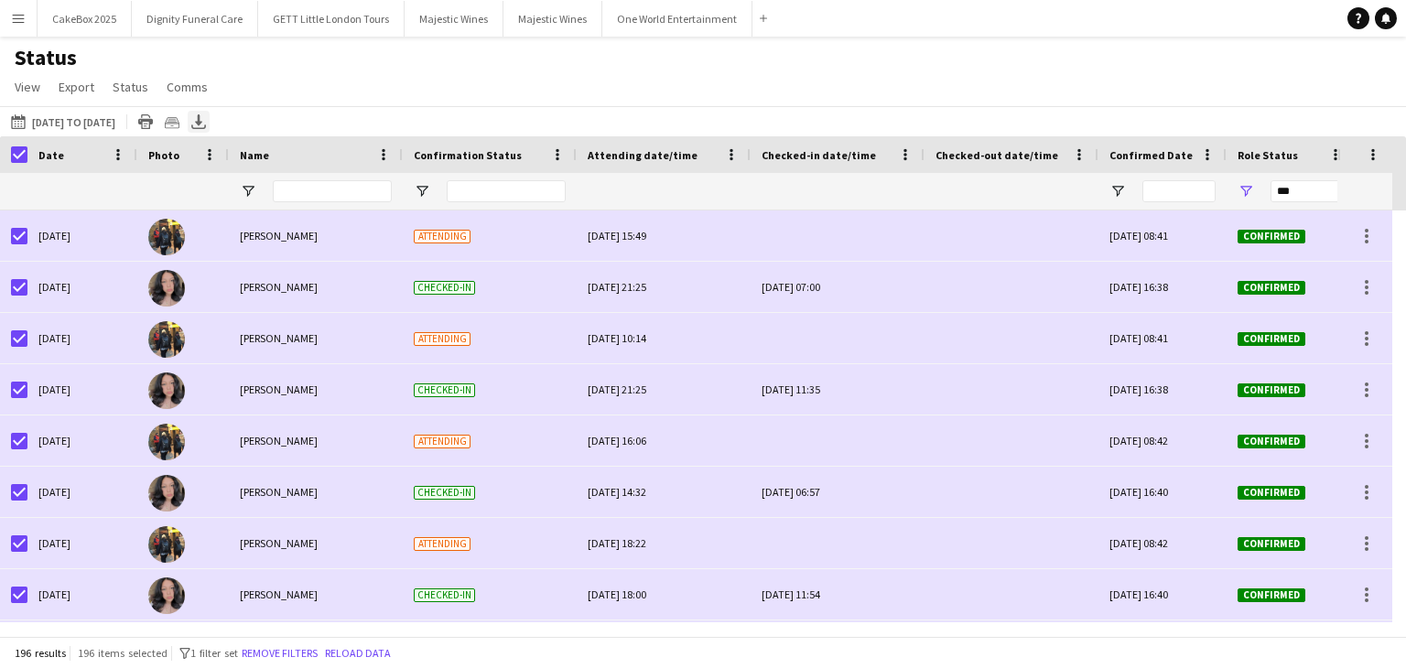
click at [206, 122] on icon "Export XLSX" at bounding box center [198, 121] width 15 height 15
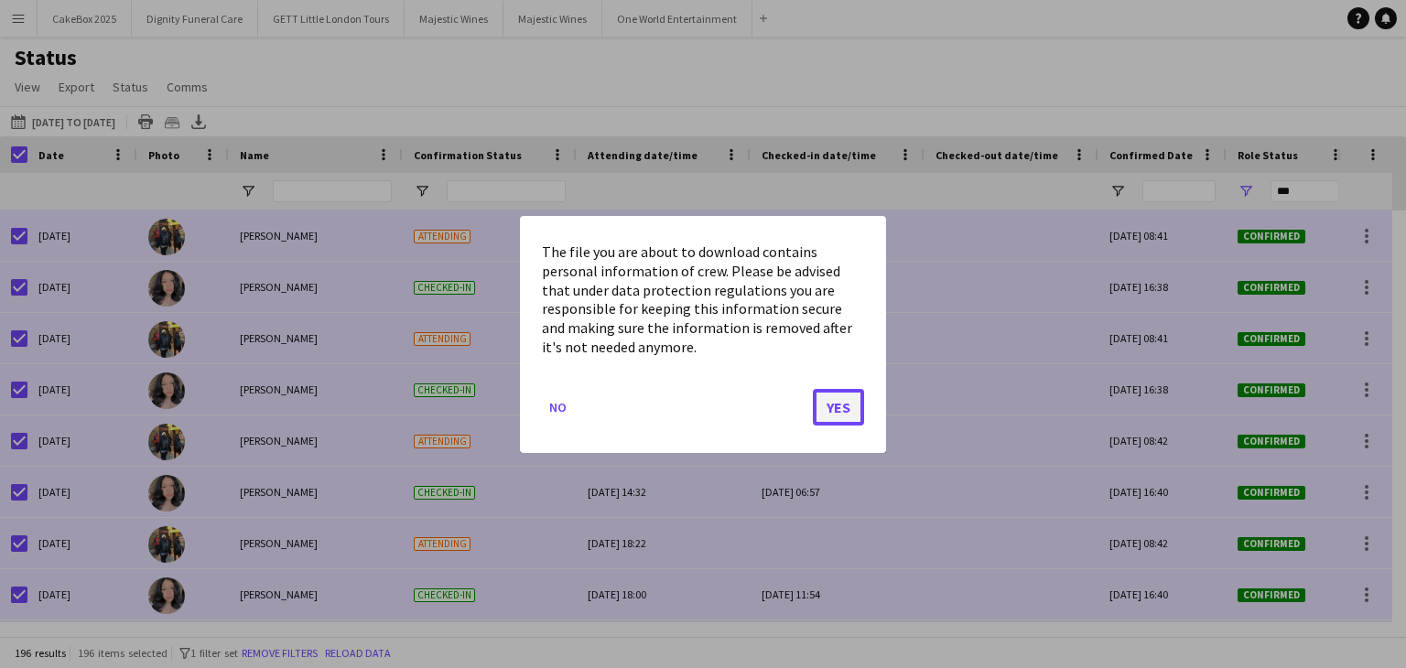
click at [847, 418] on button "Yes" at bounding box center [838, 406] width 51 height 37
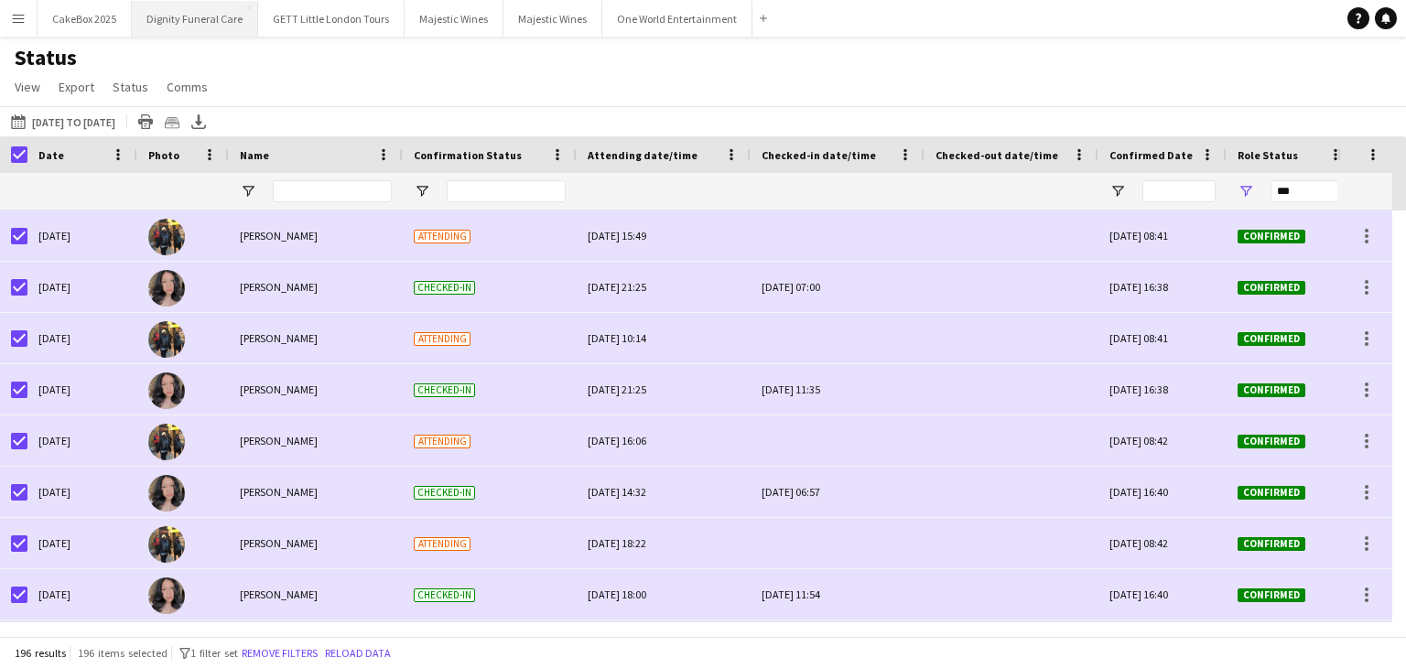
click at [196, 27] on button "Dignity Funeral Care Close" at bounding box center [195, 19] width 126 height 36
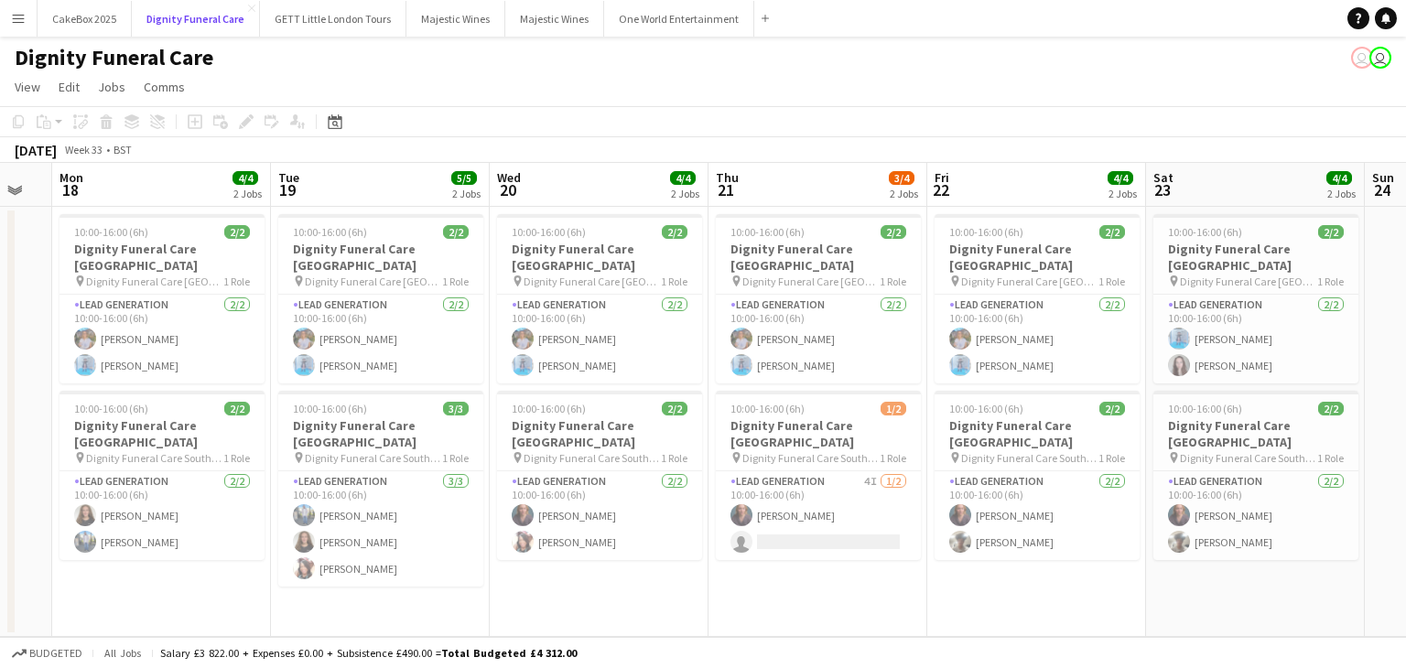
scroll to position [0, 640]
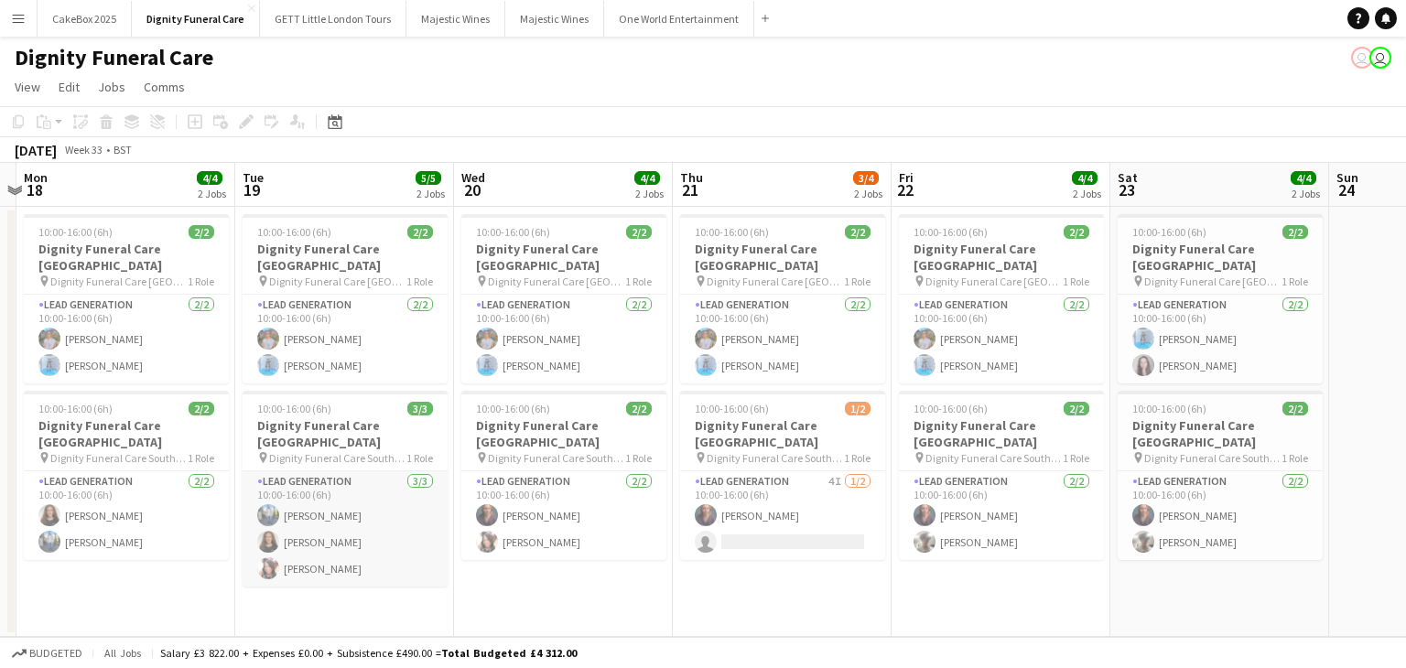
click at [286, 524] on app-card-role "Lead Generation 3/3 10:00-16:00 (6h) Kazeem Oyetunde Katie Mills Barbara Dixon" at bounding box center [345, 528] width 205 height 115
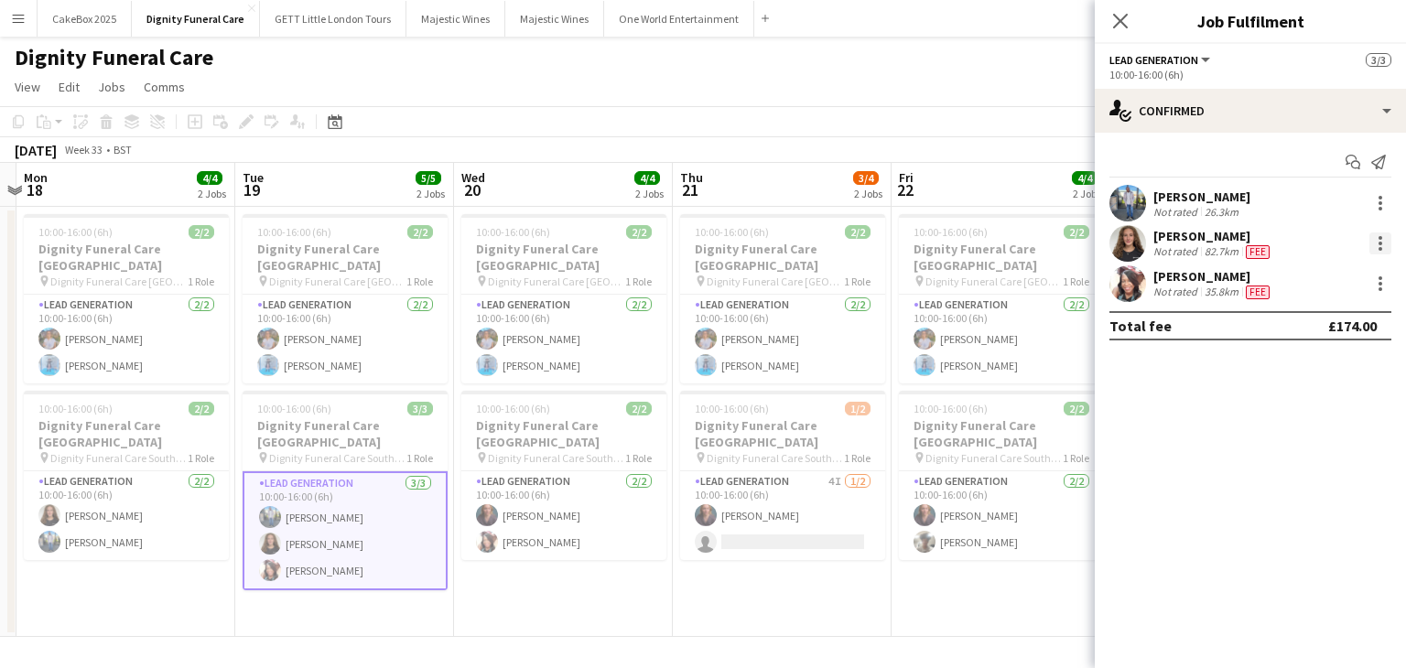
click at [1384, 243] on div at bounding box center [1380, 243] width 22 height 22
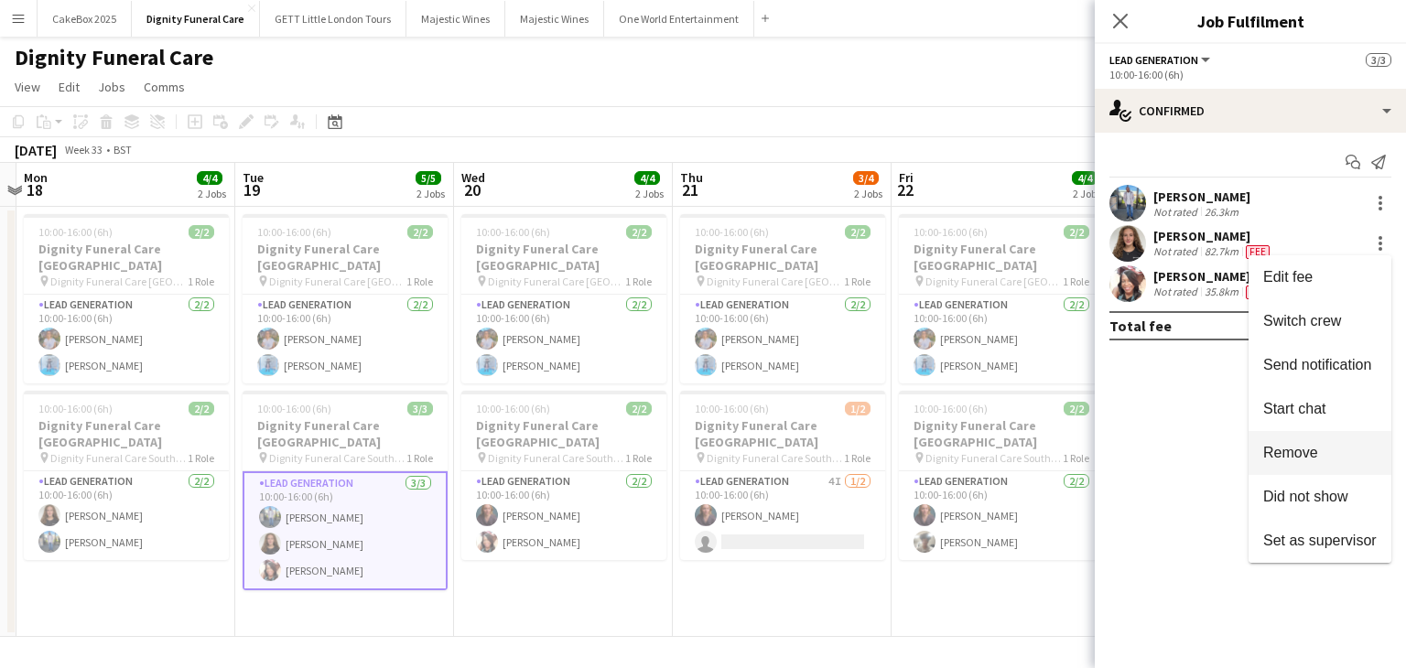
click at [1283, 453] on span "Remove" at bounding box center [1290, 453] width 55 height 16
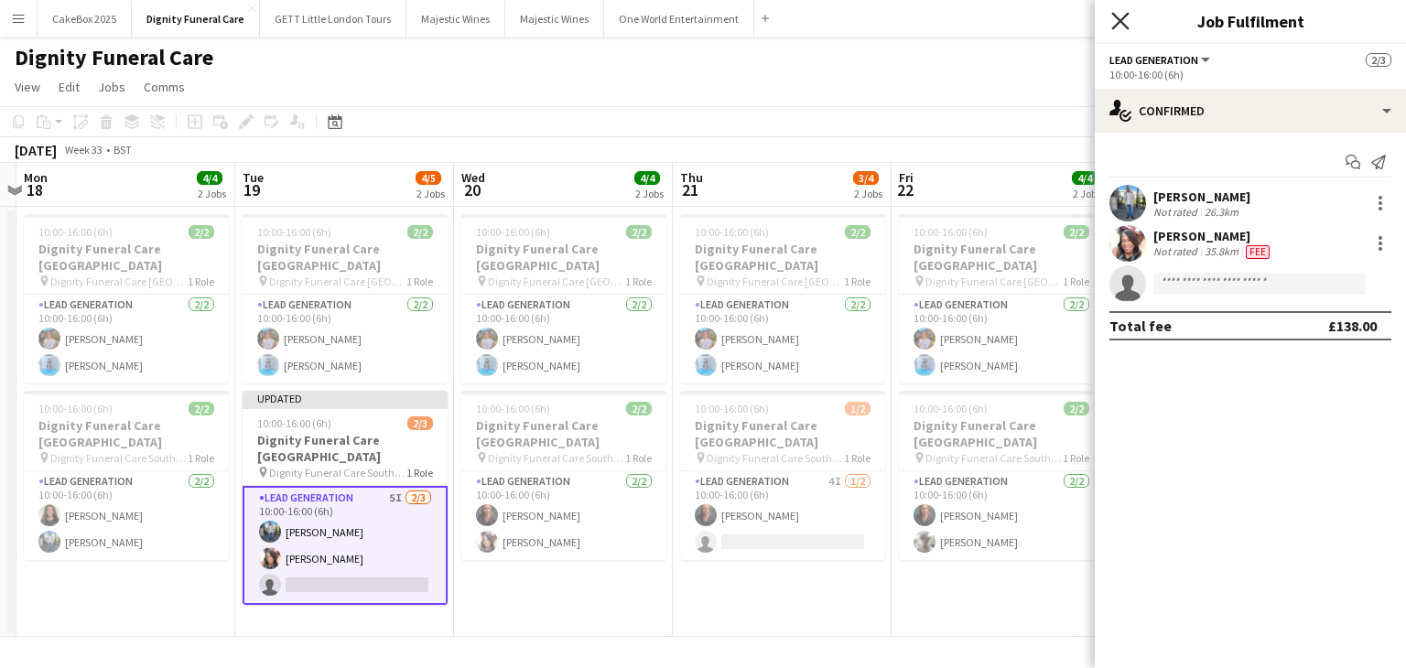
click at [1113, 21] on icon "Close pop-in" at bounding box center [1119, 20] width 17 height 17
